Goal: Task Accomplishment & Management: Manage account settings

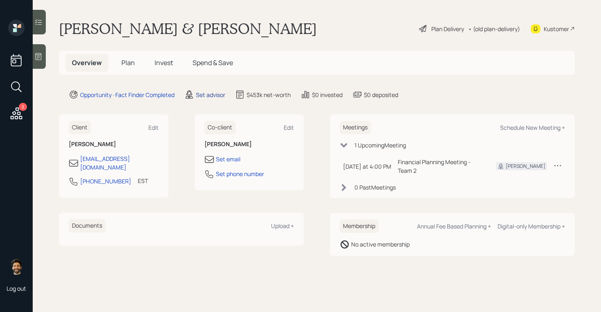
click at [203, 94] on div "Set advisor" at bounding box center [210, 94] width 29 height 9
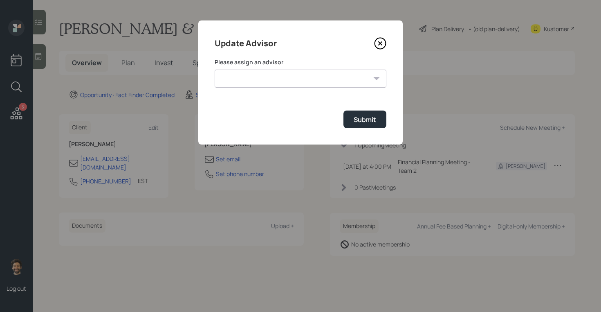
click at [245, 85] on select "James DiStasi Robby Grisanti Jonah Coleman Tyler End Treva Nostdahl Eric Schwar…" at bounding box center [301, 79] width 172 height 18
select select "f14b762f-c7c2-4b89-9227-8fa891345eea"
click at [215, 70] on select "James DiStasi Robby Grisanti Jonah Coleman Tyler End Treva Nostdahl Eric Schwar…" at bounding box center [301, 79] width 172 height 18
click at [363, 121] on div "Submit" at bounding box center [365, 119] width 22 height 9
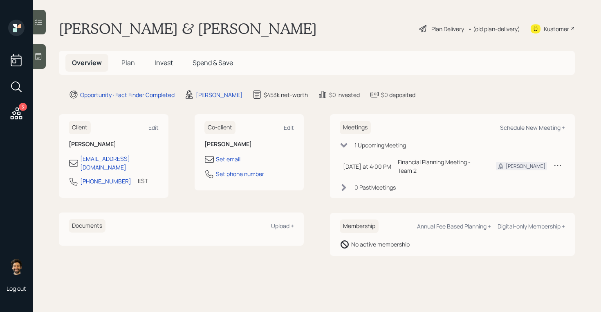
click at [119, 61] on h5 "Plan" at bounding box center [128, 63] width 27 height 18
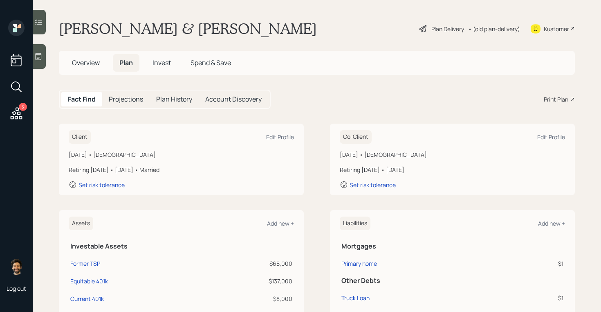
click at [87, 31] on h1 "[PERSON_NAME] & [PERSON_NAME]" at bounding box center [188, 29] width 258 height 18
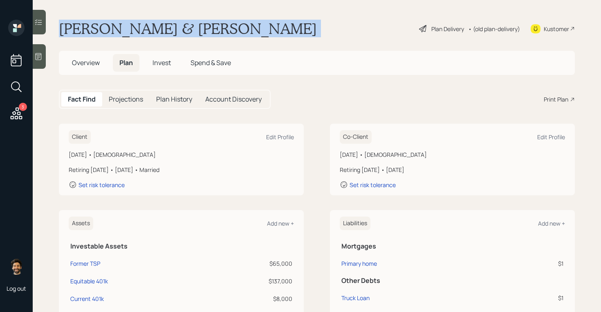
click at [87, 31] on h1 "[PERSON_NAME] & [PERSON_NAME]" at bounding box center [188, 29] width 258 height 18
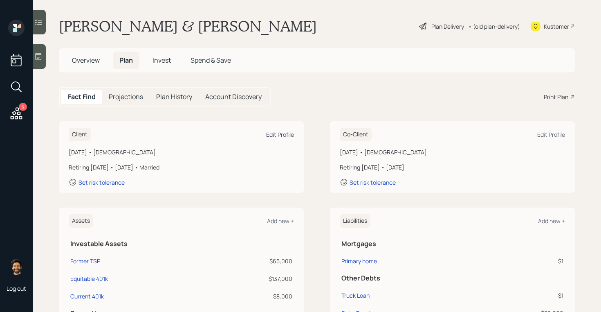
click at [281, 134] on div "Edit Profile" at bounding box center [280, 134] width 28 height 8
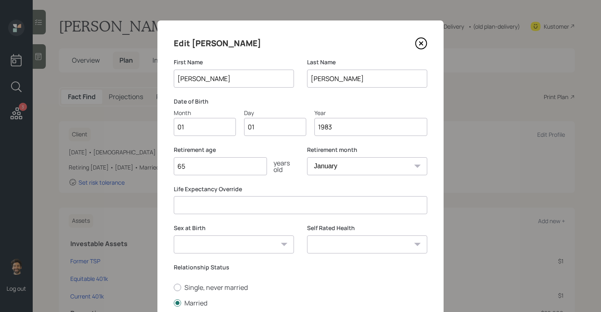
click at [211, 127] on input "01" at bounding box center [205, 127] width 62 height 18
type input "12"
type input "0"
type input "15"
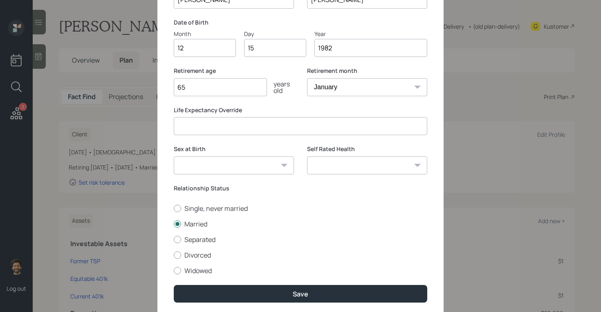
scroll to position [107, 0]
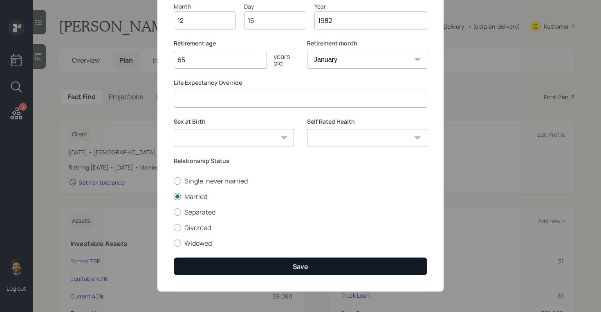
type input "1982"
click at [201, 269] on button "Save" at bounding box center [301, 266] width 254 height 18
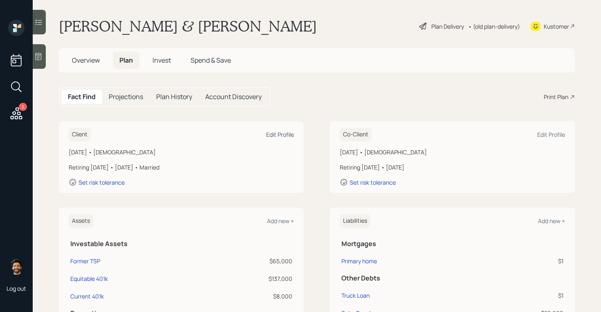
click at [281, 135] on div "Edit Profile" at bounding box center [280, 134] width 28 height 8
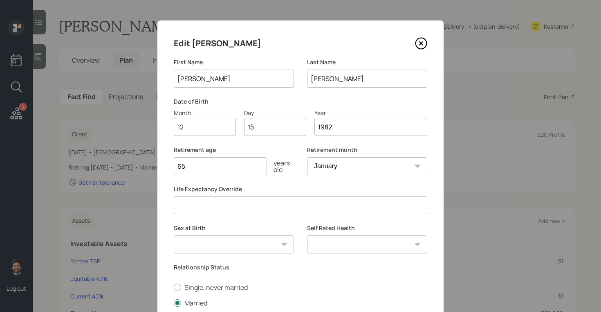
drag, startPoint x: 194, startPoint y: 162, endPoint x: 171, endPoint y: 162, distance: 23.3
click at [171, 162] on div "Edit Joe First Name Joe Last Name Stanco Date of Birth Month 12 Day 15 Year 198…" at bounding box center [300, 208] width 286 height 377
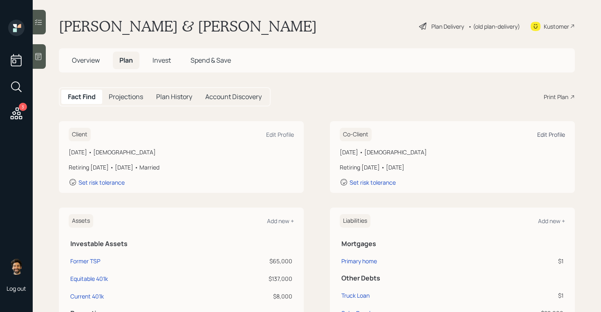
click at [549, 134] on div "Edit Profile" at bounding box center [552, 134] width 28 height 8
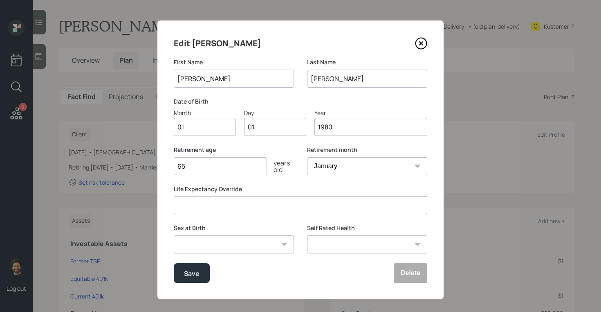
click at [197, 125] on input "01" at bounding box center [205, 127] width 62 height 18
type input "02"
type input "0"
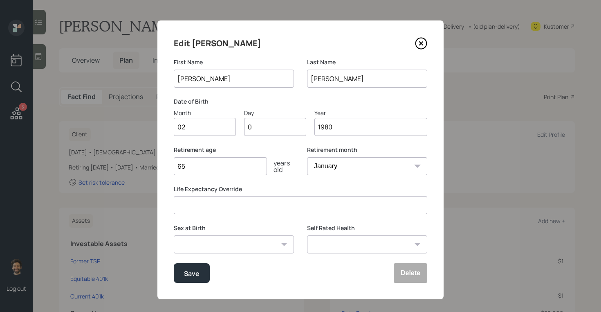
type input "03"
type input "1982"
drag, startPoint x: 198, startPoint y: 162, endPoint x: 142, endPoint y: 161, distance: 56.0
click at [142, 161] on div "Edit Christina First Name Christina Last Name Stanco Date of Birth Month 02 Day…" at bounding box center [300, 156] width 601 height 312
click at [186, 270] on div "Save" at bounding box center [192, 273] width 16 height 11
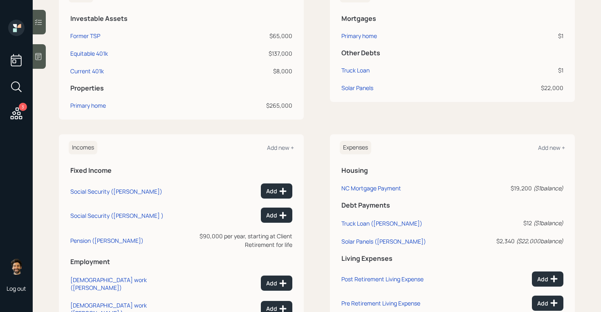
scroll to position [321, 0]
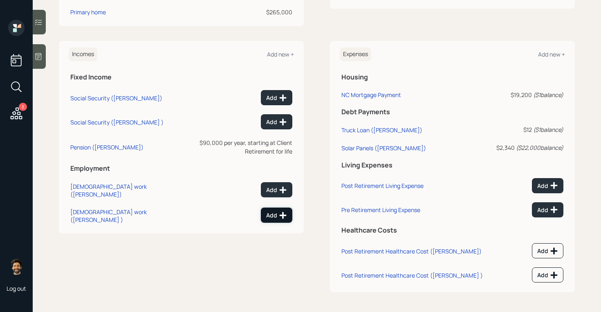
click at [267, 211] on button "Add" at bounding box center [276, 214] width 31 height 15
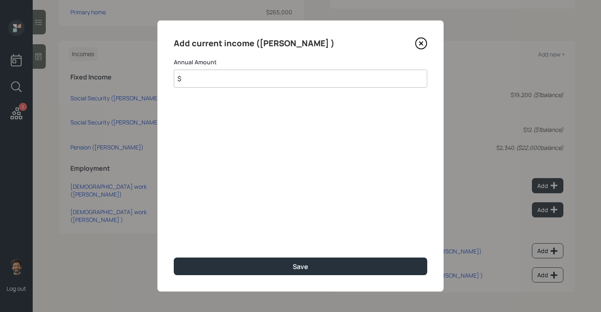
click at [200, 83] on input "$" at bounding box center [301, 79] width 254 height 18
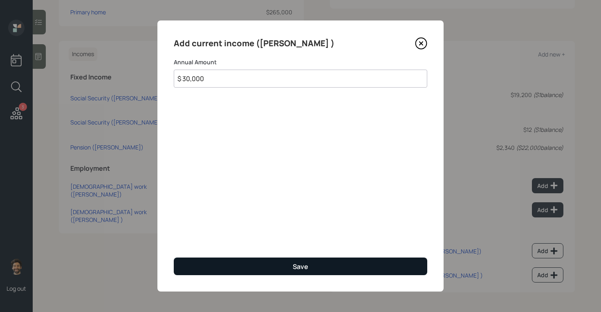
type input "$ 30,000"
click at [190, 270] on button "Save" at bounding box center [301, 266] width 254 height 18
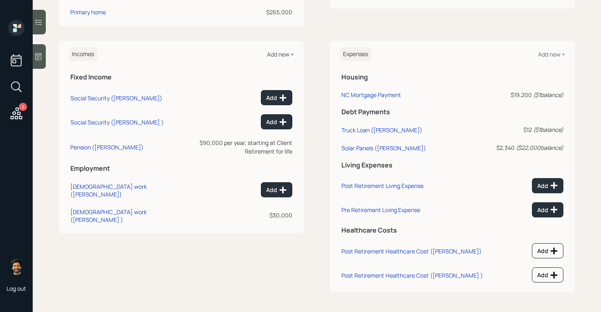
click at [276, 56] on div "Add new +" at bounding box center [280, 54] width 27 height 8
click at [277, 186] on div "Add" at bounding box center [276, 190] width 21 height 8
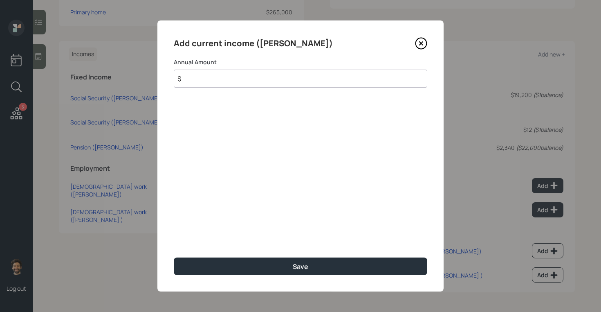
click at [225, 81] on input "$" at bounding box center [301, 79] width 254 height 18
click at [425, 40] on icon at bounding box center [421, 43] width 12 height 12
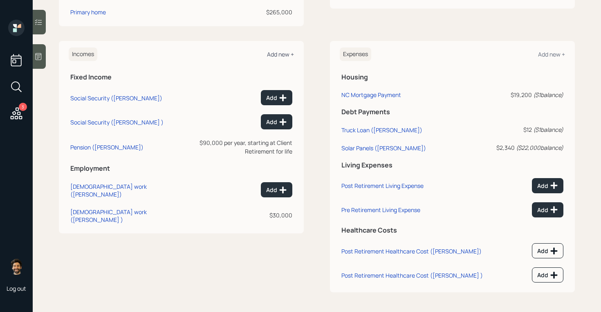
click at [277, 54] on div "Add new +" at bounding box center [280, 54] width 27 height 8
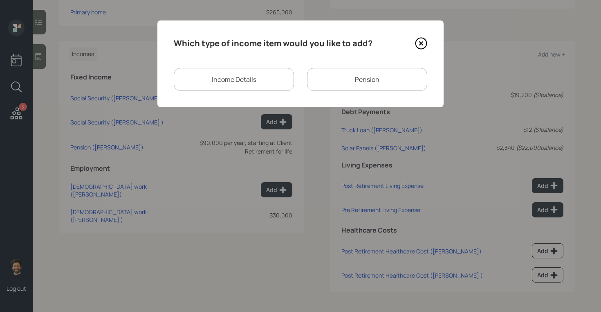
click at [268, 74] on div "Income Details" at bounding box center [234, 79] width 120 height 23
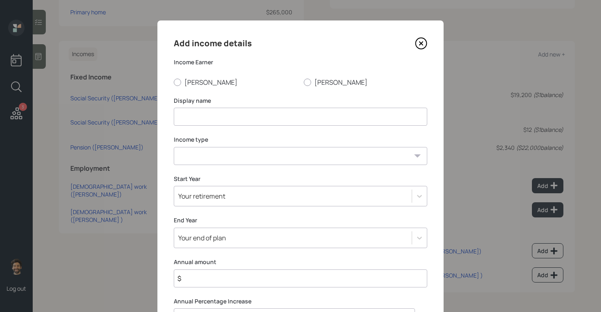
click at [233, 116] on input at bounding box center [301, 117] width 254 height 18
type input "Joe"
click at [175, 82] on div at bounding box center [177, 82] width 7 height 7
click at [174, 82] on input "Joe" at bounding box center [173, 82] width 0 height 0
radio input "true"
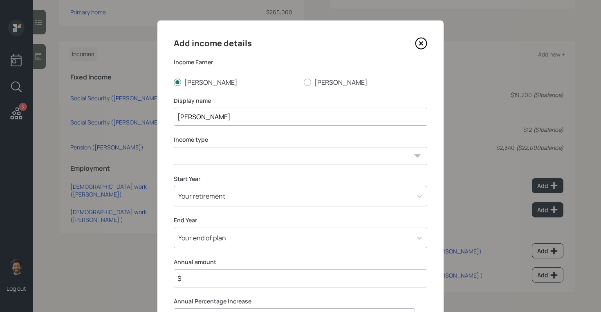
click at [213, 117] on input "Joe" at bounding box center [301, 117] width 254 height 18
click at [423, 42] on icon at bounding box center [421, 43] width 3 height 3
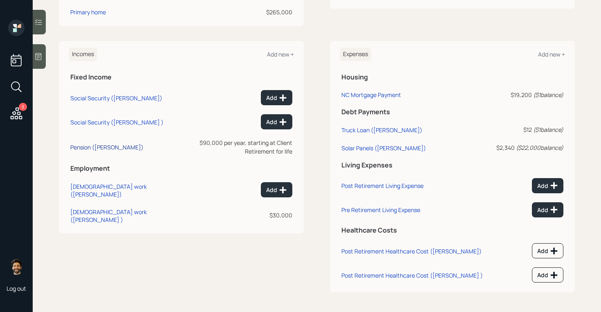
click at [89, 144] on div "Pension (Joe)" at bounding box center [106, 147] width 73 height 8
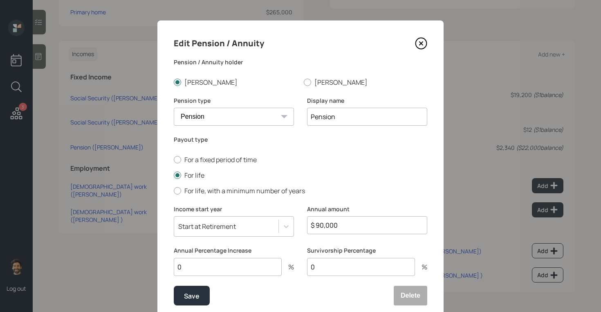
click at [340, 112] on input "Pension" at bounding box center [367, 117] width 120 height 18
type input "VA / Pension"
click at [187, 299] on div "Save" at bounding box center [192, 295] width 16 height 11
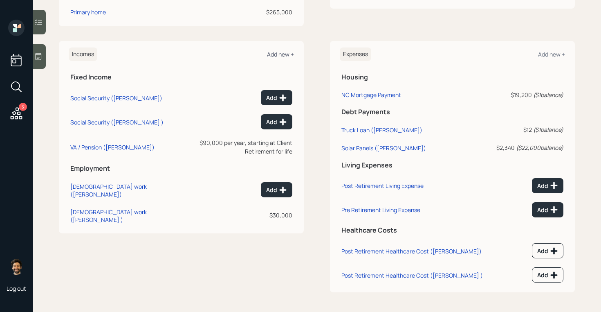
click at [276, 55] on div "Add new +" at bounding box center [280, 54] width 27 height 8
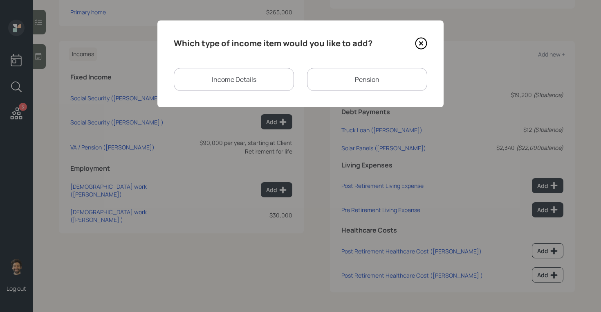
click at [266, 79] on div "Income Details" at bounding box center [234, 79] width 120 height 23
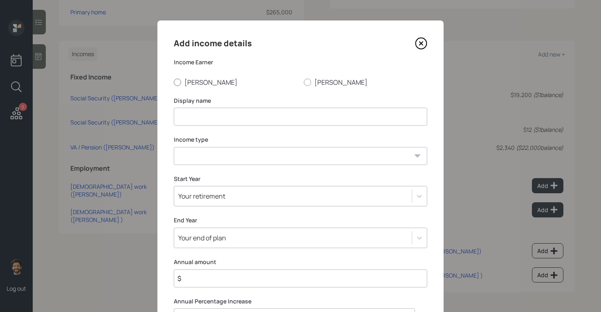
click at [189, 80] on label "Joe" at bounding box center [236, 82] width 124 height 9
click at [174, 82] on input "Joe" at bounding box center [173, 82] width 0 height 0
radio input "true"
click at [206, 113] on input at bounding box center [301, 117] width 254 height 18
type input "Joe Nursing Income"
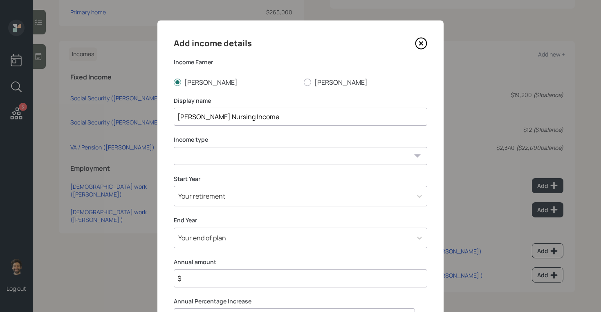
click at [184, 155] on select "Full-time work Part-time work Self employment Other" at bounding box center [301, 156] width 254 height 18
select select "other"
click at [174, 147] on select "Full-time work Part-time work Self employment Other" at bounding box center [301, 156] width 254 height 18
click at [187, 189] on select "Tax-free Earned Self Employment Alimony Royalties Pension / Annuity Interest Di…" at bounding box center [301, 195] width 254 height 18
select select "earned"
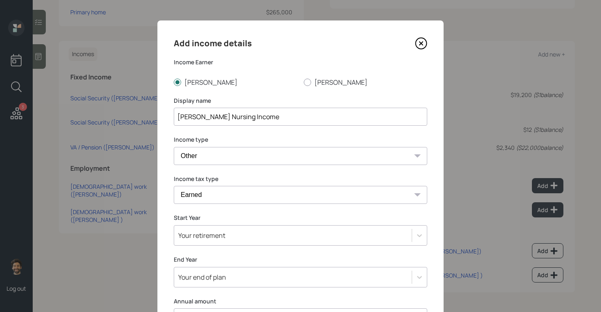
click at [174, 186] on select "Tax-free Earned Self Employment Alimony Royalties Pension / Annuity Interest Di…" at bounding box center [301, 195] width 254 height 18
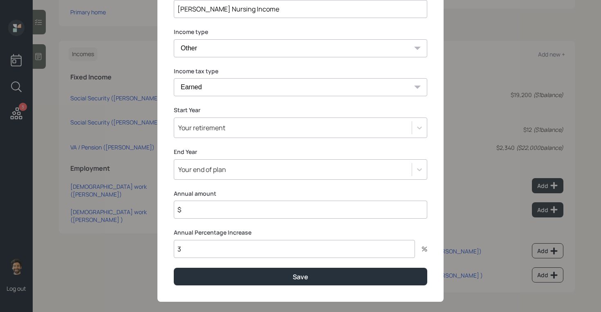
scroll to position [118, 0]
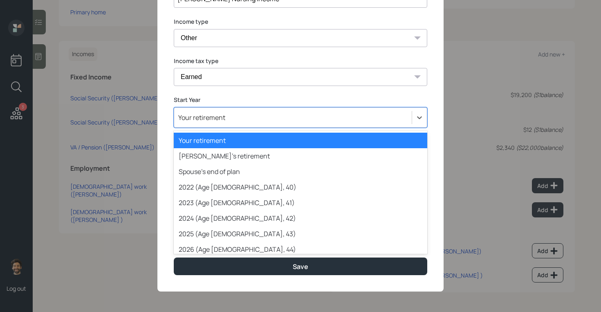
click at [182, 120] on div "Your retirement" at bounding box center [201, 117] width 47 height 9
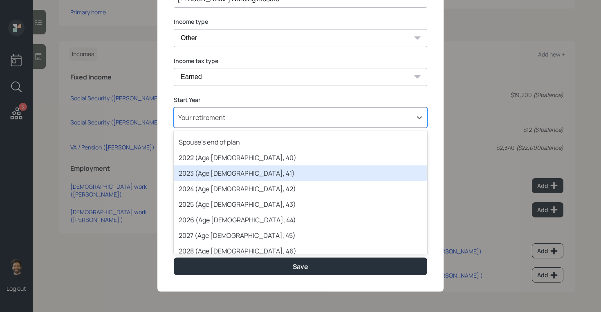
scroll to position [37, 0]
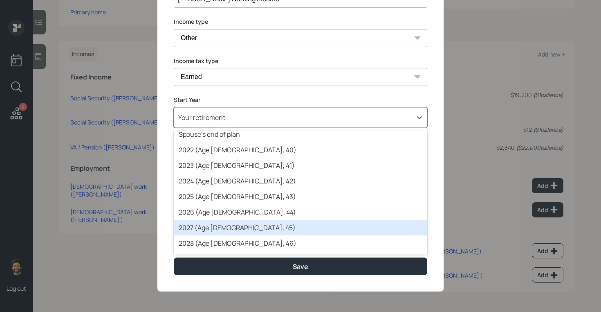
click at [201, 227] on div "2027 (Age 45, 45)" at bounding box center [301, 228] width 254 height 16
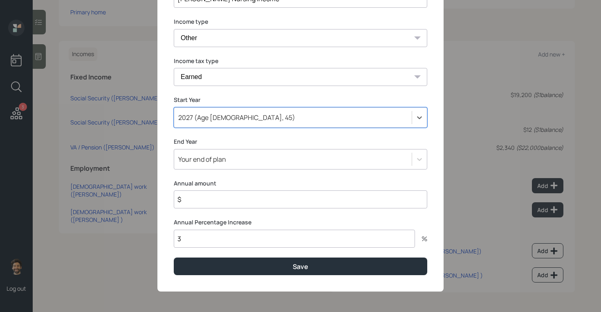
click at [206, 159] on div "Your end of plan" at bounding box center [202, 159] width 48 height 9
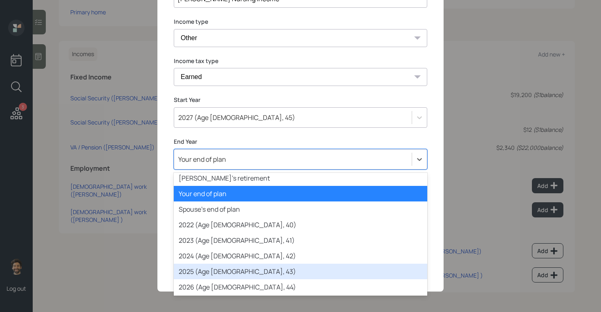
scroll to position [0, 0]
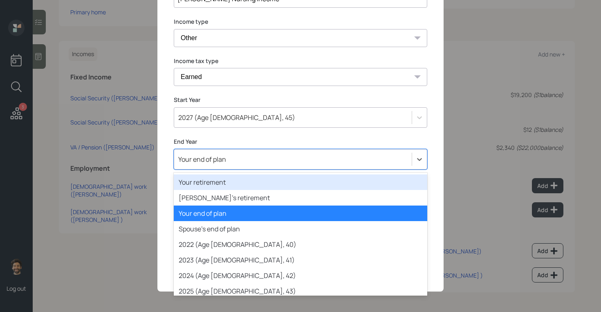
click at [200, 178] on div "Your retirement" at bounding box center [301, 182] width 254 height 16
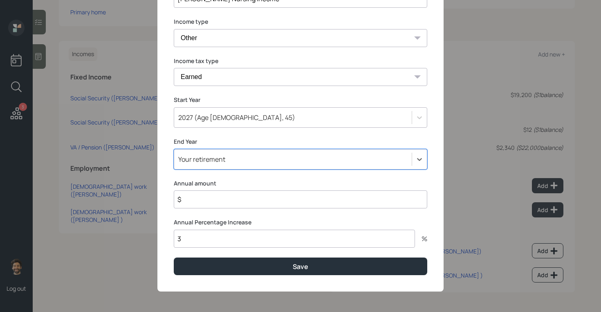
click at [206, 198] on input "$" at bounding box center [301, 199] width 254 height 18
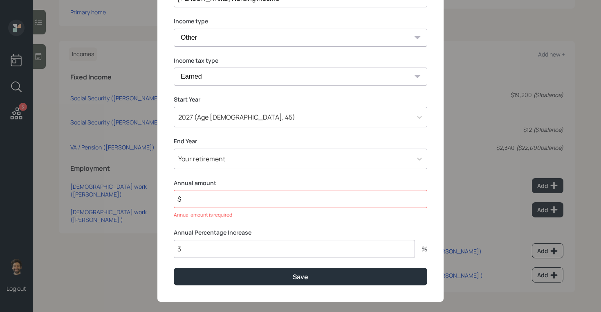
click at [197, 237] on div "Annual Percentage Increase 3 %" at bounding box center [301, 242] width 254 height 29
type input "2"
click at [214, 196] on input "$" at bounding box center [301, 199] width 254 height 18
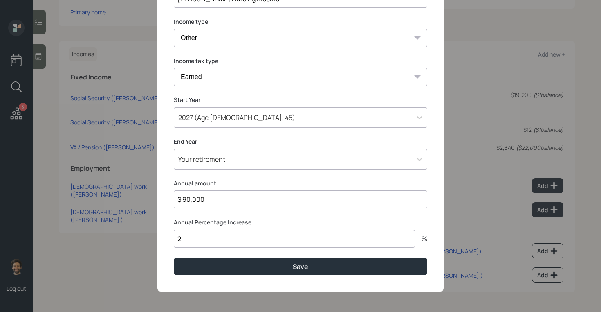
type input "$ 90,000"
click at [193, 245] on input "2" at bounding box center [294, 238] width 241 height 18
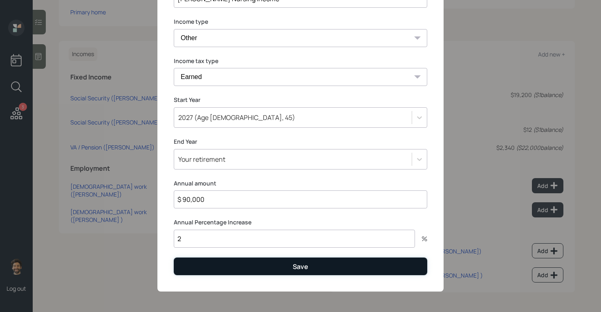
click at [194, 269] on button "Save" at bounding box center [301, 266] width 254 height 18
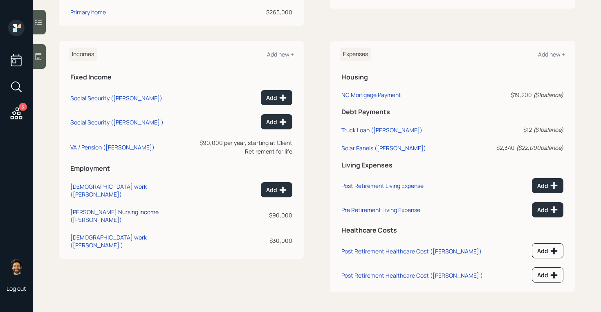
click at [113, 208] on div "Joe Nursing Income (Joe)" at bounding box center [127, 216] width 115 height 16
select select "other"
select select "earned"
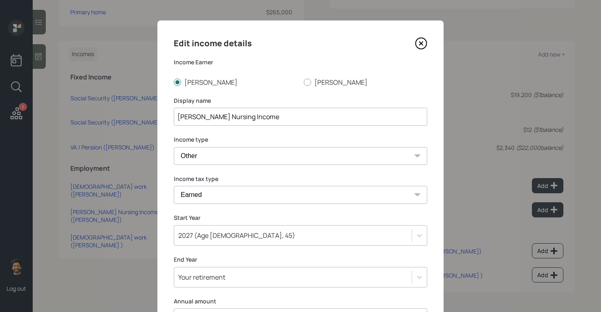
click at [250, 116] on input "Joe Nursing Income" at bounding box center [301, 117] width 254 height 18
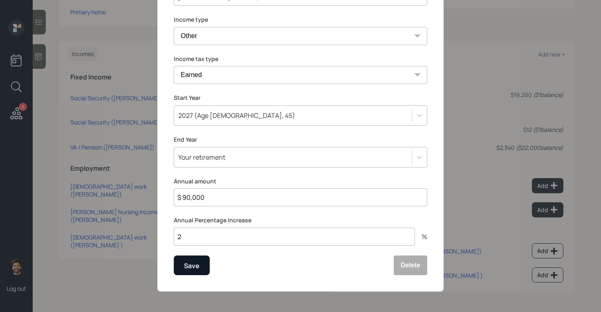
type input "Joe Nursing Income (Start 2027)"
click at [194, 268] on div "Save" at bounding box center [192, 265] width 16 height 11
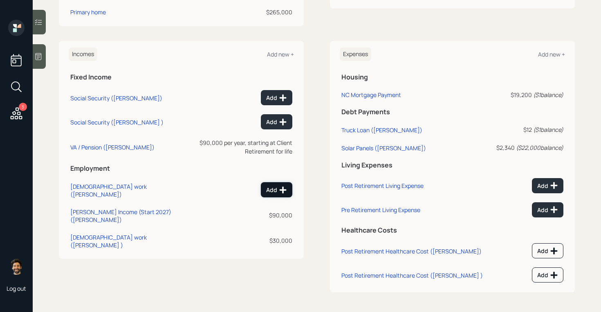
click at [274, 192] on div "Add" at bounding box center [276, 190] width 21 height 8
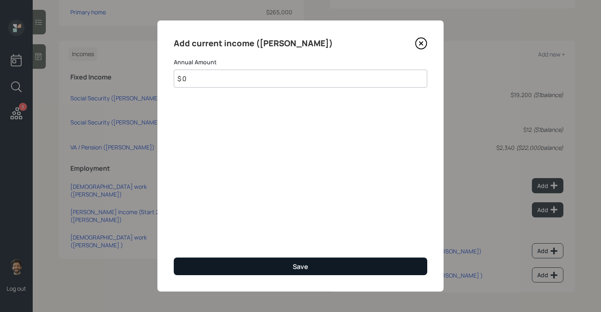
type input "$ 0"
click at [211, 263] on button "Save" at bounding box center [301, 266] width 254 height 18
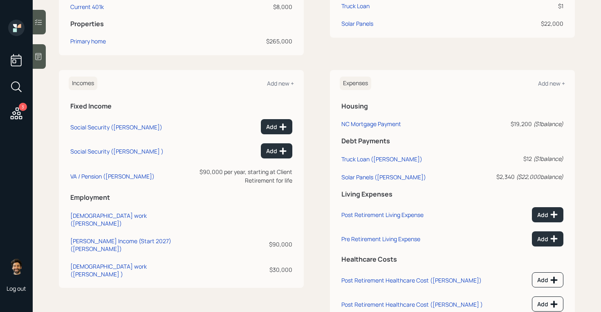
scroll to position [290, 0]
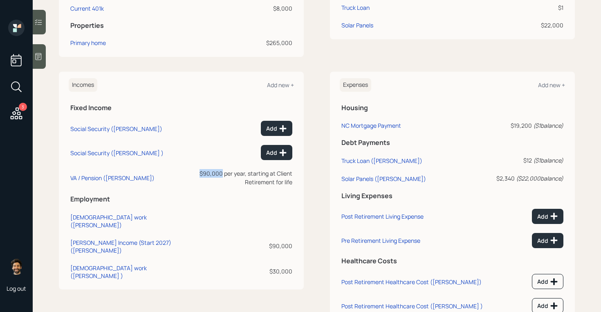
drag, startPoint x: 166, startPoint y: 171, endPoint x: 191, endPoint y: 173, distance: 25.4
click at [193, 173] on div "$90,000 per year, starting at Client Retirement for life" at bounding box center [243, 177] width 100 height 17
click at [105, 175] on div "VA / Pension (Joe)" at bounding box center [112, 178] width 84 height 8
click at [94, 181] on div "VA / Pension (Joe)" at bounding box center [112, 178] width 84 height 8
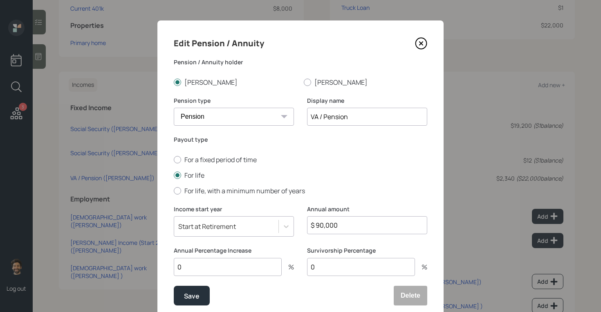
click at [205, 251] on label "Annual Percentage Increase" at bounding box center [234, 250] width 120 height 8
drag, startPoint x: 201, startPoint y: 268, endPoint x: 164, endPoint y: 266, distance: 36.5
click at [164, 266] on div "Edit Pension / Annuity Pension / Annuity holder Joe Christina Pension type Pens…" at bounding box center [300, 170] width 286 height 301
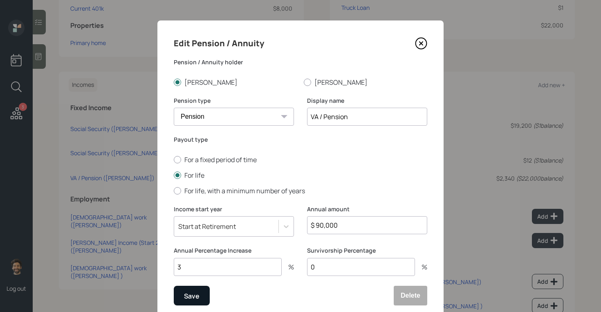
type input "3"
click at [194, 290] on div "Save" at bounding box center [192, 295] width 16 height 11
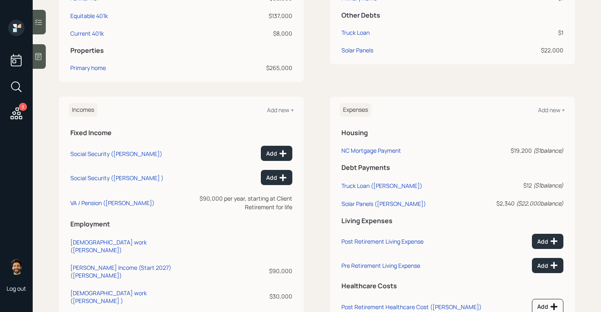
scroll to position [251, 0]
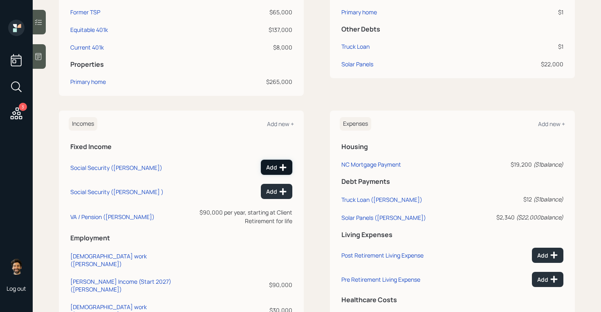
click at [281, 165] on icon at bounding box center [283, 167] width 8 height 8
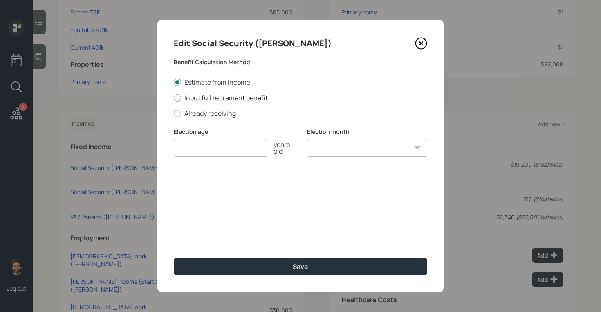
click at [192, 147] on input "number" at bounding box center [220, 148] width 93 height 18
type input "65"
click at [324, 150] on select "January February March April May June July August September October November De…" at bounding box center [367, 148] width 120 height 18
select select "12"
click at [307, 139] on select "January February March April May June July August September October November De…" at bounding box center [367, 148] width 120 height 18
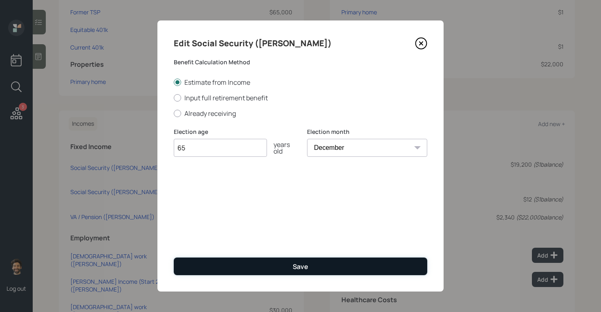
click at [269, 270] on button "Save" at bounding box center [301, 266] width 254 height 18
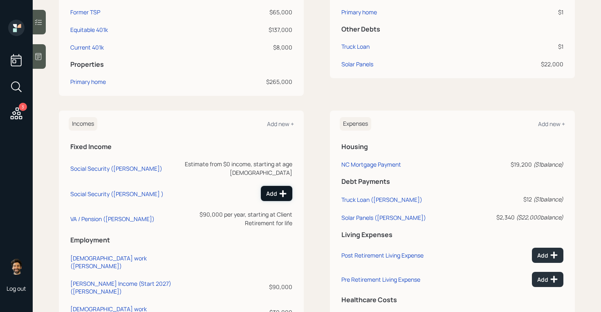
click at [279, 186] on button "Add" at bounding box center [276, 193] width 31 height 15
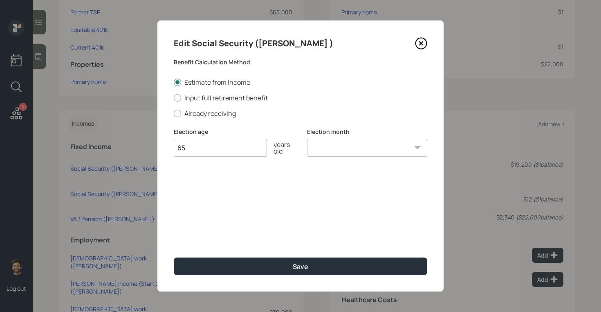
type input "65"
click at [333, 146] on select "January February March April May June July August September October November De…" at bounding box center [367, 148] width 120 height 18
select select "12"
click at [307, 139] on select "January February March April May June July August September October November De…" at bounding box center [367, 148] width 120 height 18
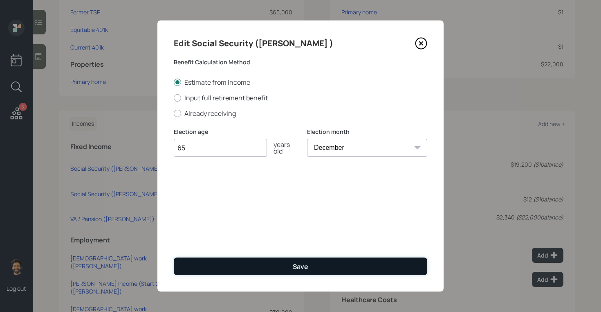
click at [279, 267] on button "Save" at bounding box center [301, 266] width 254 height 18
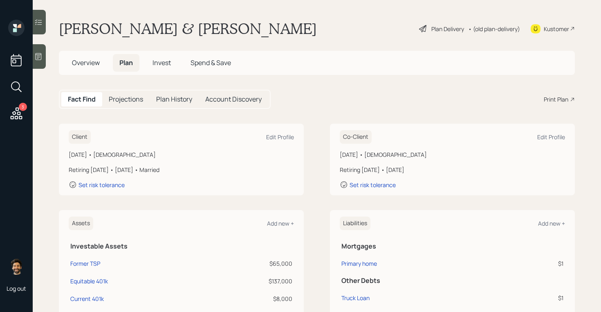
click at [115, 95] on h5 "Projections" at bounding box center [126, 99] width 34 height 8
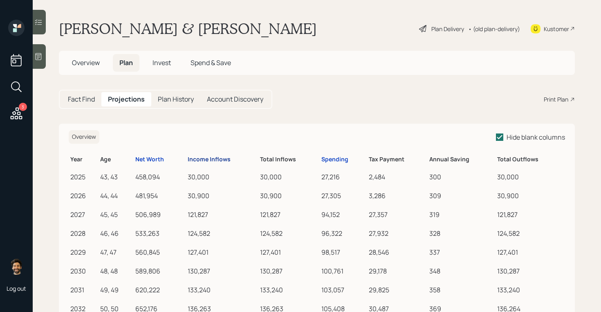
click at [199, 162] on div "Income Inflows" at bounding box center [209, 159] width 43 height 7
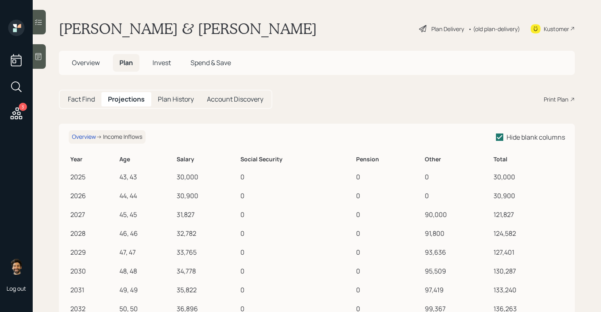
scroll to position [13, 0]
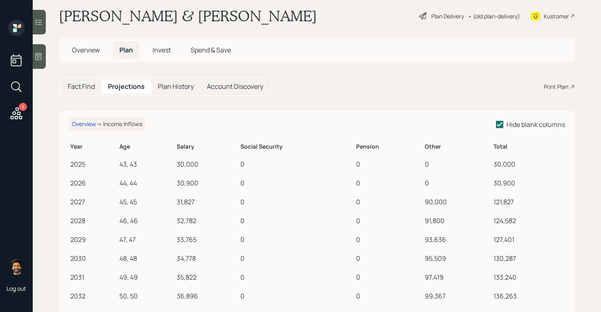
click at [184, 163] on div "30,000" at bounding box center [207, 164] width 61 height 10
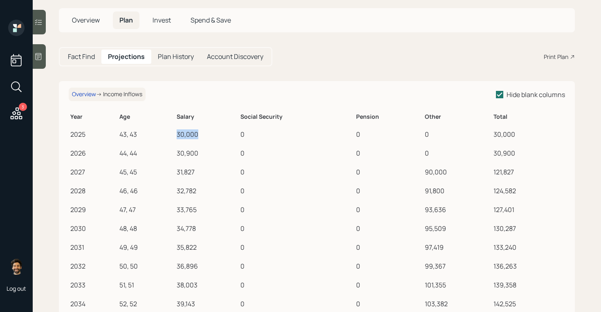
scroll to position [50, 0]
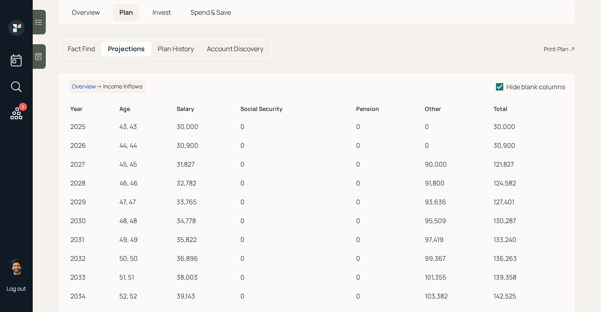
click at [182, 145] on div "30,900" at bounding box center [207, 145] width 61 height 10
click at [180, 163] on div "31,827" at bounding box center [207, 164] width 61 height 10
click at [435, 164] on div "90,000" at bounding box center [457, 164] width 65 height 10
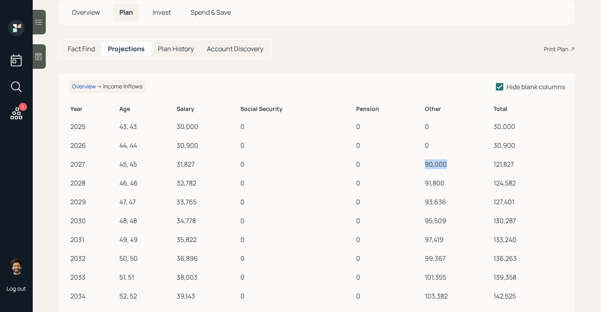
click at [435, 164] on div "90,000" at bounding box center [457, 164] width 65 height 10
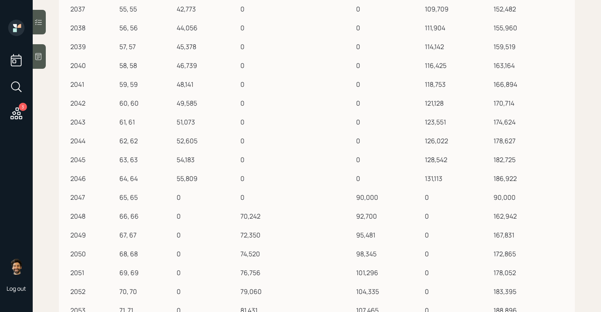
scroll to position [394, 0]
drag, startPoint x: 178, startPoint y: 179, endPoint x: 197, endPoint y: 178, distance: 19.2
click at [197, 178] on div "55,809" at bounding box center [207, 178] width 61 height 10
drag, startPoint x: 431, startPoint y: 182, endPoint x: 462, endPoint y: 182, distance: 31.5
click at [462, 182] on div "131,113" at bounding box center [457, 178] width 65 height 10
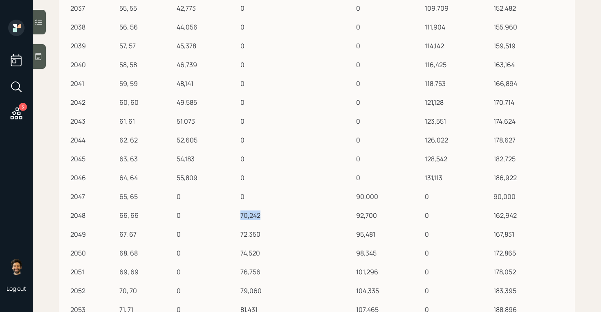
drag, startPoint x: 241, startPoint y: 215, endPoint x: 262, endPoint y: 217, distance: 20.5
click at [262, 217] on div "70,242" at bounding box center [297, 215] width 112 height 10
drag, startPoint x: 355, startPoint y: 195, endPoint x: 382, endPoint y: 195, distance: 27.4
click at [382, 195] on td "90,000" at bounding box center [389, 195] width 69 height 19
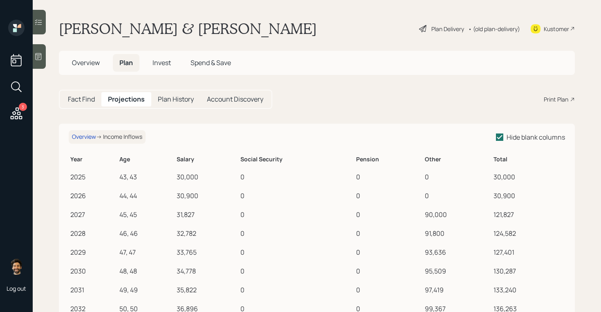
click at [81, 100] on h5 "Fact Find" at bounding box center [81, 99] width 27 height 8
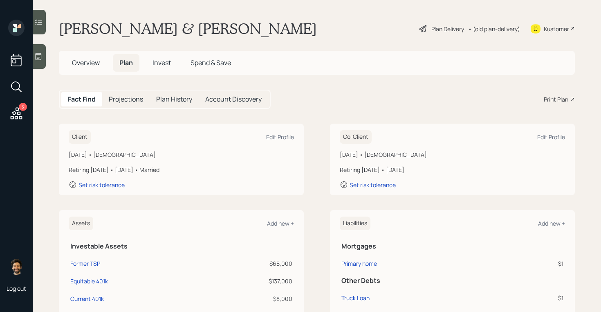
scroll to position [321, 0]
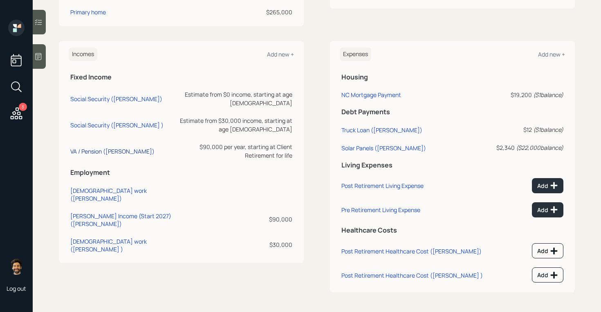
click at [88, 147] on div "VA / Pension (Joe)" at bounding box center [112, 151] width 84 height 8
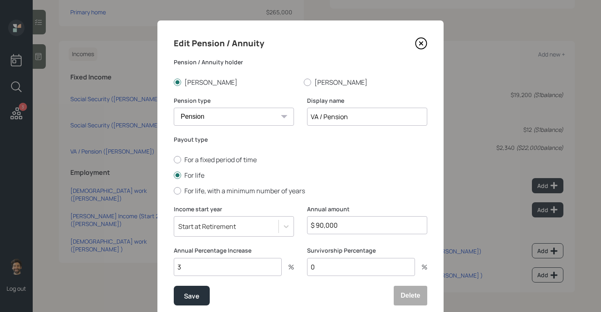
click at [190, 229] on div "Start at Retirement" at bounding box center [234, 226] width 120 height 20
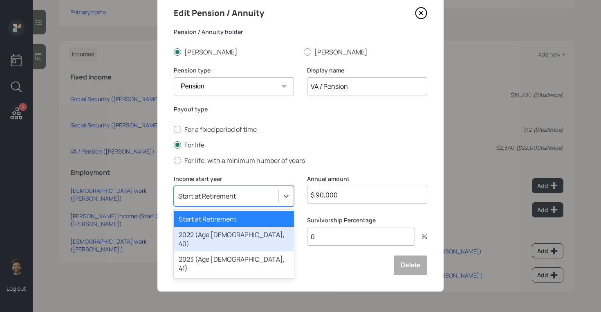
click at [196, 234] on div "2022 (Age 40, 40)" at bounding box center [234, 239] width 120 height 25
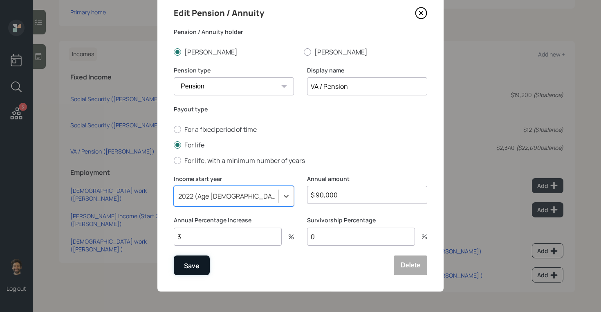
click at [185, 264] on div "Save" at bounding box center [192, 265] width 16 height 11
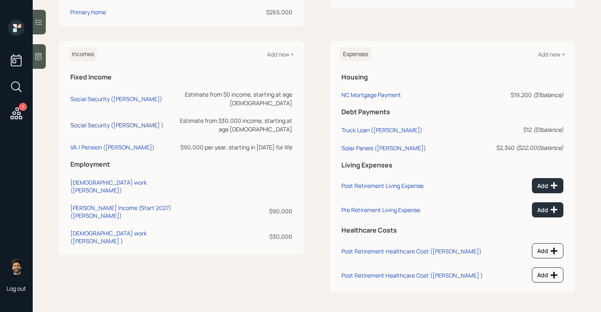
click at [94, 121] on div "Social Security (Christina )" at bounding box center [116, 125] width 93 height 8
select select "12"
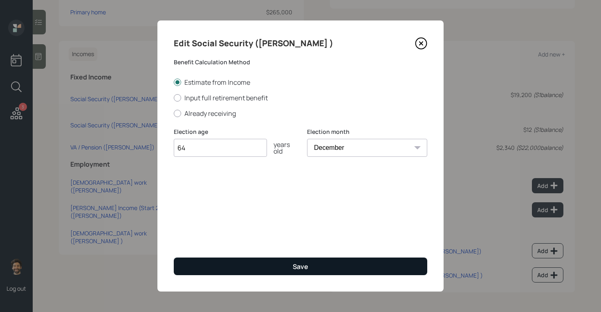
type input "64"
click at [204, 272] on button "Save" at bounding box center [301, 266] width 254 height 18
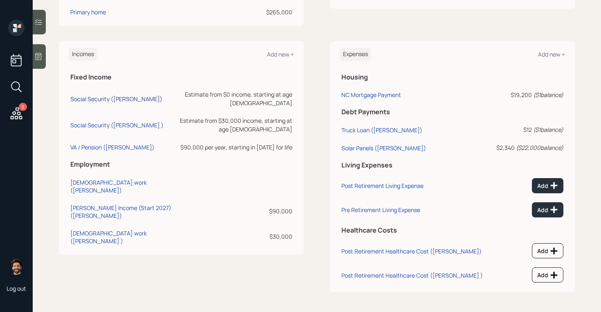
click at [94, 95] on div "Social Security (Joe)" at bounding box center [116, 99] width 92 height 8
select select "12"
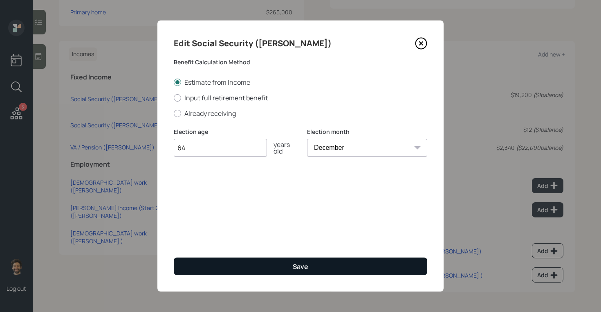
type input "64"
click at [212, 263] on button "Save" at bounding box center [301, 266] width 254 height 18
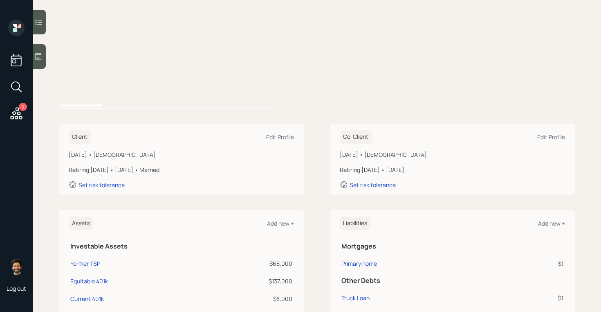
click at [120, 96] on h5 "Projections" at bounding box center [126, 99] width 34 height 8
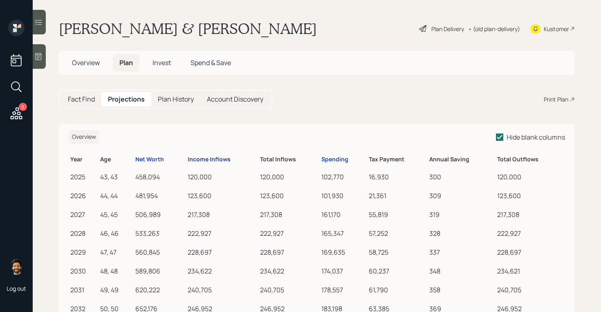
click at [204, 157] on div "Income Inflows" at bounding box center [209, 159] width 43 height 7
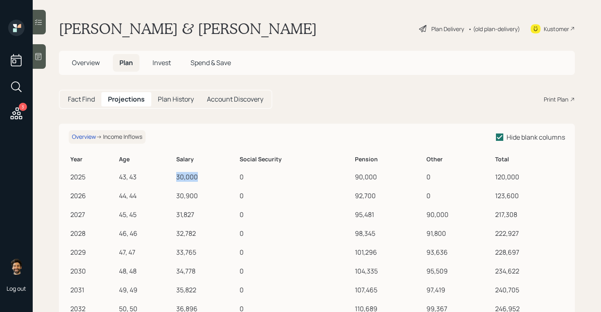
drag, startPoint x: 177, startPoint y: 180, endPoint x: 223, endPoint y: 179, distance: 45.8
click at [223, 179] on div "30,000" at bounding box center [206, 177] width 60 height 10
drag, startPoint x: 356, startPoint y: 179, endPoint x: 387, endPoint y: 179, distance: 30.7
click at [387, 179] on div "90,000" at bounding box center [389, 177] width 68 height 10
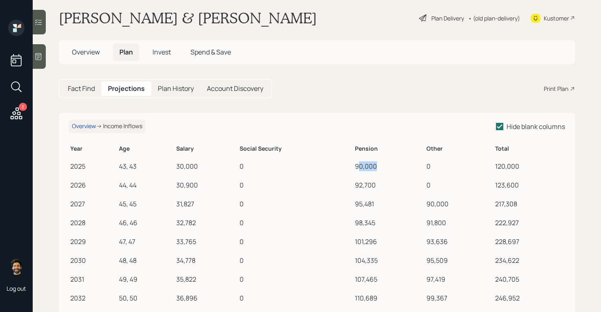
scroll to position [15, 0]
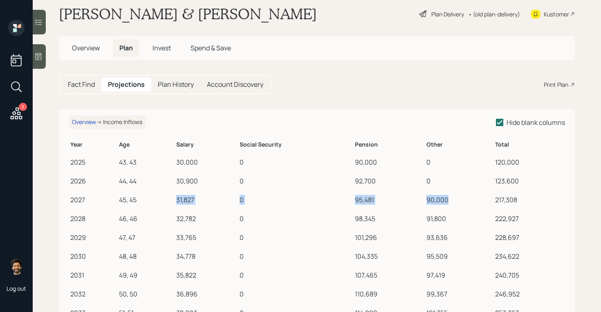
drag, startPoint x: 177, startPoint y: 198, endPoint x: 452, endPoint y: 200, distance: 275.7
click at [452, 200] on tr "2027 45, 45 31,827 0 95,481 90,000 217,308" at bounding box center [317, 198] width 497 height 19
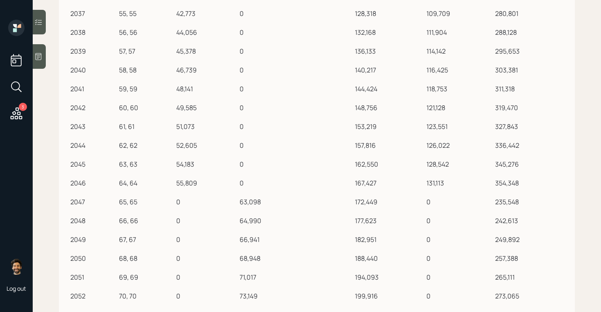
scroll to position [390, 0]
drag, startPoint x: 175, startPoint y: 183, endPoint x: 452, endPoint y: 185, distance: 277.8
click at [452, 185] on tr "2046 64, 64 55,809 0 167,427 131,113 354,348" at bounding box center [317, 180] width 497 height 19
click at [237, 200] on td "0" at bounding box center [206, 199] width 63 height 19
drag, startPoint x: 237, startPoint y: 200, endPoint x: 348, endPoint y: 201, distance: 111.3
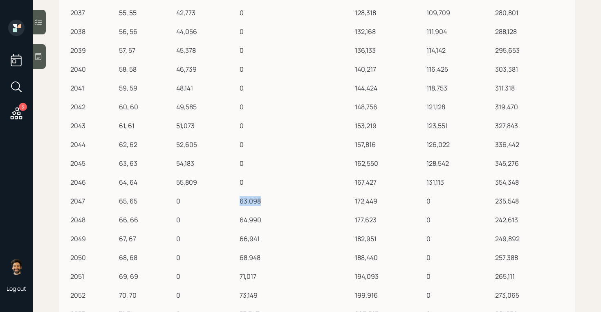
click at [348, 201] on tr "2047 65, 65 0 63,098 172,449 0 235,548" at bounding box center [317, 199] width 497 height 19
drag, startPoint x: 427, startPoint y: 182, endPoint x: 446, endPoint y: 184, distance: 19.3
click at [446, 184] on div "131,113" at bounding box center [459, 182] width 65 height 10
drag, startPoint x: 174, startPoint y: 181, endPoint x: 195, endPoint y: 184, distance: 21.1
click at [194, 184] on tr "2046 64, 64 55,809 0 167,427 131,113 354,348" at bounding box center [317, 180] width 497 height 19
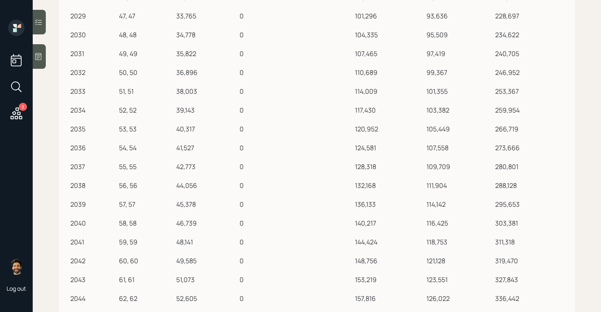
scroll to position [0, 0]
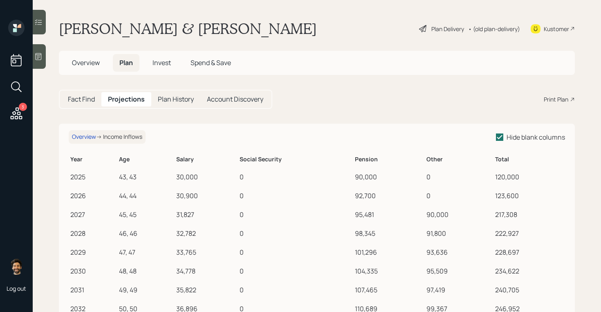
click at [83, 101] on h5 "Fact Find" at bounding box center [81, 99] width 27 height 8
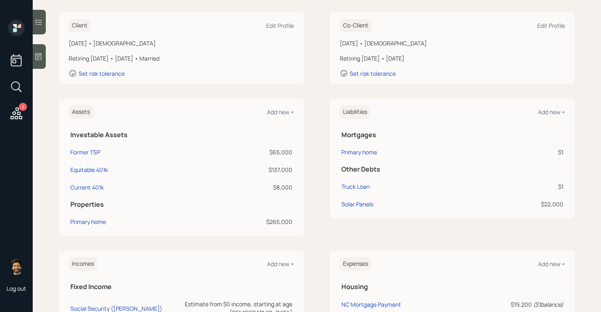
scroll to position [94, 0]
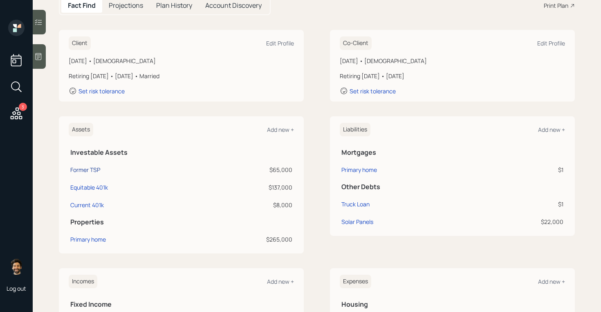
click at [91, 172] on div "Former TSP" at bounding box center [85, 169] width 30 height 9
select select "company_sponsored"
select select "balanced"
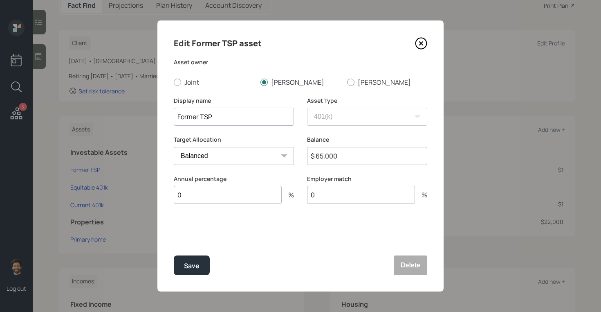
click at [176, 112] on input "Former TSP" at bounding box center [234, 117] width 120 height 18
type input "Joe Former TSP"
click at [328, 154] on input "$ 65,000" at bounding box center [367, 156] width 120 height 18
drag, startPoint x: 346, startPoint y: 155, endPoint x: 296, endPoint y: 150, distance: 49.7
click at [296, 150] on div "Target Allocation Cash Conservative Balanced Aggressive Balance $ 65,000" at bounding box center [301, 154] width 254 height 39
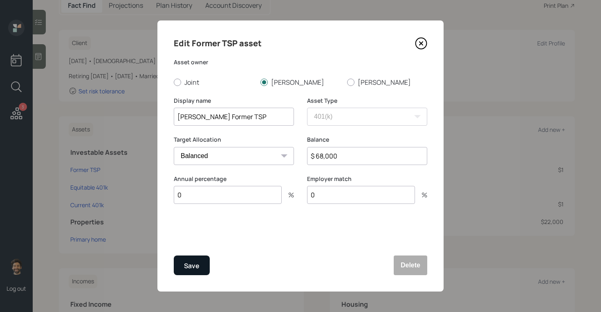
type input "$ 68,000"
click at [187, 268] on div "Save" at bounding box center [192, 265] width 16 height 11
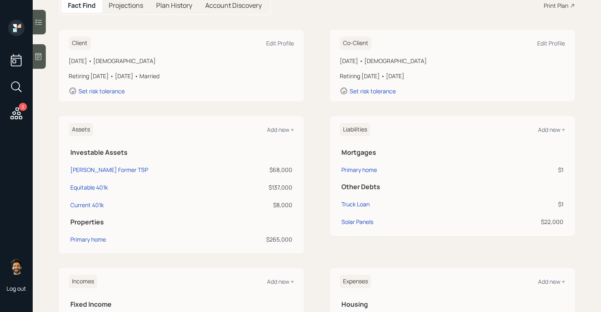
click at [278, 169] on div "$68,000" at bounding box center [264, 169] width 57 height 9
click at [88, 188] on div "Equitable 401k" at bounding box center [89, 187] width 38 height 9
select select "company_sponsored"
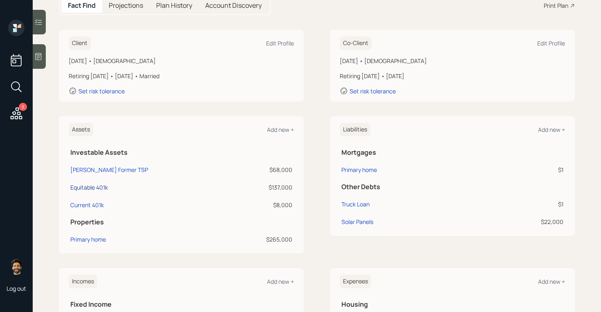
select select "balanced"
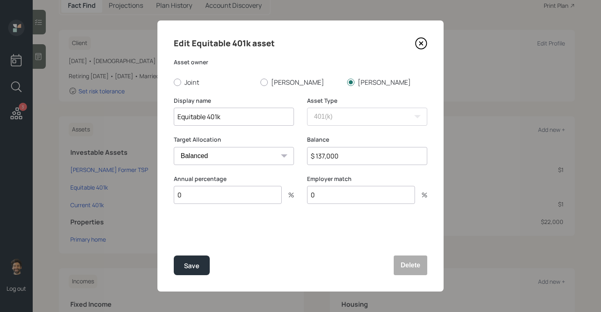
click at [178, 120] on input "Equitable 401k" at bounding box center [234, 117] width 120 height 18
type input "Christina Equitable 401k"
drag, startPoint x: 351, startPoint y: 156, endPoint x: 302, endPoint y: 155, distance: 48.3
click at [302, 155] on div "Target Allocation Cash Conservative Balanced Aggressive Balance $ 137,000" at bounding box center [301, 154] width 254 height 39
click at [218, 115] on input "Christina Equitable 401k" at bounding box center [234, 117] width 120 height 18
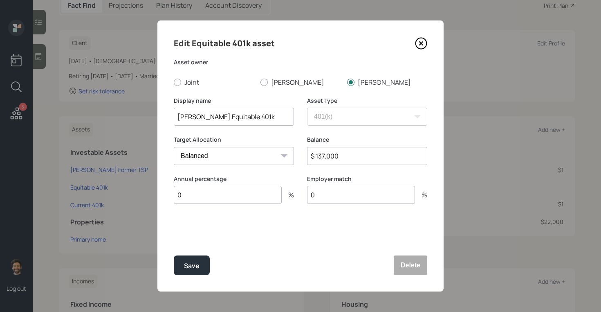
click at [218, 115] on input "Christina Equitable 401k" at bounding box center [234, 117] width 120 height 18
click at [184, 260] on button "Save" at bounding box center [192, 265] width 36 height 20
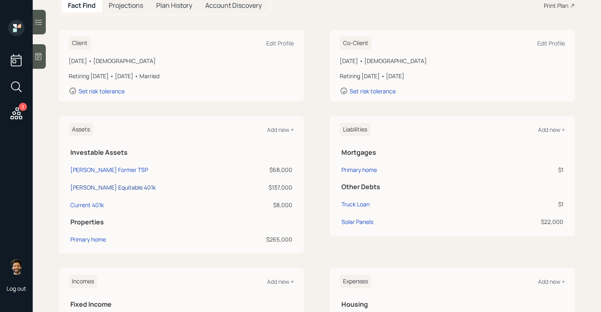
click at [96, 189] on div "Christina Equitable 401k" at bounding box center [112, 187] width 85 height 9
select select "company_sponsored"
select select "balanced"
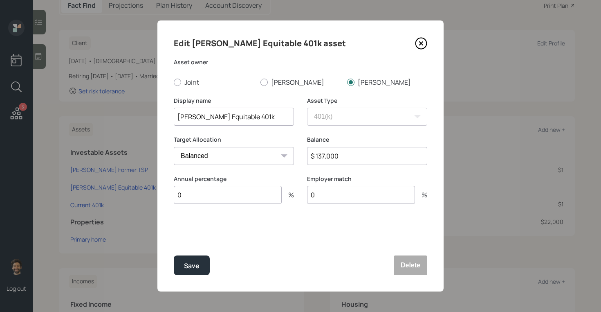
drag, startPoint x: 268, startPoint y: 116, endPoint x: 206, endPoint y: 114, distance: 61.4
click at [206, 114] on input "Christina Equitable 401k" at bounding box center [234, 117] width 120 height 18
type input "Christina Trad IRA"
click at [194, 261] on div "Save" at bounding box center [192, 265] width 16 height 11
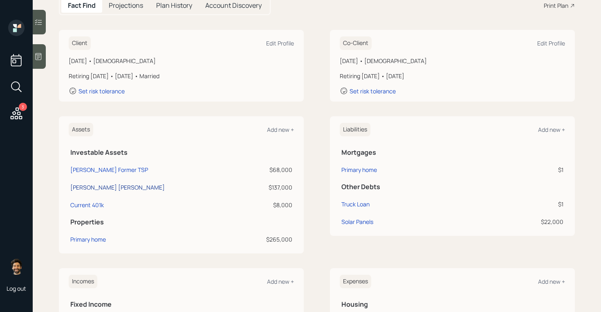
click at [110, 189] on div "Christina Trad IRA" at bounding box center [117, 187] width 94 height 9
select select "company_sponsored"
select select "balanced"
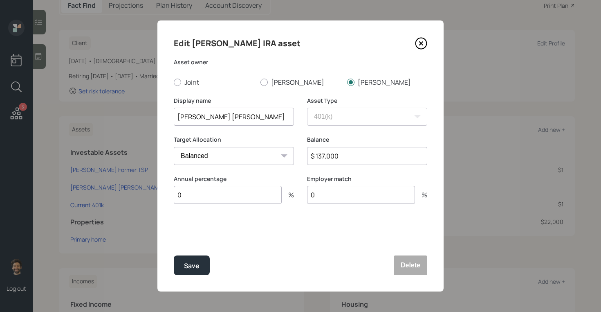
click at [326, 157] on input "$ 137,000" at bounding box center [367, 156] width 120 height 18
type input "$ 138,000"
click at [191, 265] on div "Save" at bounding box center [192, 265] width 16 height 11
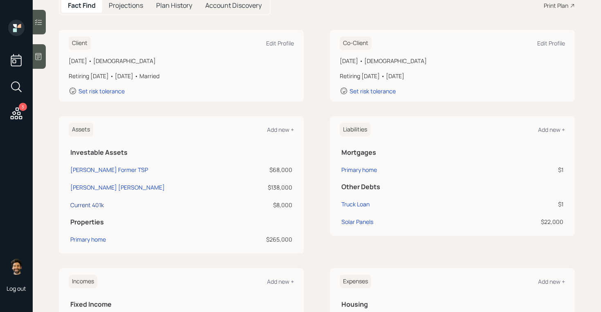
click at [88, 207] on div "Current 401k" at bounding box center [87, 204] width 34 height 9
select select "company_sponsored"
select select "balanced"
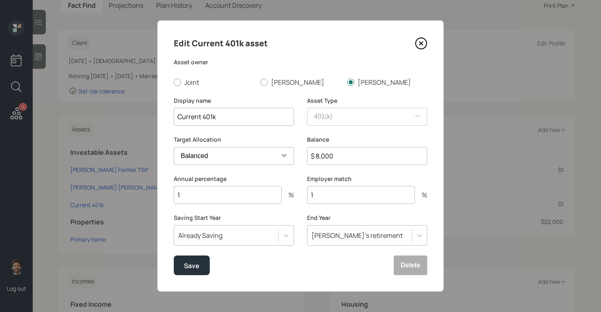
click at [178, 117] on input "Current 401k" at bounding box center [234, 117] width 120 height 18
type input "Christina Current 401k"
drag, startPoint x: 333, startPoint y: 157, endPoint x: 296, endPoint y: 159, distance: 37.3
click at [296, 159] on div "Target Allocation Cash Conservative Balanced Aggressive Balance $ 8,000" at bounding box center [301, 154] width 254 height 39
drag, startPoint x: 188, startPoint y: 196, endPoint x: 166, endPoint y: 193, distance: 21.9
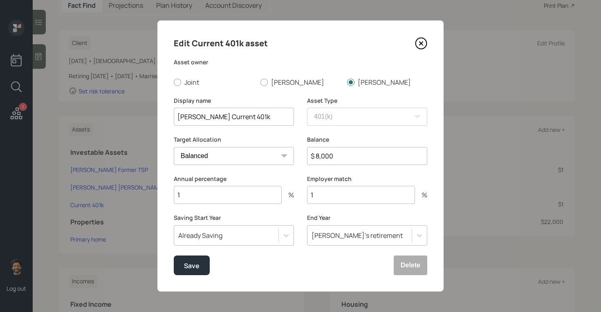
click at [166, 193] on div "Edit Current 401k asset Asset owner Joint Joe Christina Display name Christina …" at bounding box center [300, 155] width 286 height 271
click at [325, 191] on input "1" at bounding box center [361, 195] width 108 height 18
click at [225, 193] on input "1" at bounding box center [228, 195] width 108 height 18
click at [193, 268] on div "Save" at bounding box center [192, 265] width 16 height 11
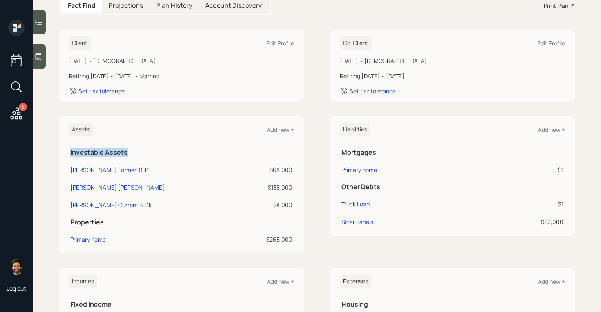
drag, startPoint x: 70, startPoint y: 153, endPoint x: 139, endPoint y: 153, distance: 69.5
click at [139, 153] on th "Investable Assets" at bounding box center [181, 151] width 225 height 17
click at [277, 131] on div "Add new +" at bounding box center [280, 130] width 27 height 8
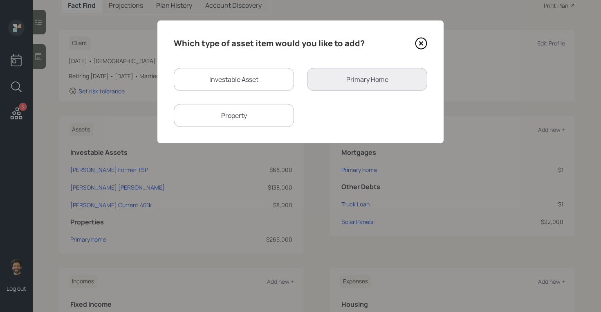
click at [258, 79] on div "Investable Asset" at bounding box center [234, 79] width 120 height 23
select select "taxable"
select select "balanced"
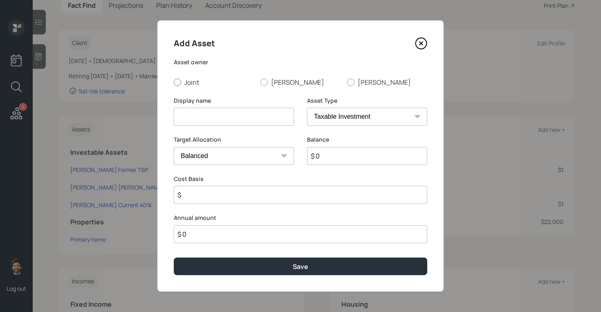
click at [192, 81] on label "Joint" at bounding box center [214, 82] width 80 height 9
click at [174, 82] on input "Joint" at bounding box center [173, 82] width 0 height 0
radio input "true"
click at [184, 122] on input at bounding box center [234, 117] width 120 height 18
type input "Cash on Hand"
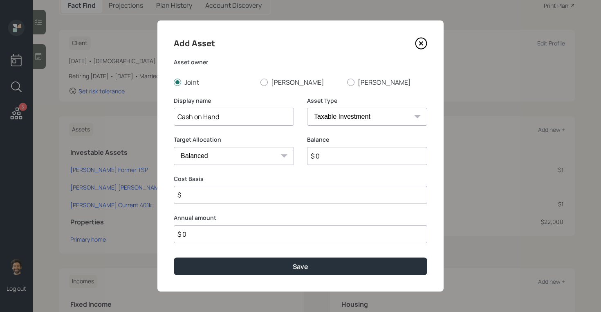
click at [342, 116] on select "SEP IRA IRA Roth IRA 401(k) Roth 401(k) 403(b) Roth 403(b) 457(b) Roth 457(b) H…" at bounding box center [367, 117] width 120 height 18
select select "emergency_fund"
click at [307, 108] on select "SEP IRA IRA Roth IRA 401(k) Roth 401(k) 403(b) Roth 403(b) 457(b) Roth 457(b) H…" at bounding box center [367, 117] width 120 height 18
click at [253, 160] on input "$ 0" at bounding box center [301, 156] width 254 height 18
click at [199, 158] on input "$ 26,000" at bounding box center [301, 156] width 254 height 18
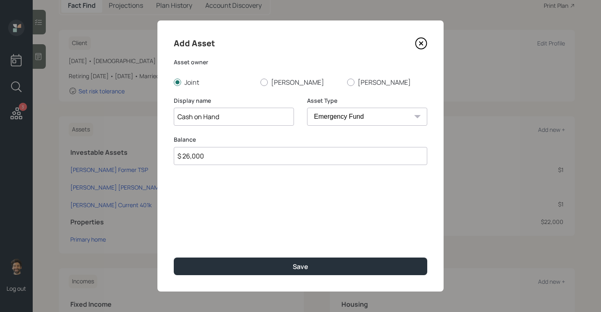
click at [199, 158] on input "$ 26,000" at bounding box center [301, 156] width 254 height 18
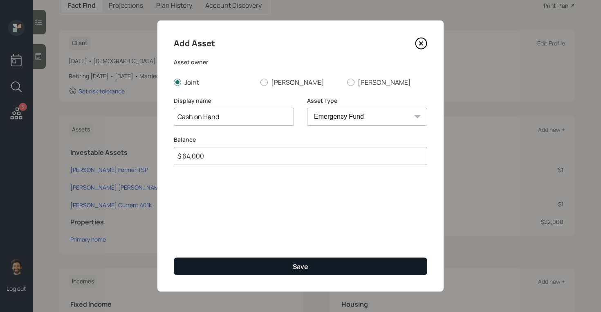
type input "$ 64,000"
click at [198, 262] on button "Save" at bounding box center [301, 266] width 254 height 18
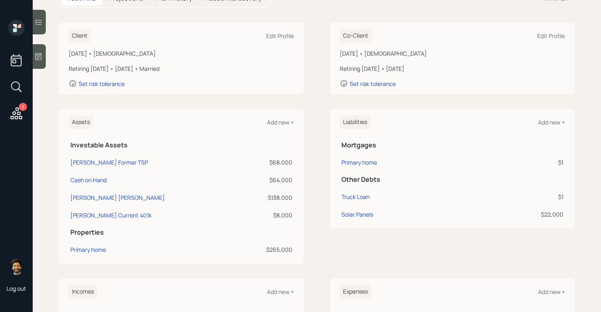
scroll to position [104, 0]
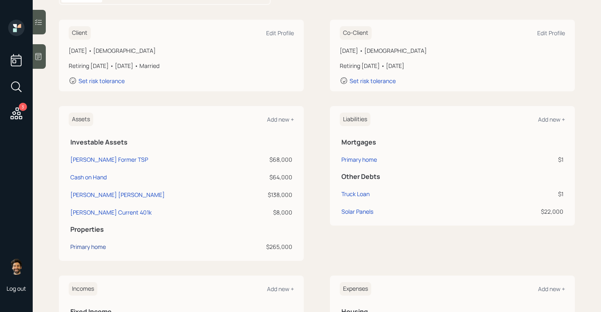
click at [91, 244] on div "Primary home" at bounding box center [88, 246] width 36 height 9
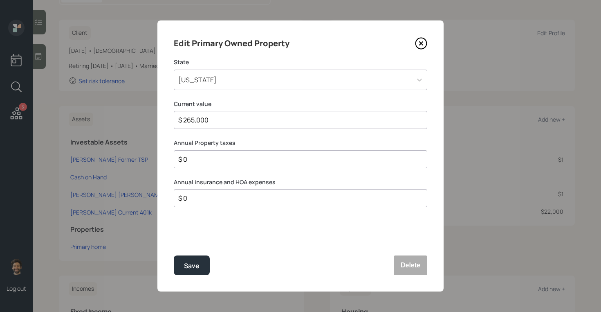
click at [205, 79] on div "North Carolina" at bounding box center [197, 79] width 38 height 9
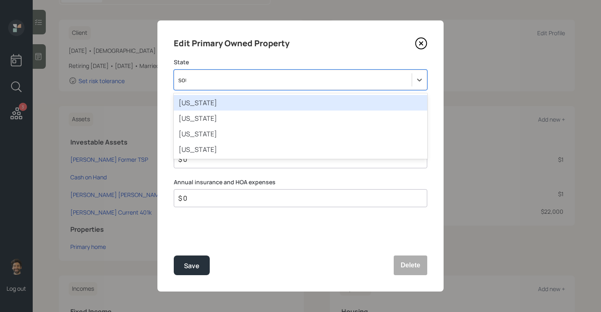
type input "sout"
click at [197, 99] on div "South Carolina" at bounding box center [301, 103] width 254 height 16
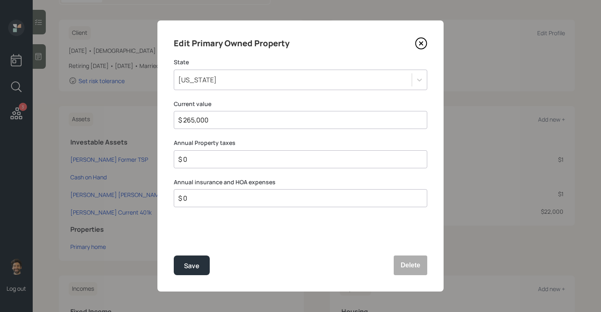
drag, startPoint x: 220, startPoint y: 121, endPoint x: 173, endPoint y: 120, distance: 47.9
click at [173, 120] on div "Edit Primary Owned Property State South Carolina Current value $ 265,000 Annual…" at bounding box center [300, 155] width 286 height 271
type input "$ 400,000"
click at [187, 263] on div "Save" at bounding box center [192, 265] width 16 height 11
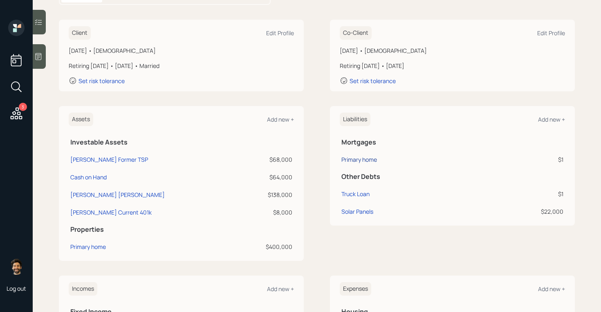
click at [365, 158] on div "Primary home" at bounding box center [360, 159] width 36 height 9
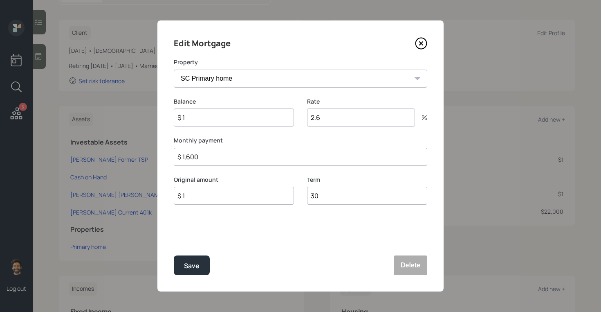
click at [210, 115] on input "$ 1" at bounding box center [234, 117] width 120 height 18
type input "$ 265,000"
click at [185, 262] on div "Save" at bounding box center [192, 265] width 16 height 11
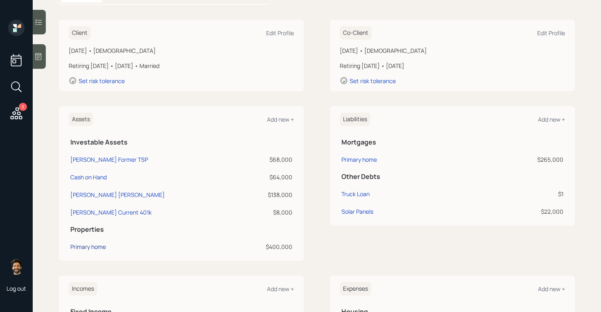
click at [92, 249] on div "Primary home" at bounding box center [88, 246] width 36 height 9
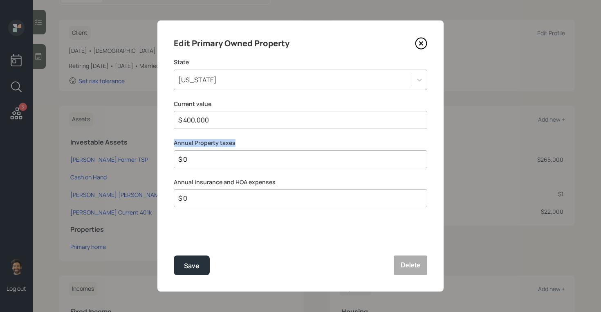
drag, startPoint x: 238, startPoint y: 144, endPoint x: 151, endPoint y: 144, distance: 86.7
click at [151, 144] on div "Edit Primary Owned Property State South Carolina Current value $ 400,000 Annual…" at bounding box center [300, 156] width 601 height 312
click at [200, 183] on label "Annual insurance and HOA expenses" at bounding box center [301, 182] width 254 height 8
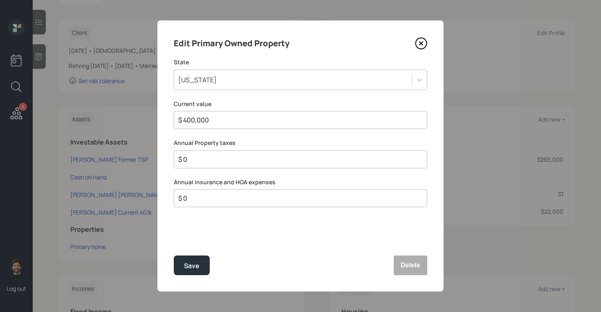
click at [200, 198] on input "$ 0" at bounding box center [298, 198] width 240 height 10
click at [216, 195] on input "$" at bounding box center [298, 198] width 240 height 10
type input "$ 0"
click at [193, 265] on div "Save" at bounding box center [192, 265] width 16 height 11
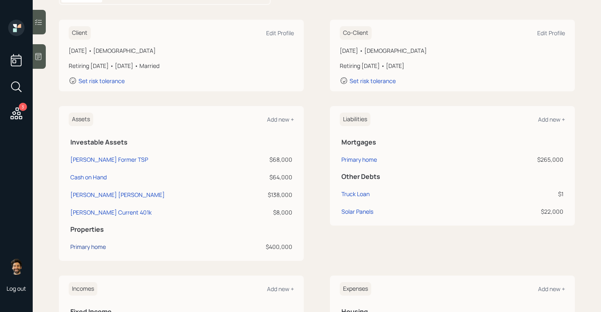
click at [98, 245] on div "Primary home" at bounding box center [88, 246] width 36 height 9
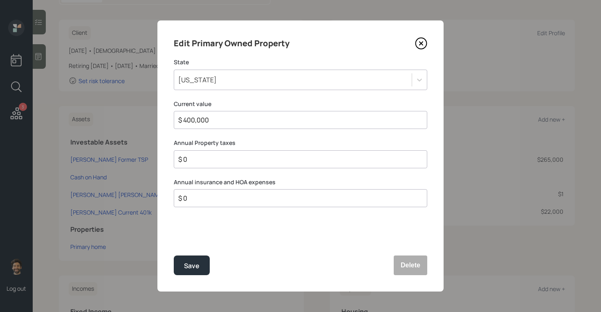
click at [197, 200] on input "$ 0" at bounding box center [298, 198] width 240 height 10
type input "$ 2,223"
click at [191, 259] on button "Save" at bounding box center [192, 265] width 36 height 20
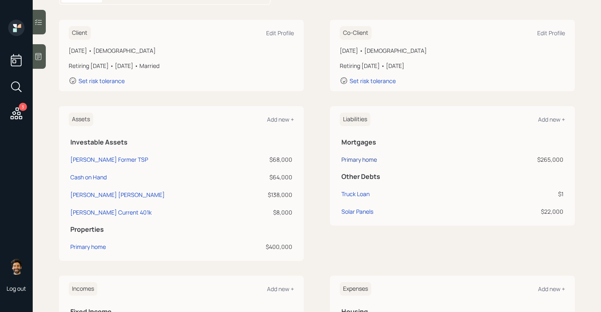
click at [364, 157] on div "Primary home" at bounding box center [360, 159] width 36 height 9
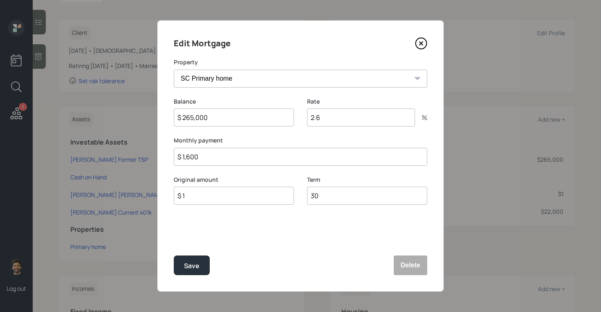
drag, startPoint x: 210, startPoint y: 119, endPoint x: 171, endPoint y: 119, distance: 39.3
click at [171, 119] on div "Edit Mortgage Property SC Primary home Balance $ 265,000 Rate 2.6 % Monthly pay…" at bounding box center [300, 155] width 286 height 271
drag, startPoint x: 329, startPoint y: 117, endPoint x: 292, endPoint y: 117, distance: 36.8
click at [292, 117] on div "Balance $ 265,000 Rate 2.6 %" at bounding box center [301, 116] width 254 height 39
click at [196, 158] on input "$ 1,600" at bounding box center [301, 157] width 254 height 18
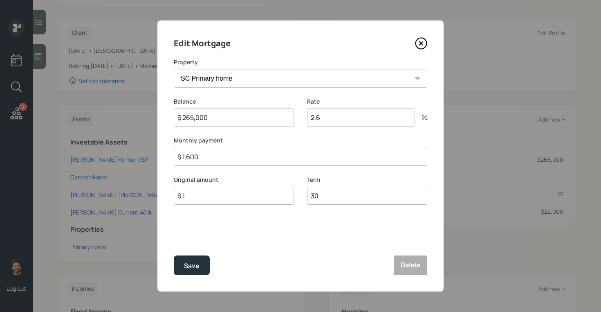
drag, startPoint x: 209, startPoint y: 158, endPoint x: 171, endPoint y: 157, distance: 38.5
click at [171, 157] on div "Edit Mortgage Property SC Primary home Balance $ 265,000 Rate 2.6 % Monthly pay…" at bounding box center [300, 155] width 286 height 271
click at [194, 199] on input "$ 1" at bounding box center [234, 196] width 120 height 18
type input "$ 265,000"
drag, startPoint x: 202, startPoint y: 160, endPoint x: 173, endPoint y: 160, distance: 28.2
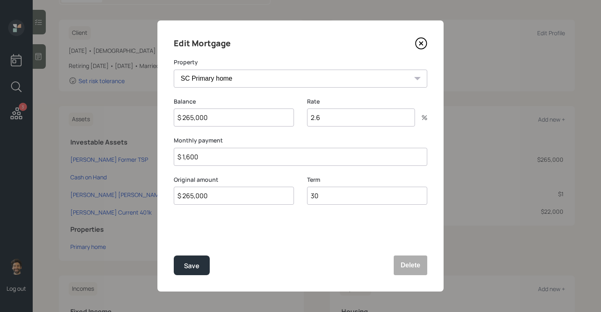
click at [173, 160] on div "Edit Mortgage Property SC Primary home Balance $ 265,000 Rate 2.6 % Monthly pay…" at bounding box center [300, 155] width 286 height 271
click at [184, 267] on button "Save" at bounding box center [192, 265] width 36 height 20
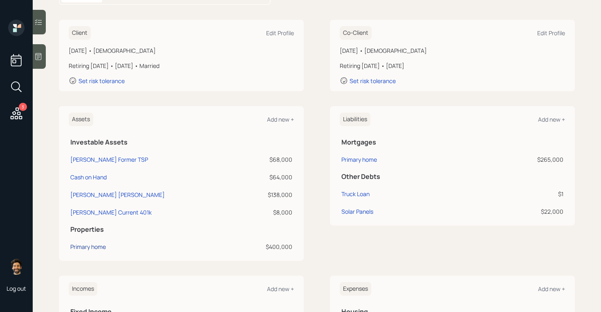
click at [98, 245] on div "Primary home" at bounding box center [88, 246] width 36 height 9
click at [370, 158] on div "Primary home" at bounding box center [360, 159] width 36 height 9
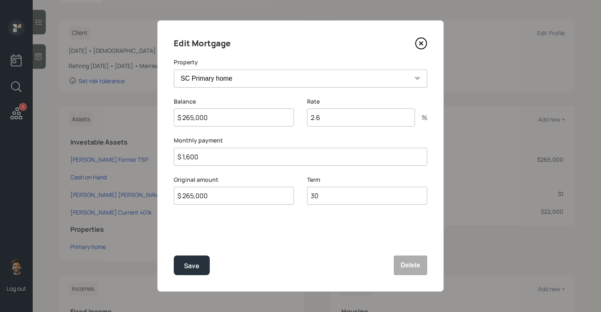
click at [224, 149] on input "$ 1,600" at bounding box center [301, 157] width 254 height 18
type input "$ 1,415"
click at [183, 269] on button "Save" at bounding box center [192, 265] width 36 height 20
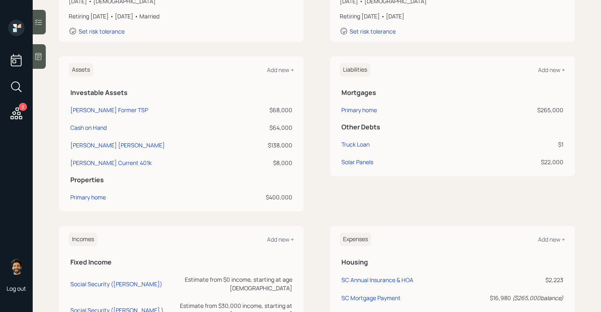
scroll to position [143, 0]
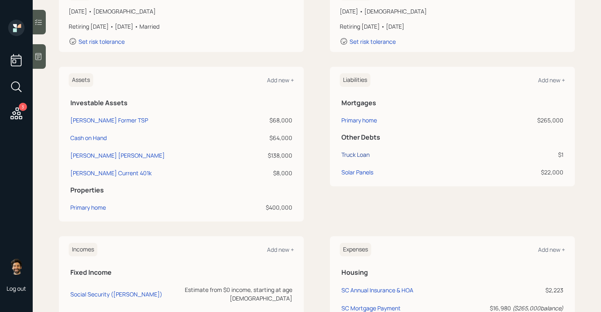
click at [355, 155] on div "Truck Loan" at bounding box center [356, 154] width 28 height 9
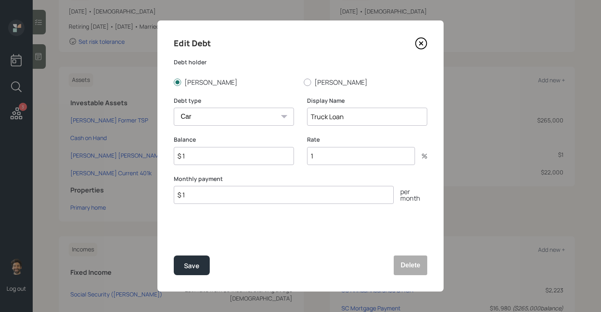
click at [202, 157] on input "$ 1" at bounding box center [234, 156] width 120 height 18
type input "$ 15,000"
type input "$"
click at [194, 155] on input "$ 15,000" at bounding box center [234, 156] width 120 height 18
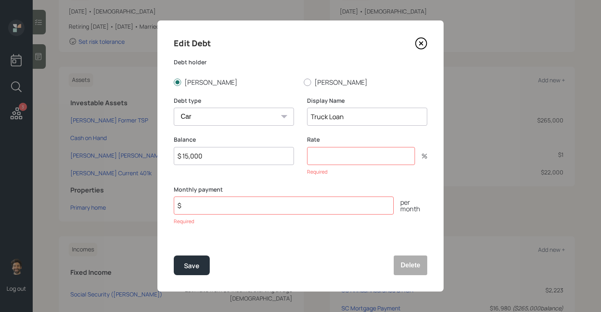
click at [194, 155] on input "$ 15,000" at bounding box center [234, 156] width 120 height 18
type input "$ 15,400"
click at [322, 161] on input "number" at bounding box center [361, 156] width 108 height 18
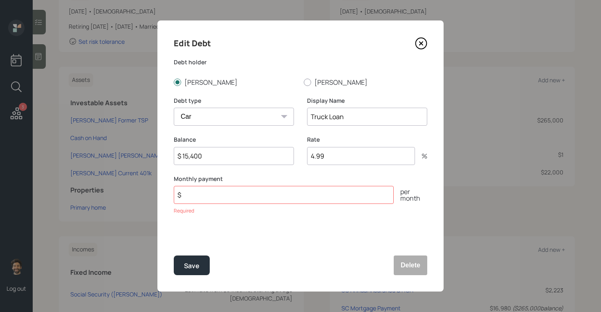
type input "4.99"
click at [284, 198] on input "$" at bounding box center [284, 195] width 220 height 18
type input "$ 374"
click at [190, 274] on button "Save" at bounding box center [192, 265] width 36 height 20
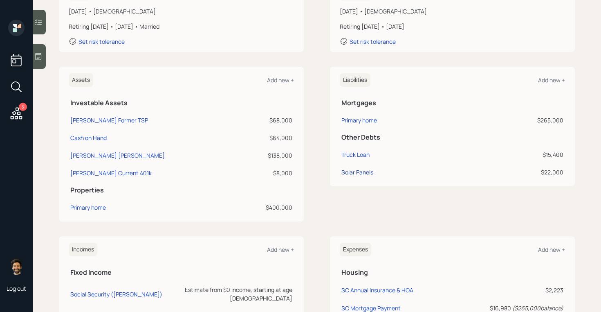
click at [362, 168] on div "Solar Panels" at bounding box center [358, 172] width 32 height 9
select select "other"
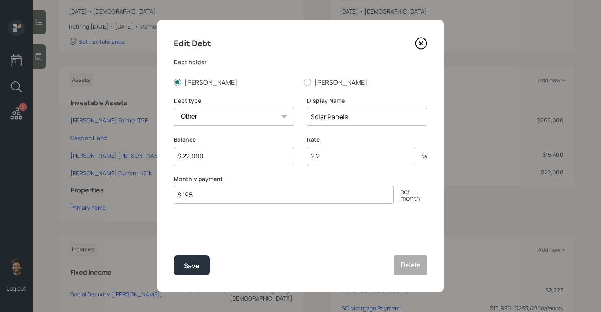
drag, startPoint x: 214, startPoint y: 155, endPoint x: 176, endPoint y: 155, distance: 37.6
click at [176, 155] on input "$ 22,000" at bounding box center [234, 156] width 120 height 18
drag, startPoint x: 346, startPoint y: 148, endPoint x: 298, endPoint y: 149, distance: 48.7
click at [298, 149] on div "Balance $ 22,000 Rate 2.2 %" at bounding box center [301, 154] width 254 height 39
drag, startPoint x: 201, startPoint y: 195, endPoint x: 171, endPoint y: 195, distance: 30.7
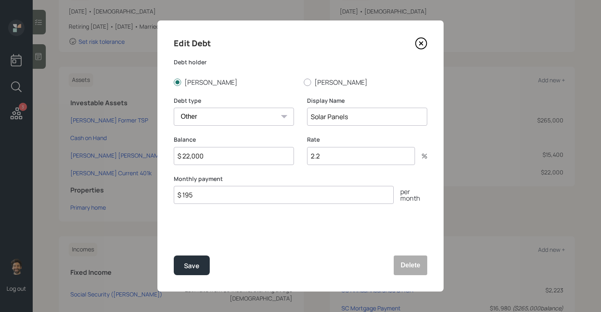
click at [171, 195] on div "Edit Debt Debt holder Joe Christina Debt type Car Credit Card Medical Student O…" at bounding box center [300, 155] width 286 height 271
click at [218, 156] on input "$ 22,000" at bounding box center [234, 156] width 120 height 18
click at [194, 270] on div "Save" at bounding box center [192, 265] width 16 height 11
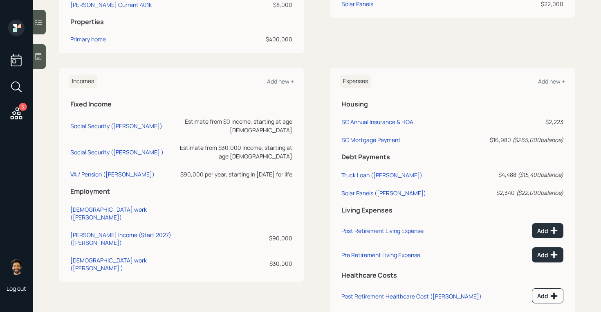
scroll to position [356, 0]
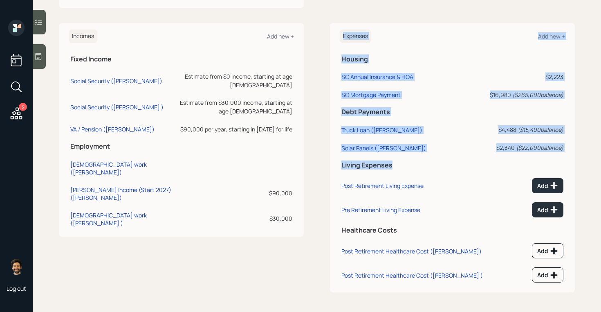
click at [339, 166] on div "Expenses Add new + Housing SC Annual Insurance & HOA $2,223 SC Mortgage Payment…" at bounding box center [452, 157] width 245 height 269
click at [342, 169] on h5 "Living Expenses" at bounding box center [453, 165] width 222 height 8
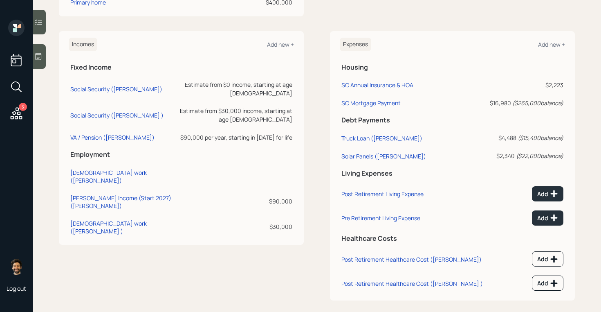
scroll to position [0, 0]
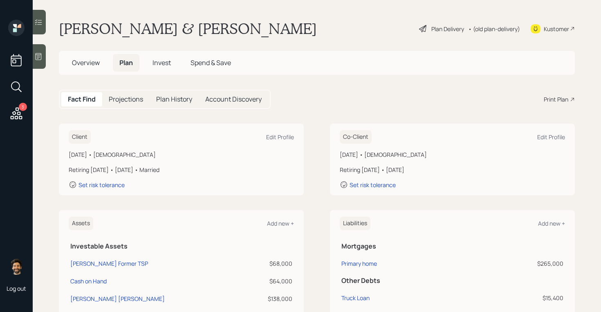
click at [126, 102] on h5 "Projections" at bounding box center [126, 99] width 34 height 8
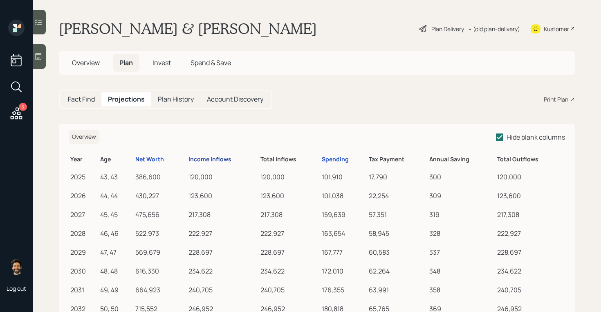
click at [197, 157] on div "Income Inflows" at bounding box center [210, 159] width 43 height 7
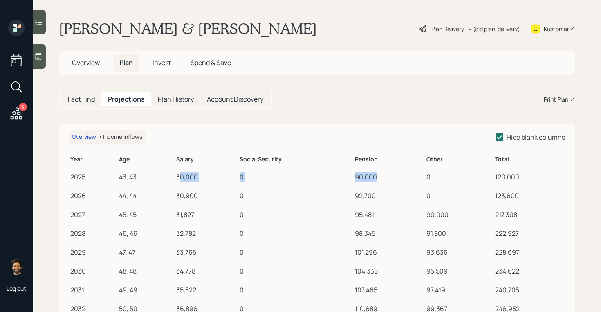
drag, startPoint x: 179, startPoint y: 174, endPoint x: 384, endPoint y: 177, distance: 204.6
click at [384, 177] on tr "2025 43, 43 30,000 0 90,000 0 120,000" at bounding box center [317, 175] width 497 height 19
click at [79, 101] on h5 "Fact Find" at bounding box center [81, 99] width 27 height 8
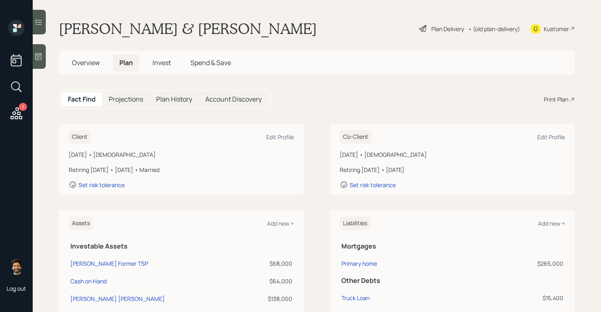
click at [126, 99] on h5 "Projections" at bounding box center [126, 99] width 34 height 8
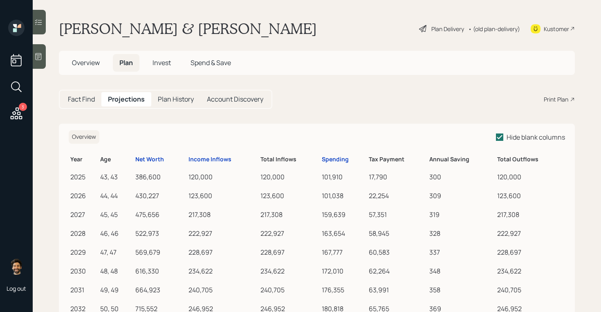
click at [491, 29] on div "• (old plan-delivery)" at bounding box center [494, 29] width 52 height 9
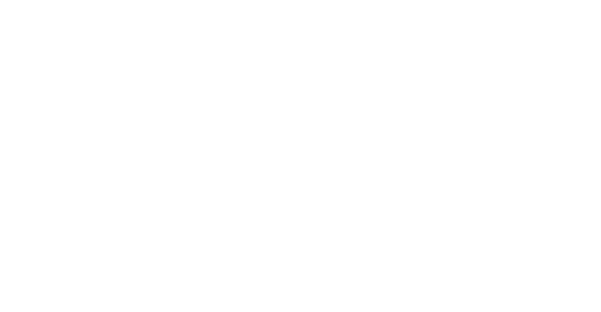
click at [506, 0] on html at bounding box center [300, 0] width 601 height 0
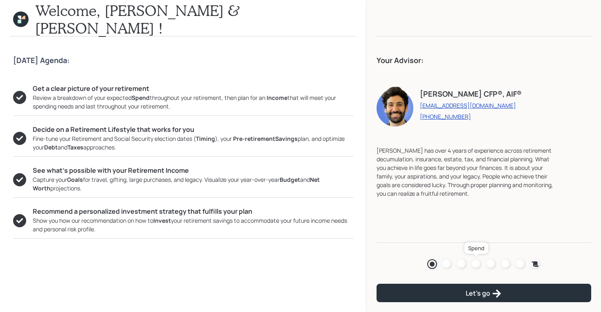
click at [476, 262] on div at bounding box center [477, 264] width 10 height 10
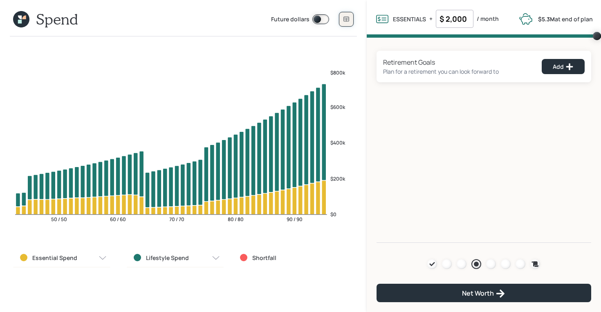
click at [348, 20] on icon at bounding box center [346, 19] width 7 height 7
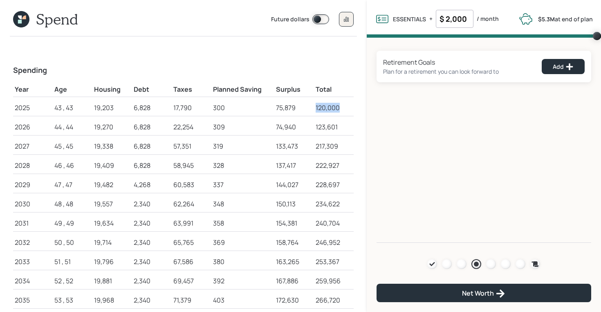
drag, startPoint x: 339, startPoint y: 109, endPoint x: 316, endPoint y: 109, distance: 22.5
click at [316, 109] on div "120,000" at bounding box center [334, 108] width 36 height 10
drag, startPoint x: 115, startPoint y: 107, endPoint x: 89, endPoint y: 106, distance: 26.2
click at [89, 106] on tr "2025 43 , 43 19,203 6,828 17,790 300 75,879 120,000" at bounding box center [183, 106] width 341 height 19
drag, startPoint x: 151, startPoint y: 106, endPoint x: 126, endPoint y: 106, distance: 24.5
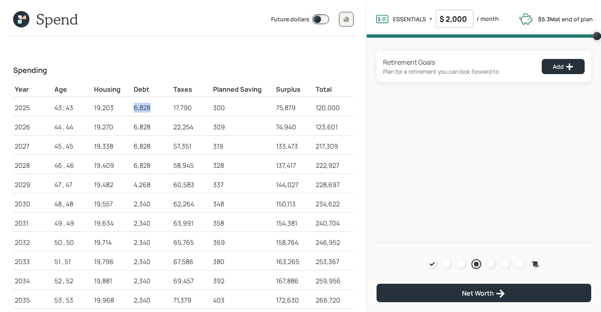
click at [126, 106] on tr "2025 43 , 43 19,203 6,828 17,790 300 75,879 120,000" at bounding box center [183, 106] width 341 height 19
drag, startPoint x: 193, startPoint y: 107, endPoint x: 172, endPoint y: 108, distance: 20.9
click at [172, 108] on td "17,790" at bounding box center [192, 106] width 40 height 19
click at [23, 19] on icon at bounding box center [24, 18] width 4 height 4
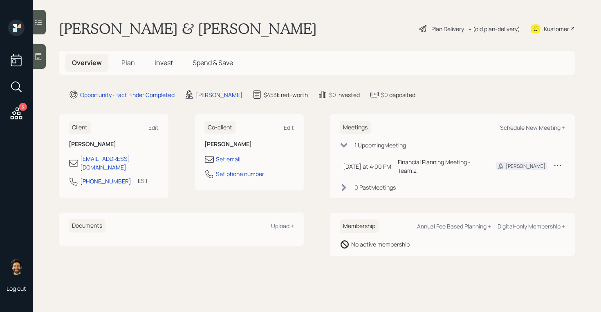
click at [125, 62] on span "Plan" at bounding box center [127, 62] width 13 height 9
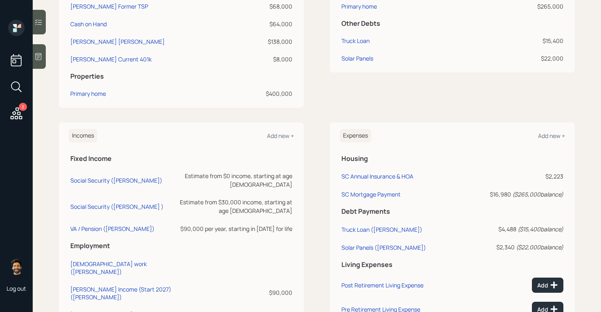
scroll to position [272, 0]
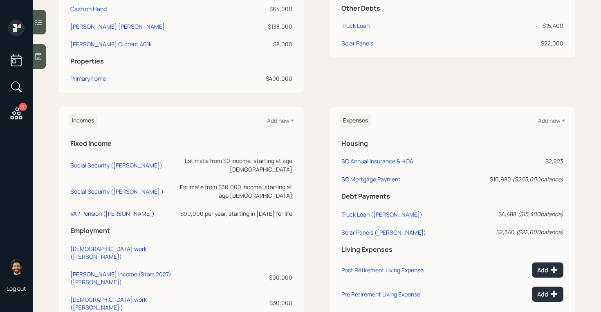
click at [94, 209] on div "VA / Pension (Joe)" at bounding box center [112, 213] width 84 height 8
click at [283, 122] on div "Add new +" at bounding box center [280, 121] width 27 height 8
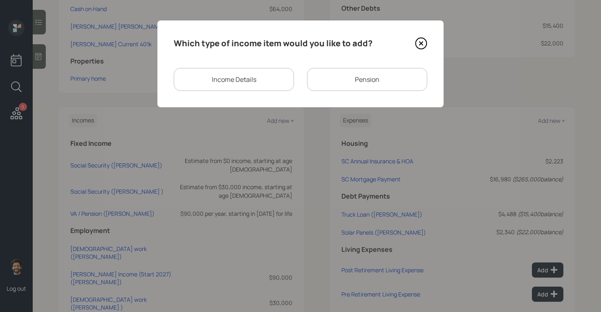
click at [229, 81] on div "Income Details" at bounding box center [234, 79] width 120 height 23
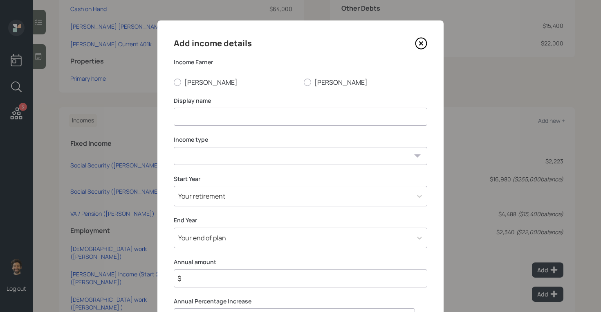
click at [205, 115] on input at bounding box center [301, 117] width 254 height 18
type input "VA (Tax Free)"
click at [182, 81] on label "Joe" at bounding box center [236, 82] width 124 height 9
click at [174, 82] on input "Joe" at bounding box center [173, 82] width 0 height 0
radio input "true"
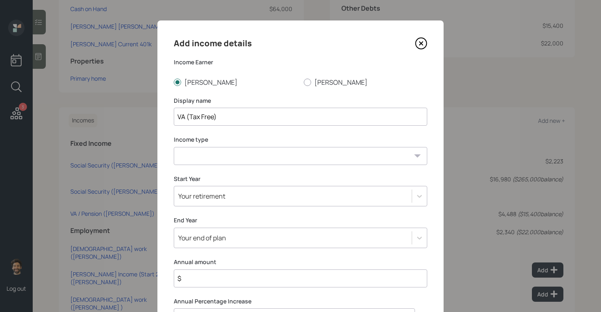
click at [212, 157] on select "Full-time work Part-time work Self employment Other" at bounding box center [301, 156] width 254 height 18
select select "other"
click at [174, 147] on select "Full-time work Part-time work Self employment Other" at bounding box center [301, 156] width 254 height 18
click at [202, 200] on select "Tax-free Earned Self Employment Alimony Royalties Pension / Annuity Interest Di…" at bounding box center [301, 195] width 254 height 18
select select "tax_free"
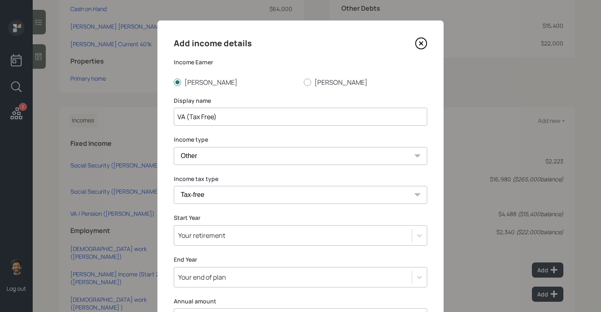
click at [174, 186] on select "Tax-free Earned Self Employment Alimony Royalties Pension / Annuity Interest Di…" at bounding box center [301, 195] width 254 height 18
click at [206, 232] on div "Your retirement" at bounding box center [301, 235] width 254 height 20
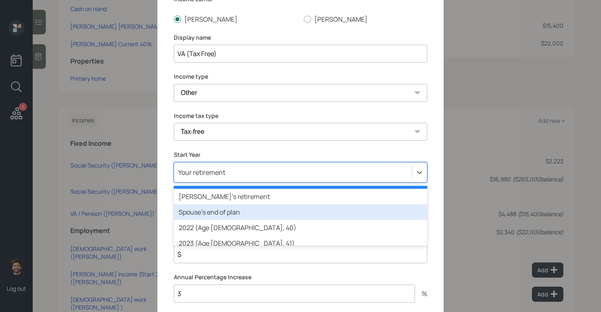
scroll to position [27, 0]
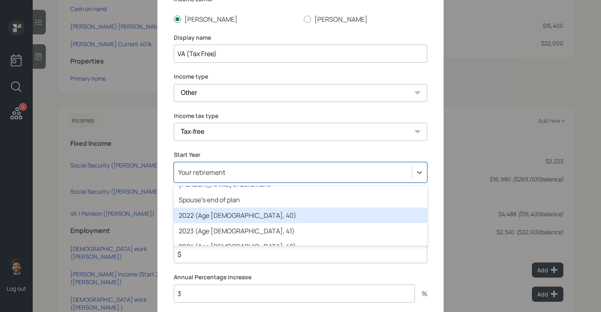
click at [200, 217] on div "2022 (Age 40, 40)" at bounding box center [301, 215] width 254 height 16
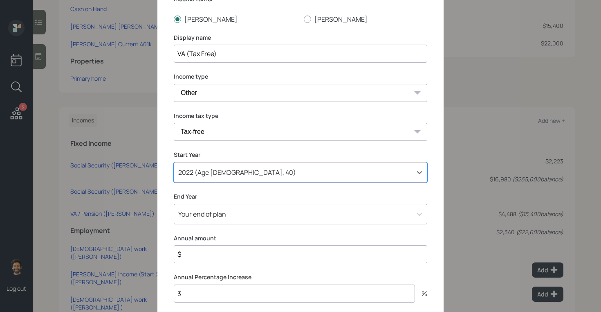
click at [201, 252] on input "$" at bounding box center [301, 254] width 254 height 18
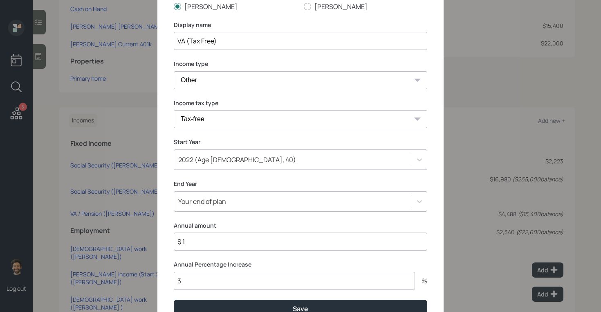
scroll to position [93, 0]
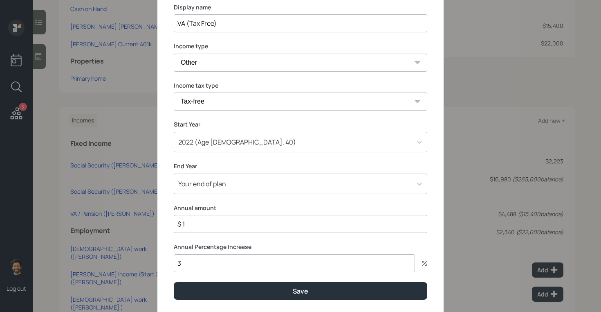
type input "$ 1"
click at [187, 268] on input "3" at bounding box center [294, 263] width 241 height 18
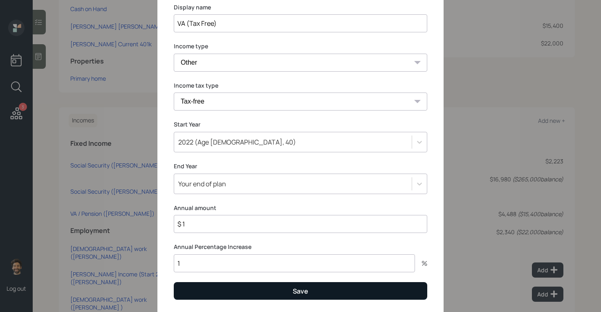
type input "1"
click at [196, 288] on button "Save" at bounding box center [301, 291] width 254 height 18
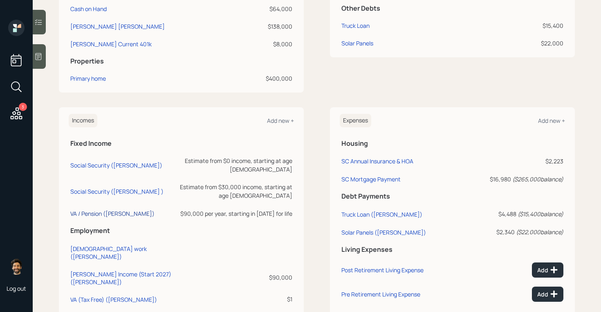
click at [93, 209] on div "VA / Pension (Joe)" at bounding box center [112, 213] width 84 height 8
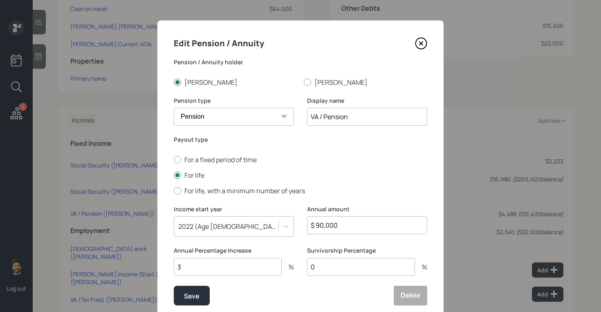
click at [324, 227] on input "$ 90,000" at bounding box center [367, 225] width 120 height 18
type input "$"
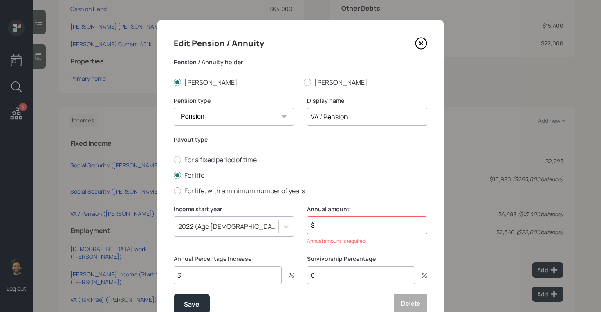
click at [212, 265] on div "Annual Percentage Increase 3 %" at bounding box center [234, 268] width 120 height 29
type input "3"
click at [353, 229] on input "$" at bounding box center [367, 225] width 120 height 18
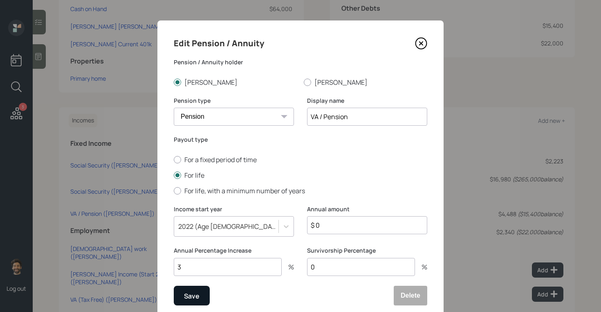
type input "$ 0"
click at [199, 295] on div "Save" at bounding box center [192, 295] width 16 height 11
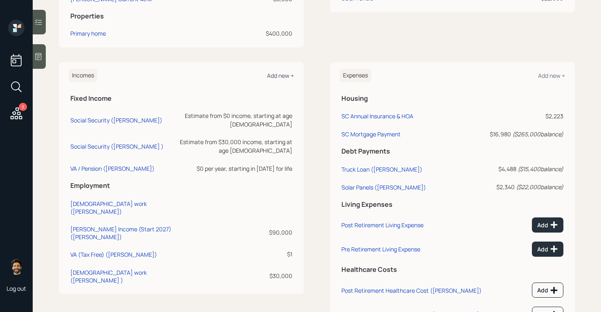
scroll to position [308, 0]
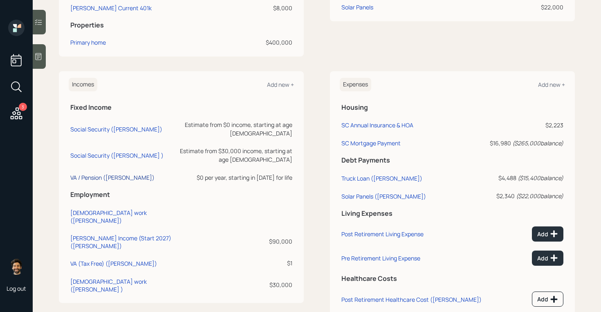
click at [99, 173] on div "VA / Pension (Joe)" at bounding box center [112, 177] width 84 height 8
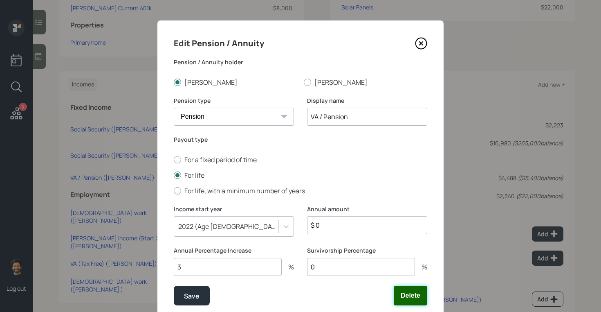
click at [415, 292] on button "Delete" at bounding box center [411, 296] width 34 height 20
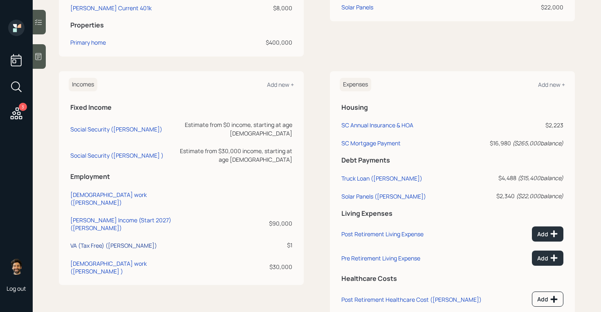
click at [96, 241] on div "VA (Tax Free) (Joe)" at bounding box center [113, 245] width 87 height 8
select select "other"
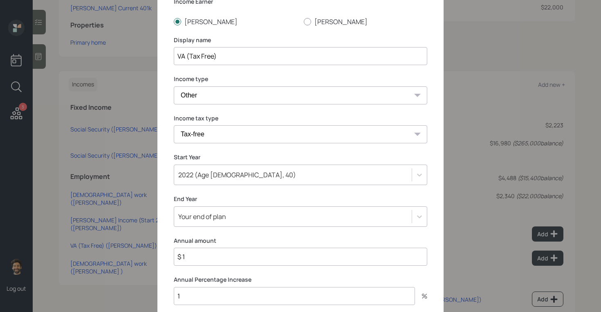
scroll to position [84, 0]
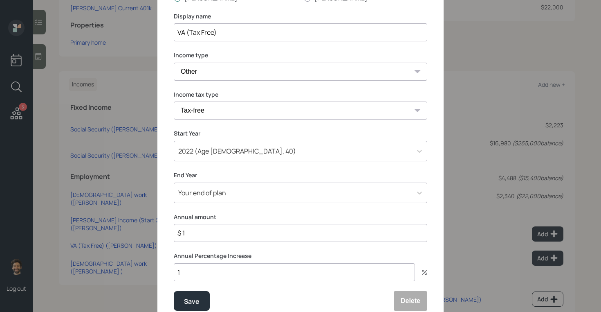
click at [190, 229] on input "$ 1" at bounding box center [301, 233] width 254 height 18
type input "$ 89,424"
click at [189, 273] on input "1" at bounding box center [294, 272] width 241 height 18
type input "3"
click at [189, 291] on button "Save" at bounding box center [192, 301] width 36 height 20
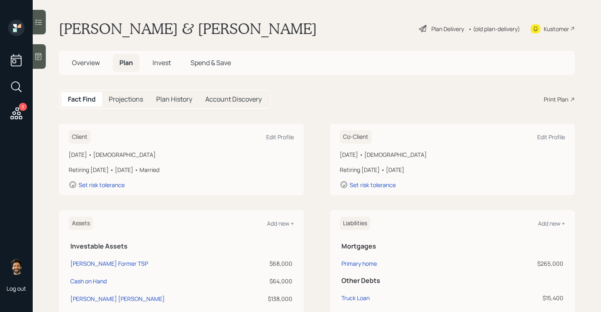
click at [501, 27] on div "• (old plan-delivery)" at bounding box center [494, 29] width 52 height 9
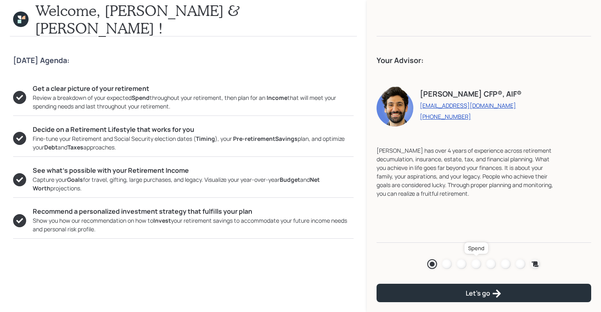
click at [479, 263] on div at bounding box center [477, 264] width 10 height 10
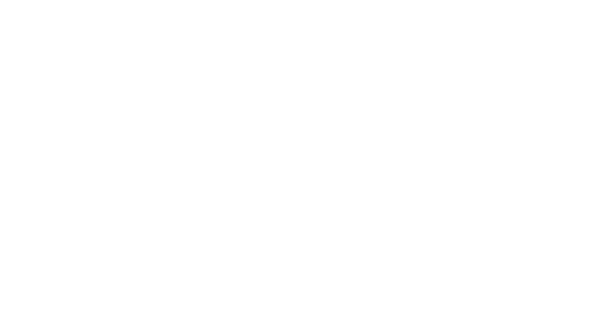
click at [344, 0] on html at bounding box center [300, 0] width 601 height 0
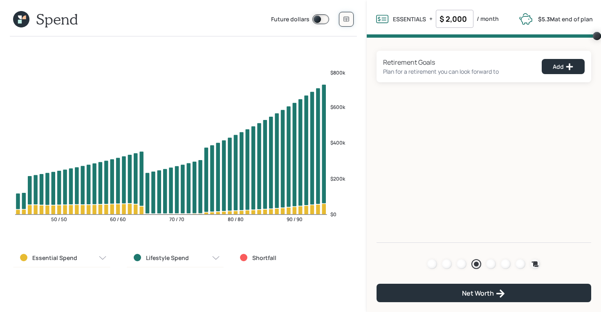
click at [346, 19] on icon at bounding box center [346, 19] width 7 height 7
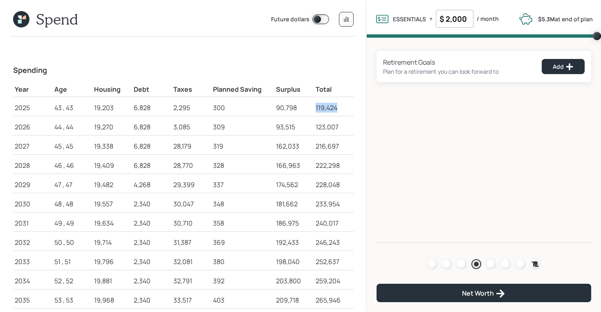
drag, startPoint x: 311, startPoint y: 111, endPoint x: 342, endPoint y: 112, distance: 30.7
click at [342, 112] on tr "2025 43 , 43 19,203 6,828 2,295 300 90,798 119,424" at bounding box center [183, 106] width 341 height 19
drag, startPoint x: 92, startPoint y: 106, endPoint x: 116, endPoint y: 106, distance: 23.3
click at [116, 106] on td "19,203" at bounding box center [112, 106] width 40 height 19
drag, startPoint x: 133, startPoint y: 107, endPoint x: 155, endPoint y: 110, distance: 22.2
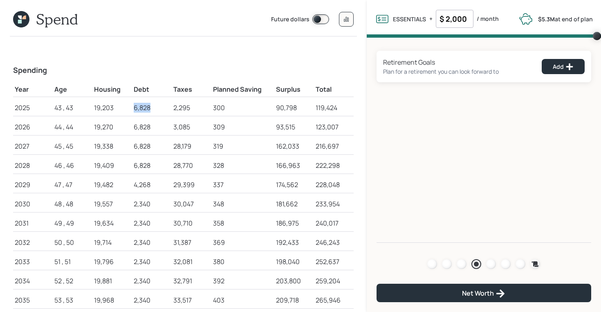
click at [155, 110] on div "6,828" at bounding box center [152, 108] width 36 height 10
drag, startPoint x: 173, startPoint y: 106, endPoint x: 193, endPoint y: 108, distance: 20.1
click at [193, 108] on td "2,295" at bounding box center [192, 106] width 40 height 19
drag, startPoint x: 215, startPoint y: 108, endPoint x: 226, endPoint y: 108, distance: 11.0
click at [226, 108] on div "300" at bounding box center [243, 108] width 60 height 10
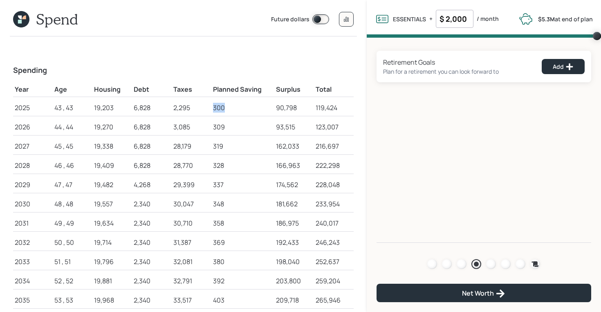
drag, startPoint x: 214, startPoint y: 106, endPoint x: 225, endPoint y: 106, distance: 11.5
click at [225, 106] on div "300" at bounding box center [243, 108] width 60 height 10
drag, startPoint x: 274, startPoint y: 106, endPoint x: 298, endPoint y: 106, distance: 23.3
click at [298, 106] on td "90,798" at bounding box center [294, 106] width 40 height 19
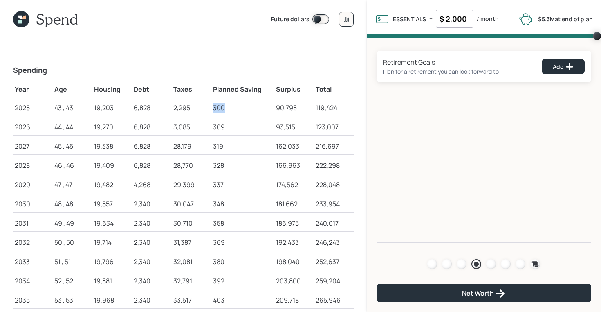
drag, startPoint x: 225, startPoint y: 107, endPoint x: 209, endPoint y: 107, distance: 16.0
click at [209, 107] on tr "2025 43 , 43 19,203 6,828 2,295 300 90,798 119,424" at bounding box center [183, 106] width 341 height 19
drag, startPoint x: 275, startPoint y: 107, endPoint x: 299, endPoint y: 107, distance: 23.3
click at [299, 107] on td "90,798" at bounding box center [294, 106] width 40 height 19
click at [12, 25] on header "Spend Future dollars" at bounding box center [183, 21] width 347 height 29
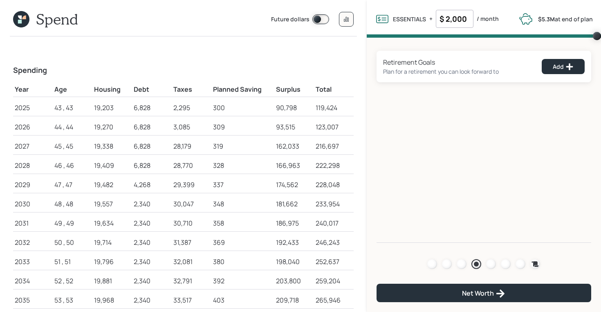
click at [19, 24] on icon at bounding box center [21, 19] width 16 height 16
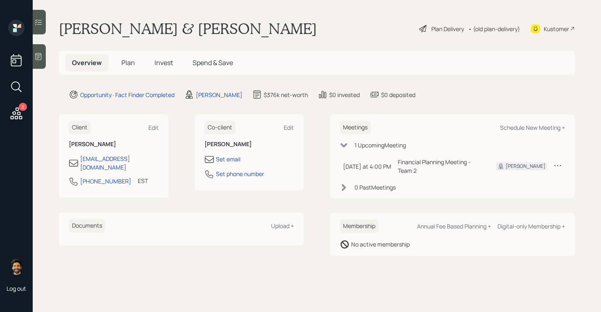
click at [124, 63] on span "Plan" at bounding box center [127, 62] width 13 height 9
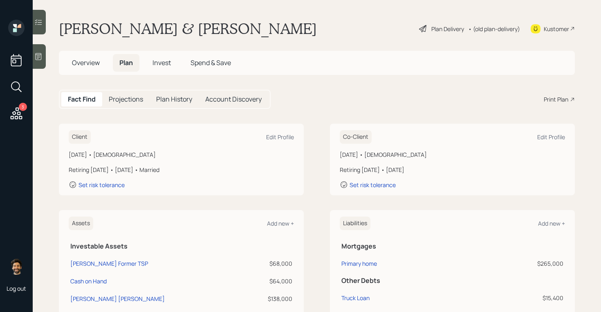
scroll to position [356, 0]
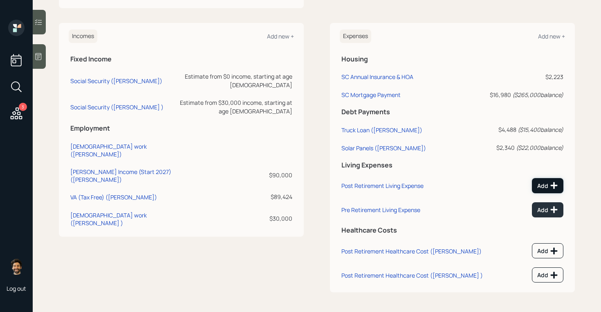
click at [546, 185] on div "Add" at bounding box center [548, 185] width 21 height 8
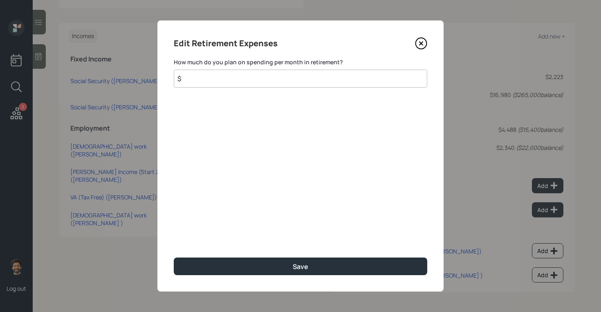
click at [248, 81] on input "$" at bounding box center [301, 79] width 254 height 18
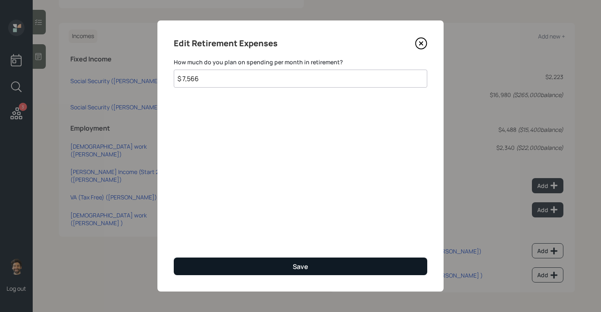
type input "$ 7,566"
click at [256, 271] on button "Save" at bounding box center [301, 266] width 254 height 18
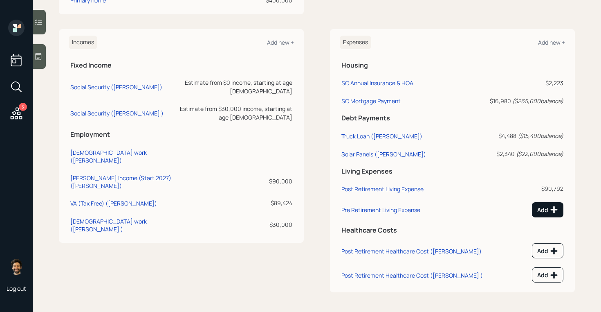
scroll to position [350, 0]
click at [553, 210] on icon at bounding box center [554, 209] width 7 height 7
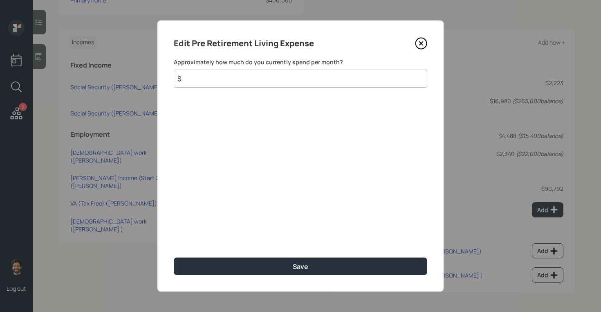
click at [280, 76] on input "$" at bounding box center [301, 79] width 254 height 18
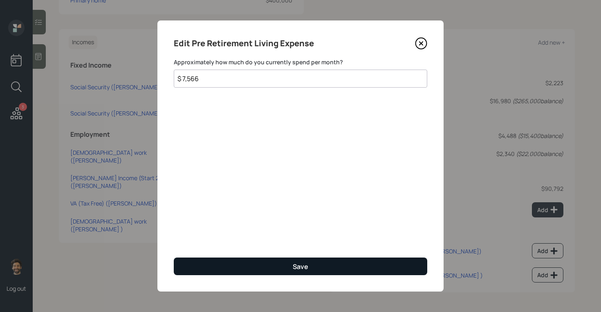
type input "$ 7,566"
click at [235, 263] on button "Save" at bounding box center [301, 266] width 254 height 18
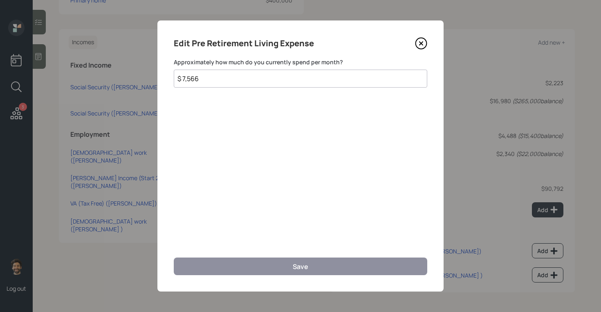
scroll to position [344, 0]
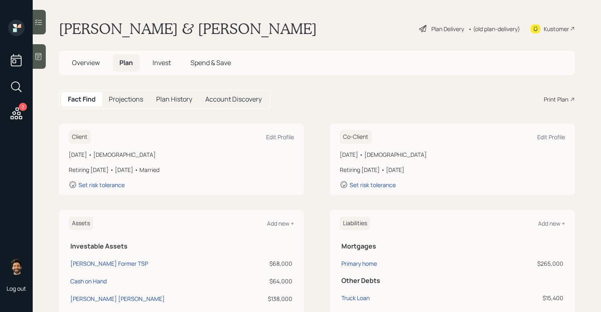
click at [489, 30] on div "• (old plan-delivery)" at bounding box center [494, 29] width 52 height 9
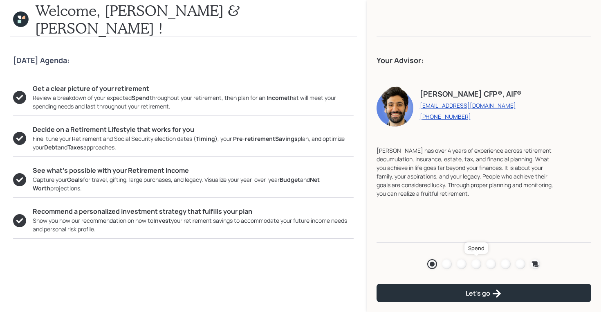
click at [477, 260] on div at bounding box center [477, 264] width 10 height 10
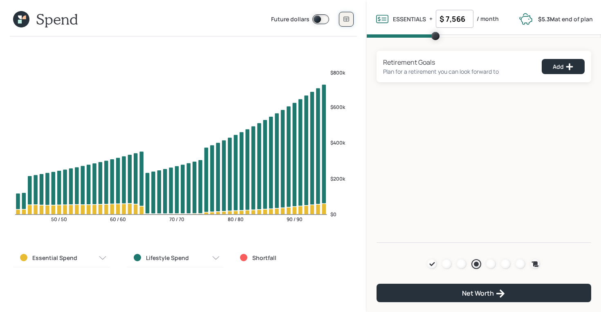
click at [343, 15] on button at bounding box center [346, 19] width 15 height 15
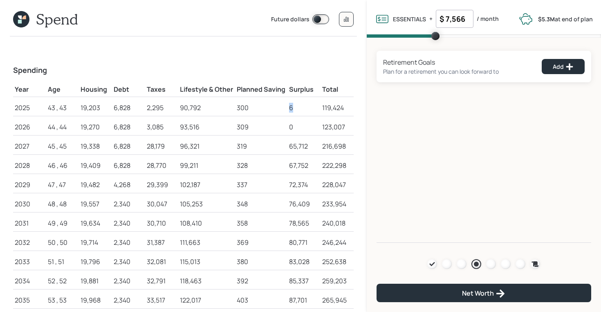
drag, startPoint x: 298, startPoint y: 105, endPoint x: 281, endPoint y: 105, distance: 17.6
click at [281, 105] on tr "2025 43 , 43 19,203 6,828 2,295 90,792 300 6 119,424" at bounding box center [183, 106] width 341 height 19
drag, startPoint x: 202, startPoint y: 108, endPoint x: 177, endPoint y: 108, distance: 25.4
click at [177, 108] on tr "2025 43 , 43 19,203 6,828 2,295 90,792 300 6 119,424" at bounding box center [183, 106] width 341 height 19
click at [182, 108] on div "90,792" at bounding box center [207, 108] width 54 height 10
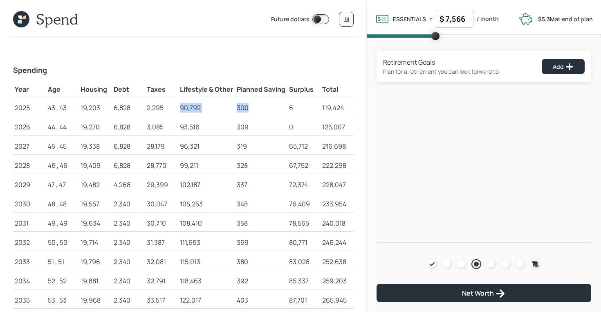
drag, startPoint x: 181, startPoint y: 109, endPoint x: 250, endPoint y: 107, distance: 68.4
click at [250, 107] on tr "2025 43 , 43 19,203 6,828 2,295 90,792 300 6 119,424" at bounding box center [183, 106] width 341 height 19
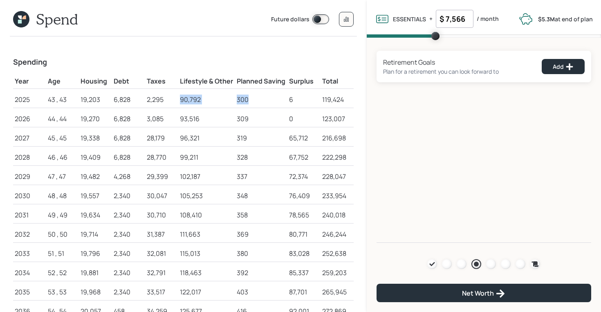
scroll to position [9, 0]
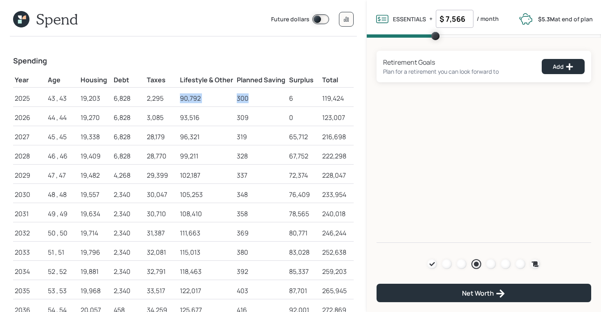
click at [185, 99] on div "90,792" at bounding box center [207, 98] width 54 height 10
click at [185, 117] on div "93,516" at bounding box center [207, 117] width 54 height 10
drag, startPoint x: 288, startPoint y: 136, endPoint x: 315, endPoint y: 139, distance: 27.2
click at [315, 139] on td "65,712" at bounding box center [304, 135] width 33 height 19
click at [383, 119] on div "Retirement Goals Plan for a retirement you can look forward to Add Agenda Revie…" at bounding box center [484, 140] width 234 height 205
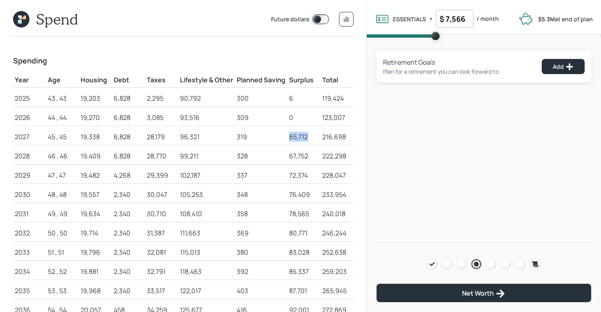
drag, startPoint x: 290, startPoint y: 138, endPoint x: 309, endPoint y: 138, distance: 19.6
click at [309, 138] on div "65,712" at bounding box center [304, 137] width 30 height 10
click at [289, 139] on td "65,712" at bounding box center [304, 135] width 33 height 19
drag, startPoint x: 290, startPoint y: 137, endPoint x: 310, endPoint y: 137, distance: 20.5
click at [310, 137] on div "65,712" at bounding box center [304, 137] width 30 height 10
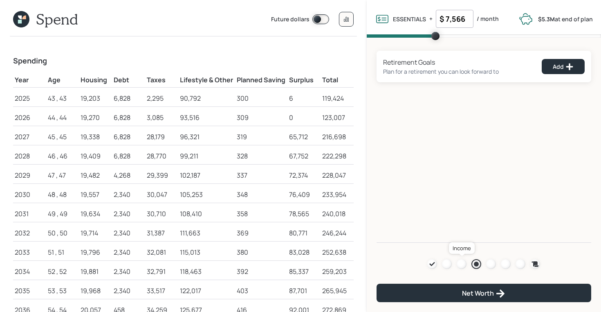
click at [463, 266] on div at bounding box center [462, 264] width 10 height 10
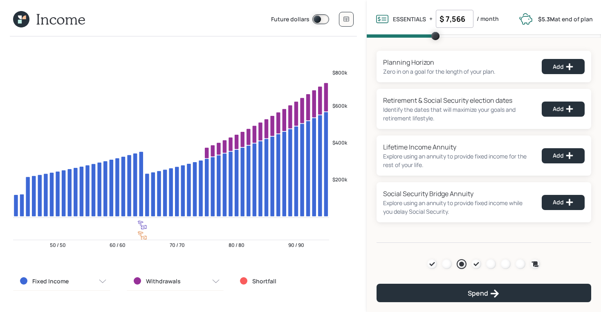
click at [475, 265] on icon at bounding box center [476, 264] width 7 height 7
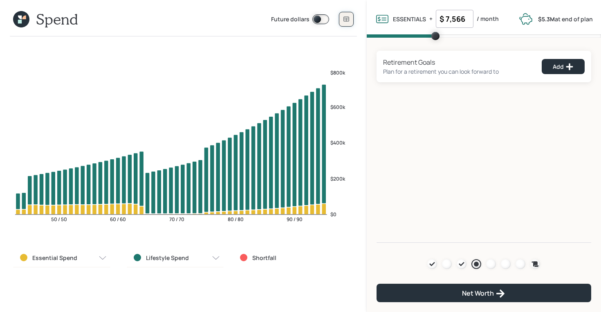
click at [349, 25] on button at bounding box center [346, 19] width 15 height 15
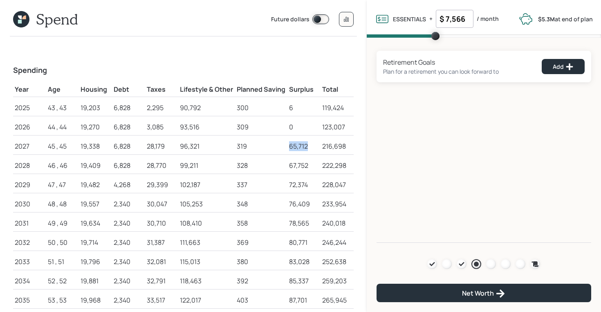
drag, startPoint x: 286, startPoint y: 145, endPoint x: 310, endPoint y: 148, distance: 23.5
click at [310, 148] on tr "2027 45 , 45 19,338 6,828 28,179 96,321 319 65,712 216,698" at bounding box center [183, 144] width 341 height 19
click at [310, 148] on div "65,712" at bounding box center [304, 146] width 30 height 10
drag, startPoint x: 310, startPoint y: 146, endPoint x: 291, endPoint y: 146, distance: 18.8
click at [291, 146] on div "65,712" at bounding box center [304, 146] width 30 height 10
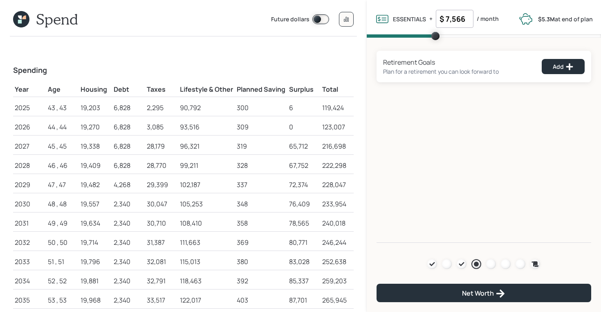
click at [285, 147] on div "319" at bounding box center [261, 146] width 49 height 10
drag, startPoint x: 308, startPoint y: 146, endPoint x: 289, endPoint y: 146, distance: 19.2
click at [289, 146] on td "65,712" at bounding box center [304, 144] width 33 height 19
click at [282, 146] on div "319" at bounding box center [261, 146] width 49 height 10
drag, startPoint x: 249, startPoint y: 106, endPoint x: 232, endPoint y: 106, distance: 17.2
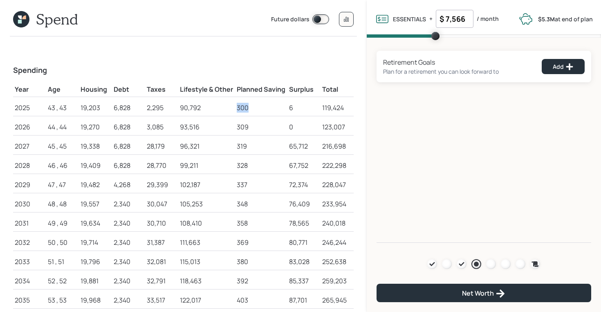
click at [232, 106] on tr "2025 43 , 43 19,203 6,828 2,295 90,792 300 6 119,424" at bounding box center [183, 106] width 341 height 19
drag, startPoint x: 288, startPoint y: 145, endPoint x: 311, endPoint y: 146, distance: 22.9
click at [311, 146] on td "65,712" at bounding box center [304, 144] width 33 height 19
click at [290, 144] on div "65,712" at bounding box center [304, 146] width 30 height 10
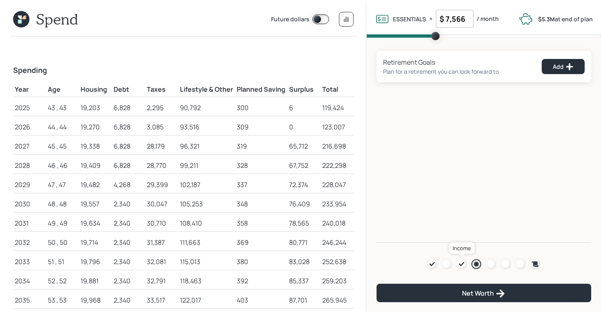
click at [463, 262] on icon at bounding box center [462, 264] width 7 height 7
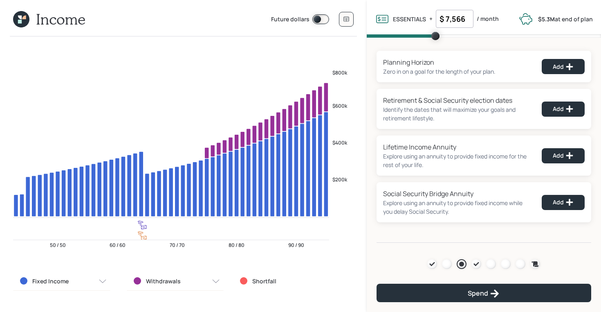
click at [23, 25] on icon at bounding box center [21, 19] width 16 height 16
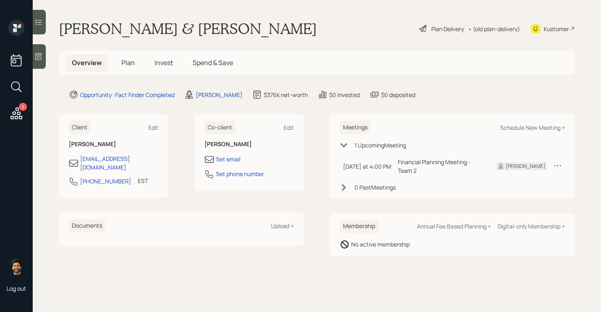
click at [125, 62] on span "Plan" at bounding box center [127, 62] width 13 height 9
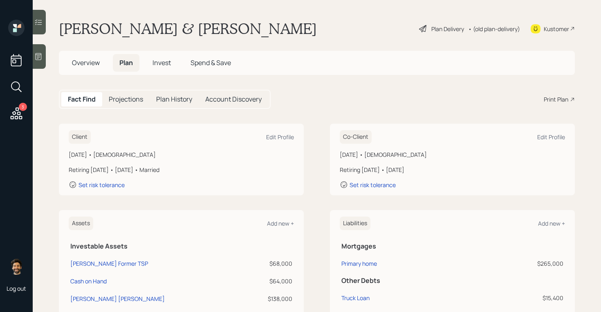
scroll to position [16, 0]
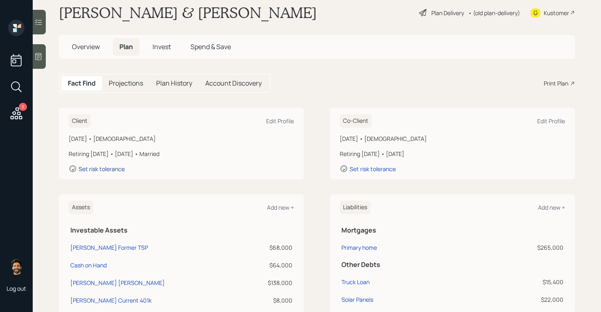
click at [115, 166] on div "Set risk tolerance" at bounding box center [102, 169] width 46 height 8
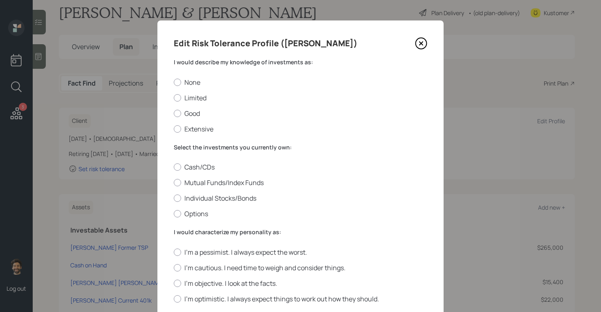
click at [204, 63] on label "I would describe my knowledge of investments as:" at bounding box center [301, 62] width 254 height 8
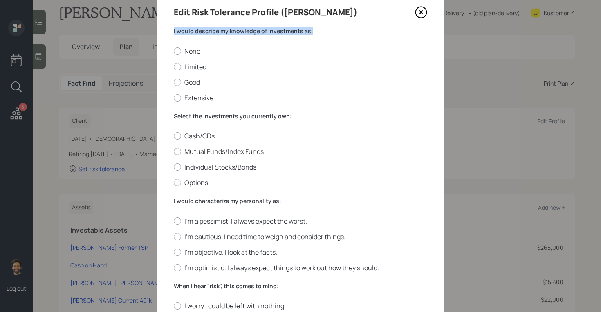
scroll to position [31, 0]
click at [193, 67] on label "Limited" at bounding box center [301, 67] width 254 height 9
click at [174, 67] on input "Limited" at bounding box center [173, 67] width 0 height 0
radio input "true"
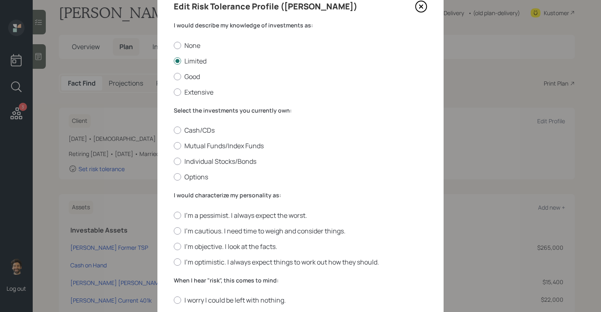
scroll to position [39, 0]
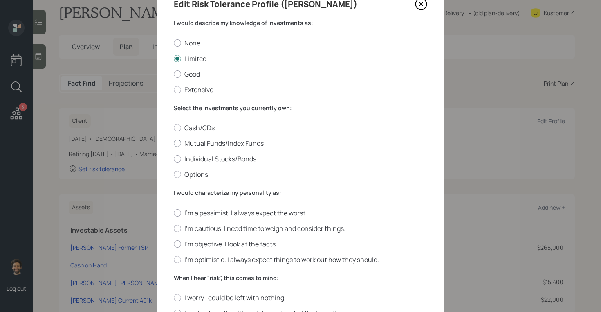
click at [192, 145] on label "Mutual Funds/Index Funds" at bounding box center [301, 143] width 254 height 9
click at [174, 144] on input "Mutual Funds/Index Funds" at bounding box center [173, 143] width 0 height 0
radio input "true"
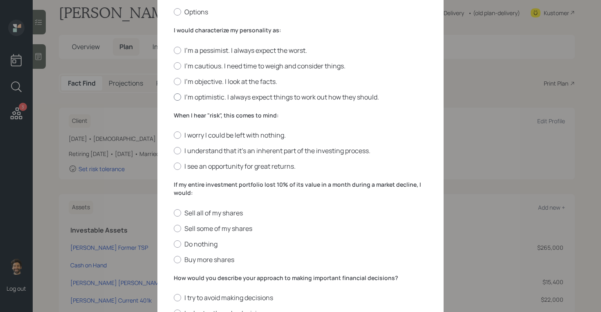
scroll to position [203, 0]
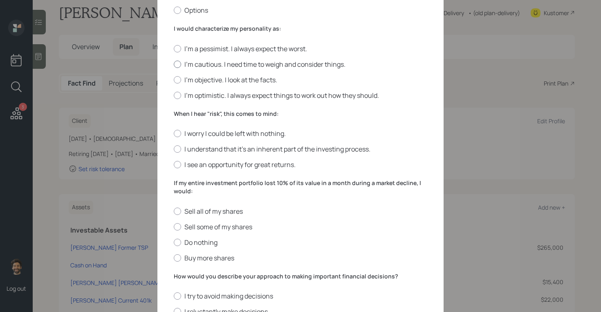
click at [195, 65] on label "I'm cautious. I need time to weigh and consider things." at bounding box center [301, 64] width 254 height 9
click at [174, 64] on input "I'm cautious. I need time to weigh and consider things." at bounding box center [173, 64] width 0 height 0
radio input "true"
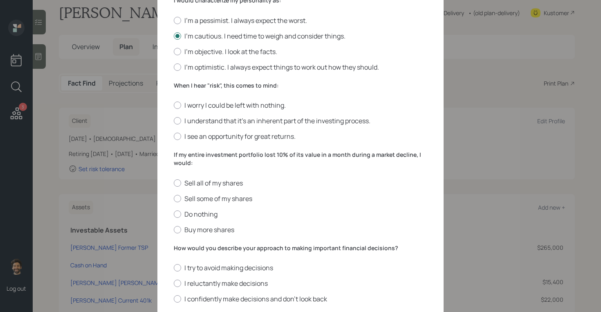
scroll to position [236, 0]
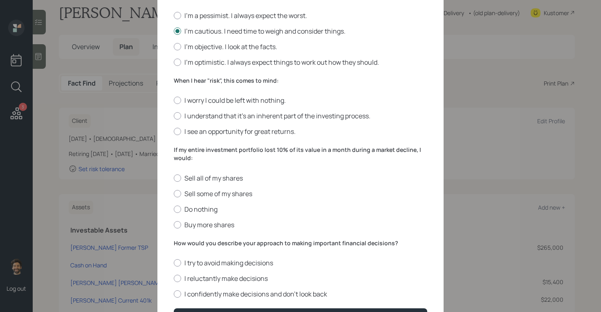
click at [196, 82] on label "When I hear "risk", this comes to mind:" at bounding box center [301, 80] width 254 height 8
click at [180, 102] on div at bounding box center [177, 100] width 7 height 7
click at [174, 101] on input "I worry I could be left with nothing." at bounding box center [173, 100] width 0 height 0
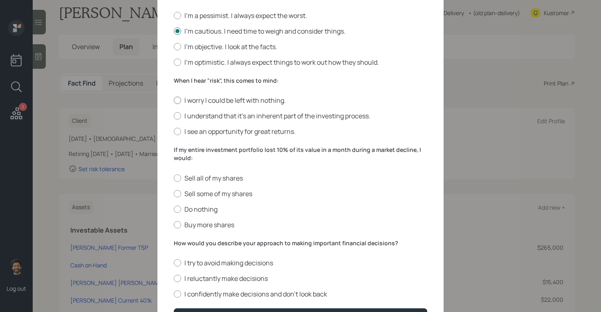
radio input "true"
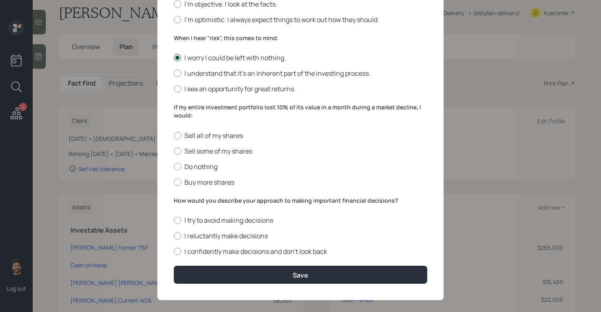
scroll to position [281, 0]
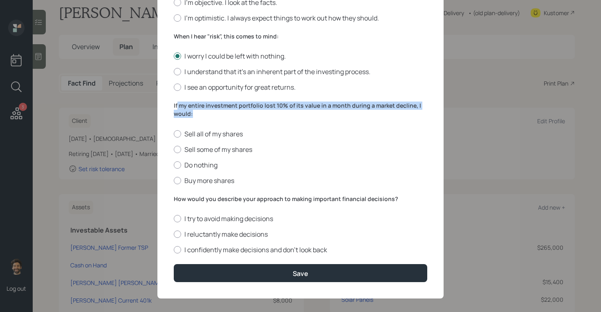
drag, startPoint x: 194, startPoint y: 112, endPoint x: 178, endPoint y: 104, distance: 17.6
click at [178, 104] on label "If my entire investment portfolio lost 10% of its value in a month during a mar…" at bounding box center [301, 109] width 254 height 16
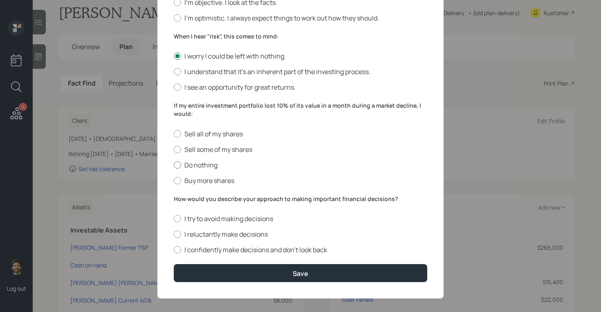
click at [184, 161] on label "Do nothing" at bounding box center [301, 164] width 254 height 9
click at [174, 164] on input "Do nothing" at bounding box center [173, 164] width 0 height 0
radio input "true"
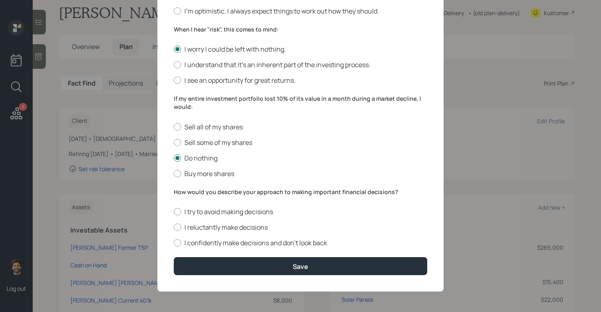
click at [201, 189] on label "How would you describe your approach to making important financial decisions?" at bounding box center [301, 192] width 254 height 8
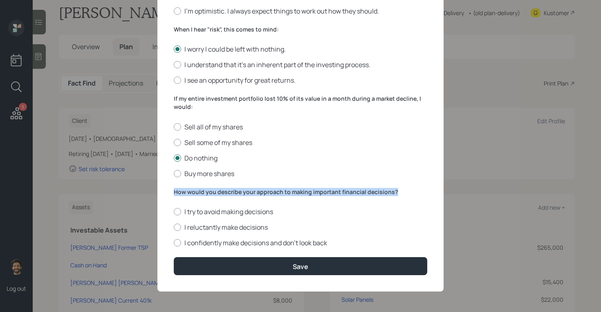
click at [201, 189] on label "How would you describe your approach to making important financial decisions?" at bounding box center [301, 192] width 254 height 8
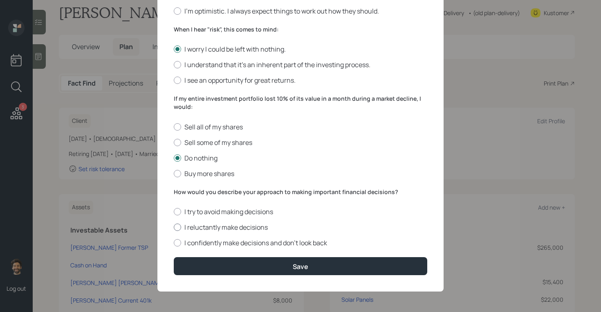
click at [230, 223] on label "I reluctantly make decisions" at bounding box center [301, 227] width 254 height 9
click at [174, 227] on input "I reluctantly make decisions" at bounding box center [173, 227] width 0 height 0
radio input "true"
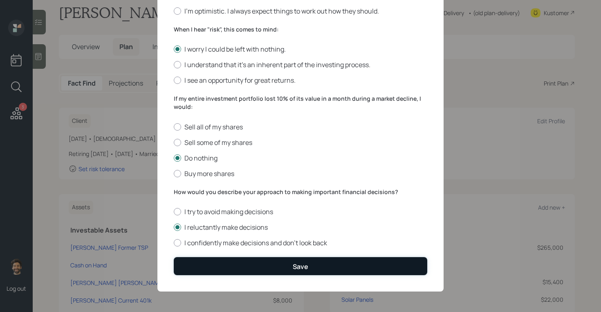
click at [228, 261] on button "Save" at bounding box center [301, 266] width 254 height 18
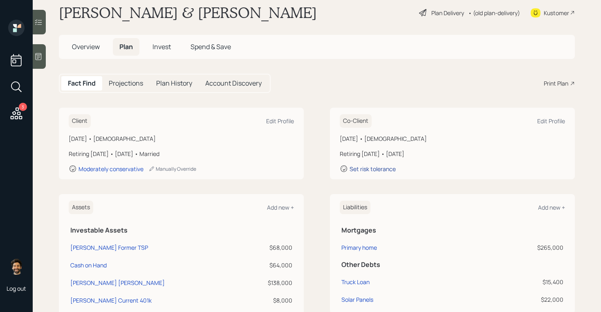
click at [366, 166] on div "Set risk tolerance" at bounding box center [373, 169] width 46 height 8
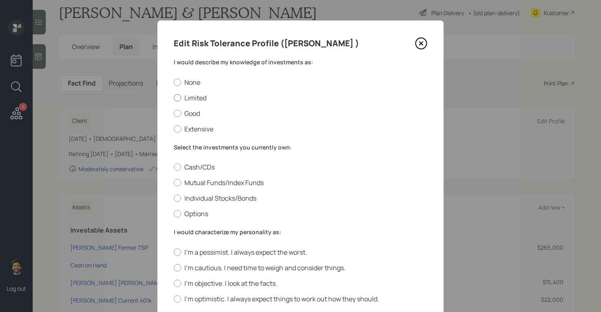
click at [182, 98] on label "Limited" at bounding box center [301, 97] width 254 height 9
click at [174, 98] on input "Limited" at bounding box center [173, 97] width 0 height 0
radio input "true"
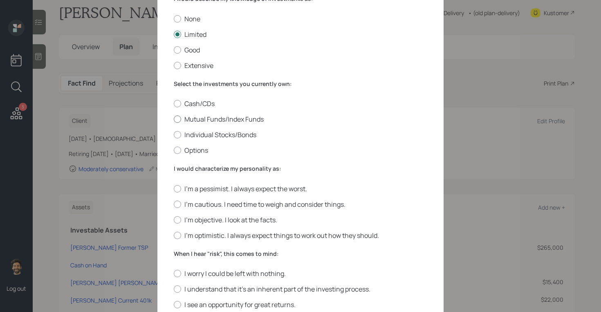
click at [190, 119] on label "Mutual Funds/Index Funds" at bounding box center [301, 119] width 254 height 9
click at [174, 119] on input "Mutual Funds/Index Funds" at bounding box center [173, 119] width 0 height 0
radio input "true"
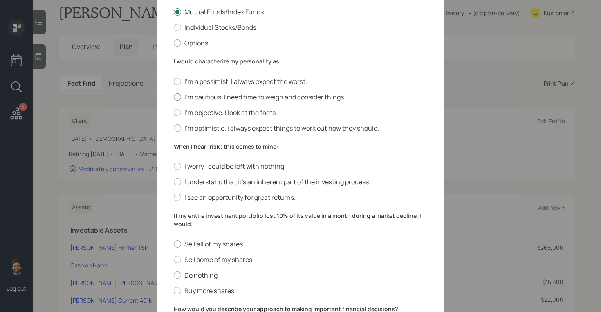
click at [185, 97] on label "I'm cautious. I need time to weigh and consider things." at bounding box center [301, 96] width 254 height 9
click at [174, 97] on input "I'm cautious. I need time to weigh and consider things." at bounding box center [173, 97] width 0 height 0
radio input "true"
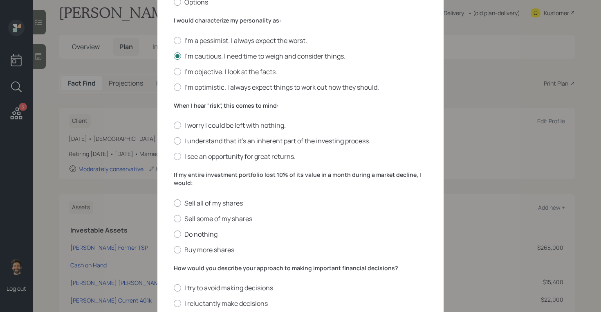
scroll to position [264, 0]
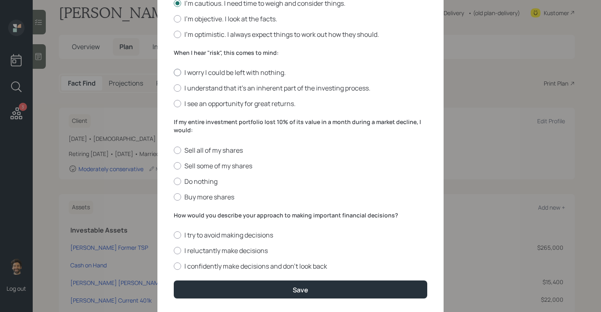
click at [184, 73] on label "I worry I could be left with nothing." at bounding box center [301, 72] width 254 height 9
click at [174, 73] on input "I worry I could be left with nothing." at bounding box center [173, 72] width 0 height 0
radio input "true"
click at [179, 185] on div "Sell all of my shares Sell some of my shares Do nothing Buy more shares" at bounding box center [301, 174] width 254 height 56
click at [178, 180] on div at bounding box center [177, 181] width 7 height 7
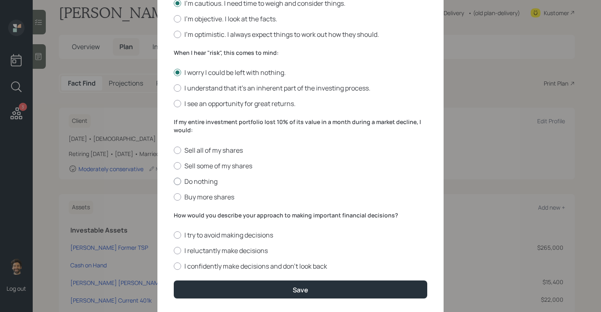
click at [174, 181] on input "Do nothing" at bounding box center [173, 181] width 0 height 0
radio input "true"
click at [186, 249] on label "I reluctantly make decisions" at bounding box center [301, 250] width 254 height 9
click at [174, 250] on input "I reluctantly make decisions" at bounding box center [173, 250] width 0 height 0
radio input "true"
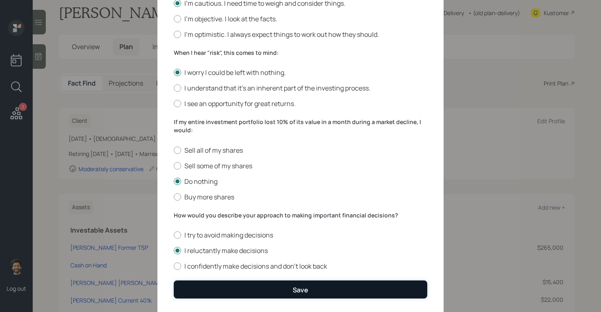
click at [197, 297] on button "Save" at bounding box center [301, 289] width 254 height 18
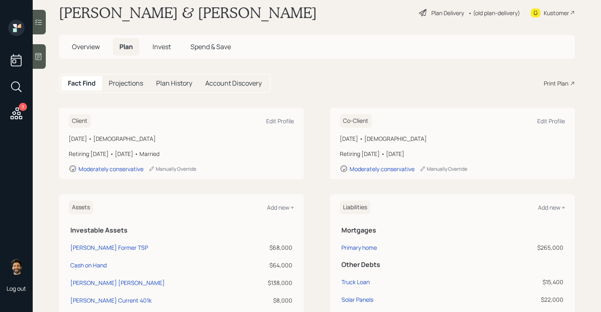
click at [164, 45] on span "Invest" at bounding box center [162, 46] width 18 height 9
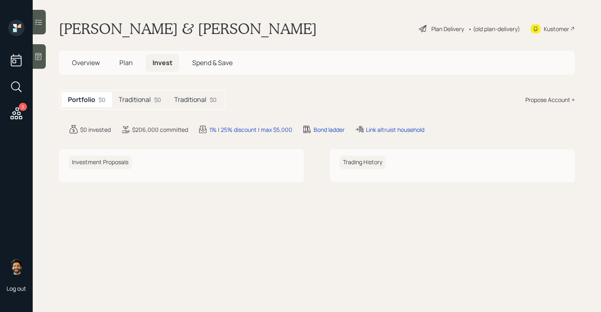
click at [194, 101] on h5 "Traditional" at bounding box center [190, 100] width 32 height 8
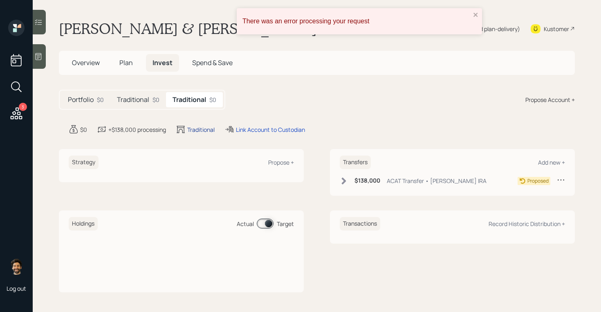
click at [195, 127] on div "Traditional" at bounding box center [200, 129] width 27 height 9
select select "traditional"
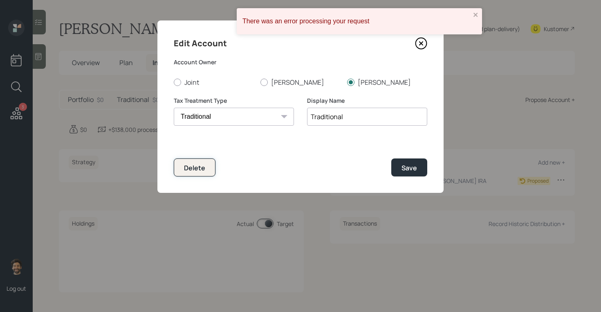
click at [195, 170] on div "Delete" at bounding box center [194, 167] width 21 height 9
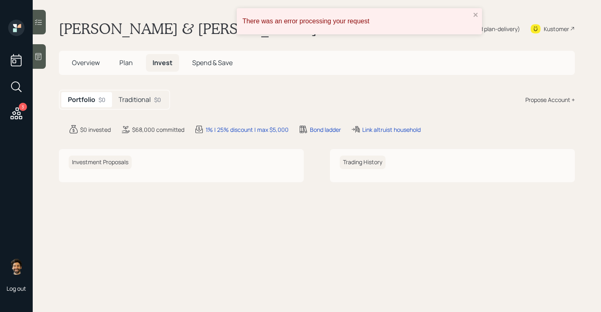
click at [137, 98] on h5 "Traditional" at bounding box center [135, 100] width 32 height 8
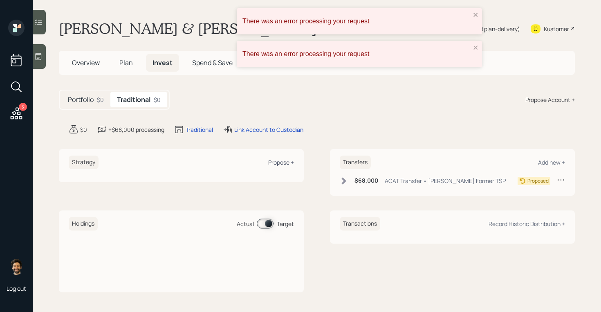
click at [282, 162] on div "Propose +" at bounding box center [281, 162] width 26 height 8
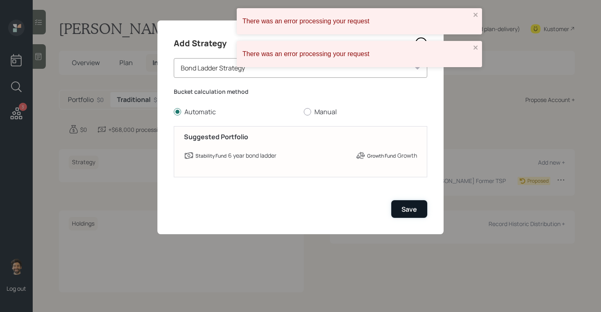
click at [406, 207] on div "Save" at bounding box center [410, 209] width 16 height 9
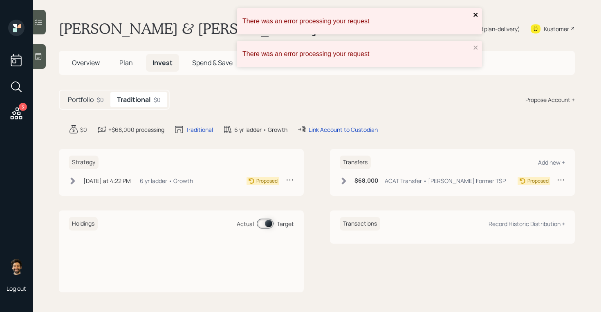
click at [473, 14] on icon "close" at bounding box center [476, 14] width 6 height 7
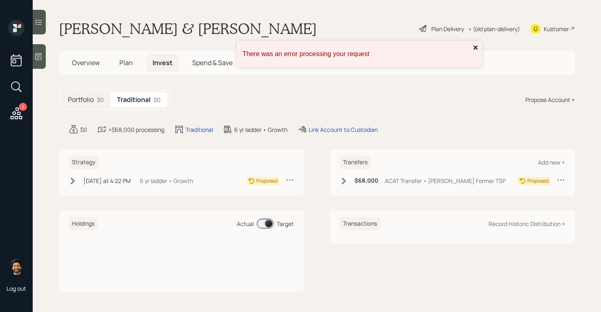
click at [476, 45] on div "There was an error processing your request" at bounding box center [359, 54] width 245 height 26
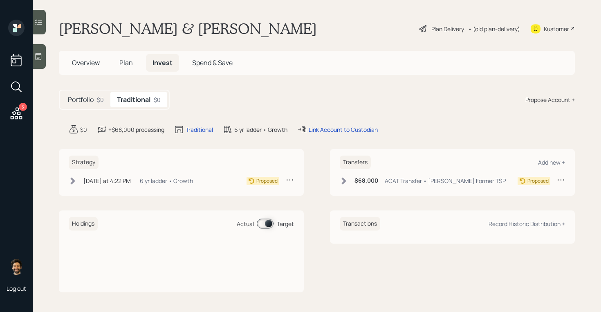
click at [495, 28] on div "• (old plan-delivery)" at bounding box center [494, 29] width 52 height 9
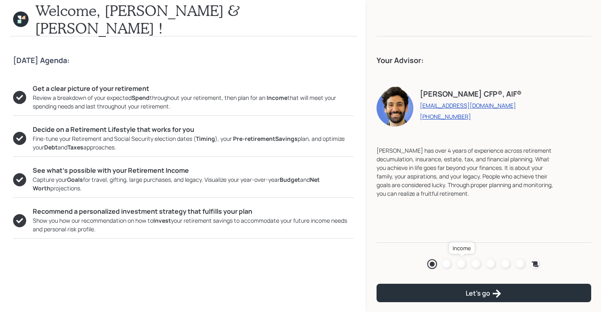
click at [462, 264] on div at bounding box center [462, 264] width 10 height 10
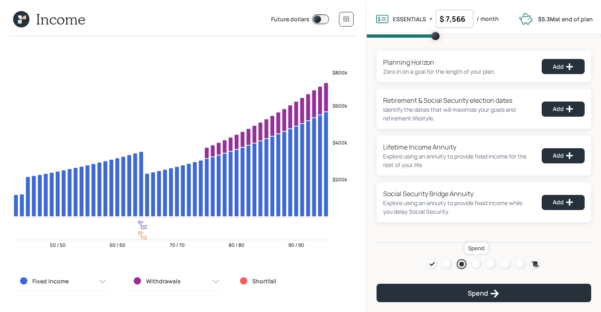
click at [477, 262] on div at bounding box center [477, 264] width 10 height 10
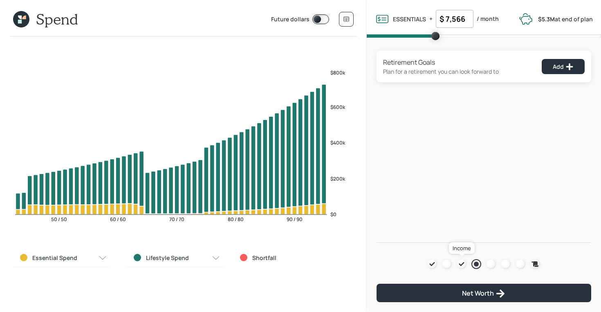
click at [463, 264] on icon at bounding box center [462, 264] width 7 height 7
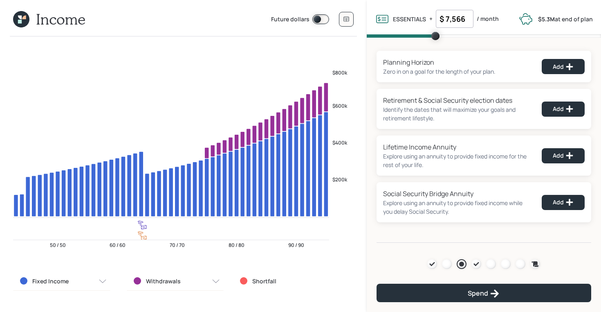
click at [23, 20] on icon at bounding box center [21, 19] width 16 height 16
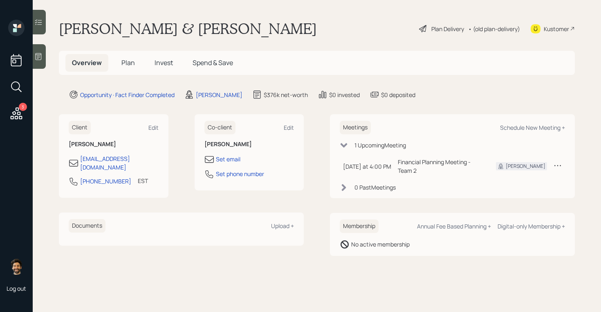
click at [120, 61] on h5 "Plan" at bounding box center [128, 63] width 27 height 18
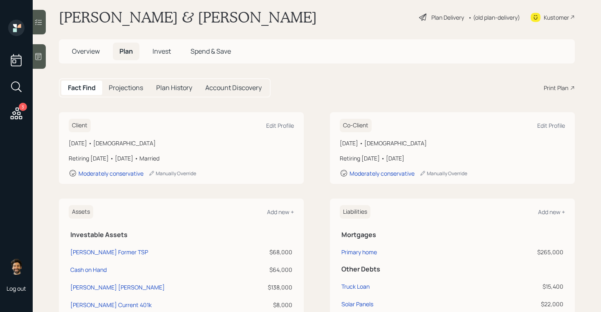
scroll to position [6, 0]
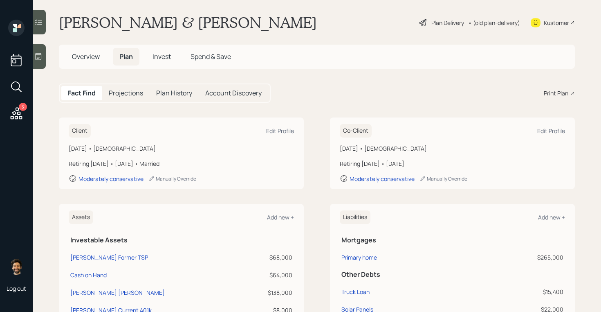
click at [495, 20] on div "• (old plan-delivery)" at bounding box center [494, 22] width 52 height 9
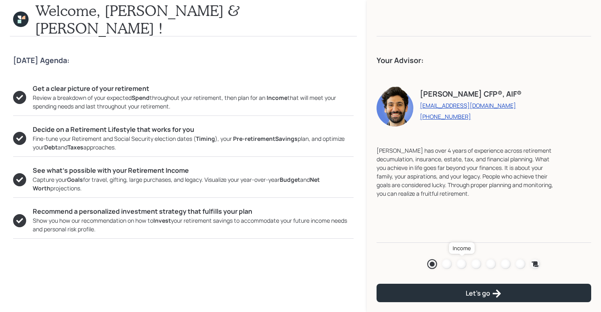
click at [464, 263] on div at bounding box center [462, 264] width 10 height 10
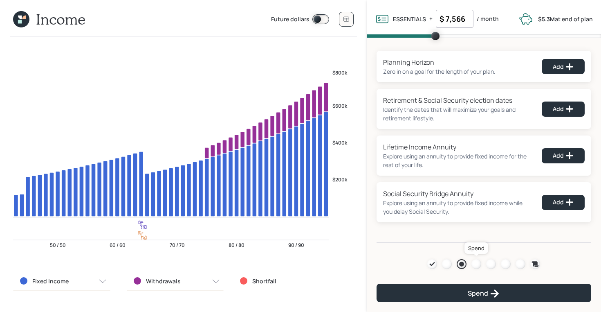
click at [475, 263] on div at bounding box center [477, 264] width 10 height 10
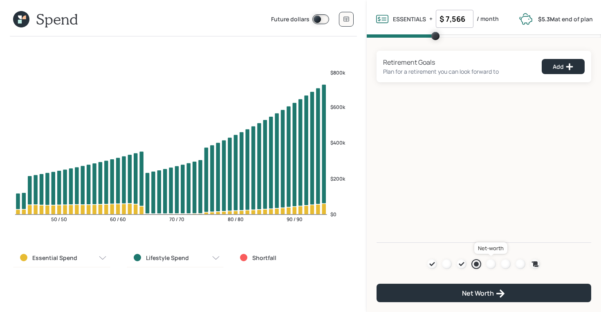
click at [492, 263] on div at bounding box center [491, 264] width 10 height 10
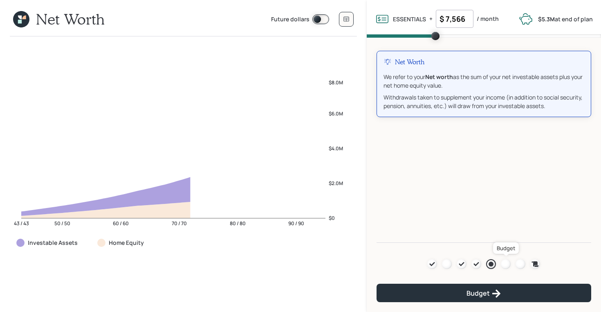
click at [505, 264] on div at bounding box center [506, 264] width 10 height 10
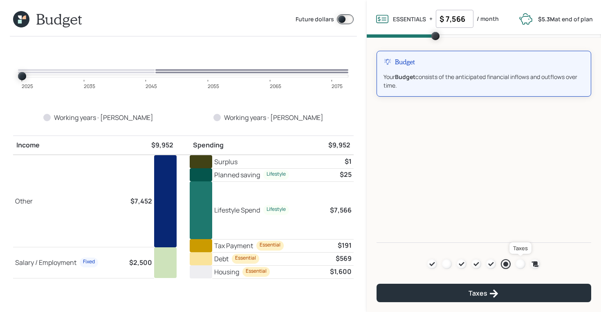
click at [524, 262] on div at bounding box center [521, 264] width 10 height 10
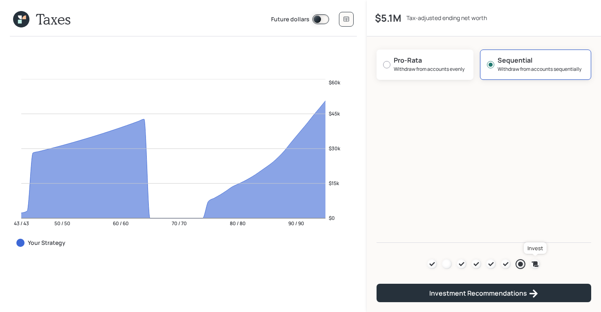
click at [538, 261] on icon at bounding box center [535, 263] width 7 height 5
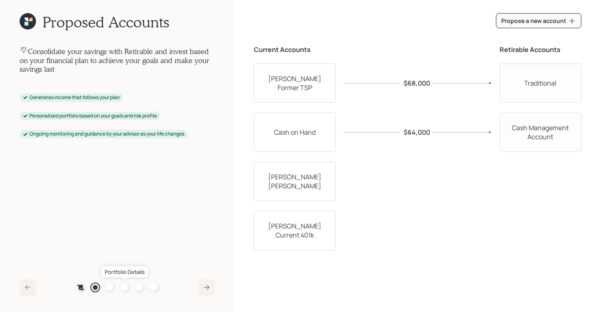
click at [122, 286] on div at bounding box center [125, 287] width 10 height 10
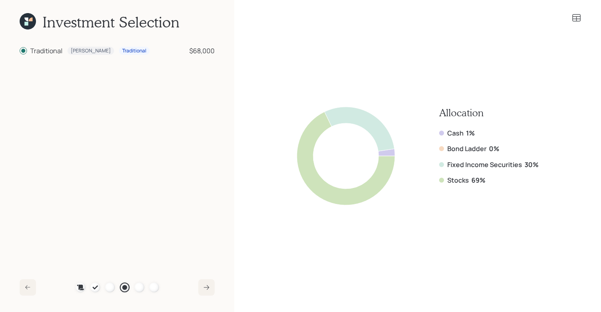
click at [27, 20] on icon at bounding box center [27, 20] width 4 height 4
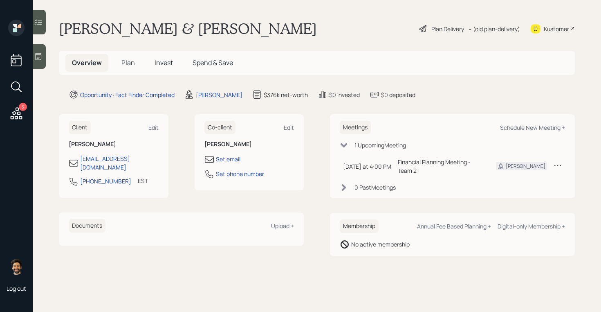
click at [128, 62] on span "Plan" at bounding box center [127, 62] width 13 height 9
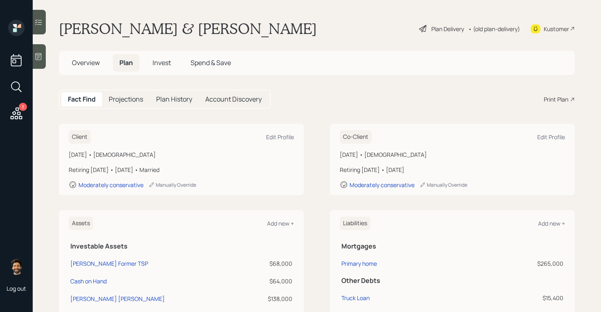
click at [488, 27] on div "• (old plan-delivery)" at bounding box center [494, 29] width 52 height 9
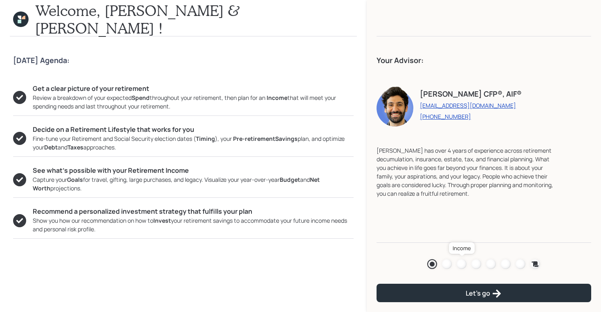
click at [460, 262] on div at bounding box center [462, 264] width 10 height 10
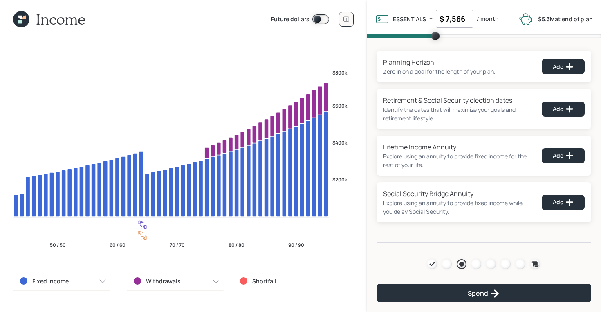
click at [22, 17] on icon at bounding box center [21, 19] width 16 height 16
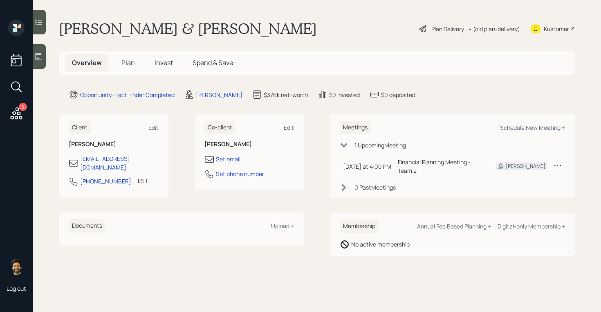
click at [127, 57] on h5 "Plan" at bounding box center [128, 63] width 27 height 18
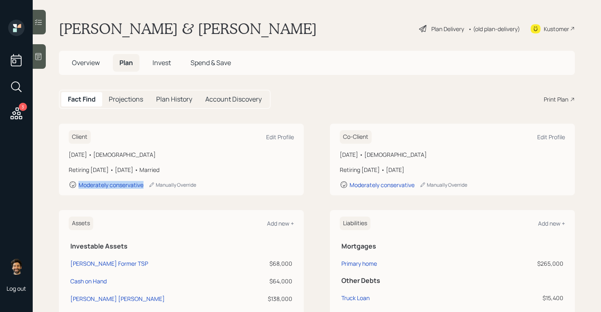
drag, startPoint x: 145, startPoint y: 183, endPoint x: 76, endPoint y: 185, distance: 68.8
click at [76, 185] on div "Moderately conservative Manually Override" at bounding box center [181, 184] width 225 height 8
click at [92, 58] on span "Overview" at bounding box center [86, 62] width 28 height 9
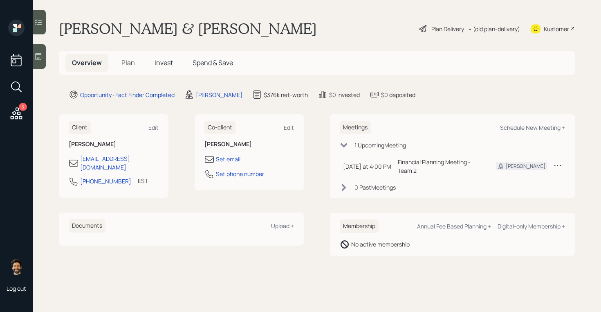
click at [125, 62] on span "Plan" at bounding box center [127, 62] width 13 height 9
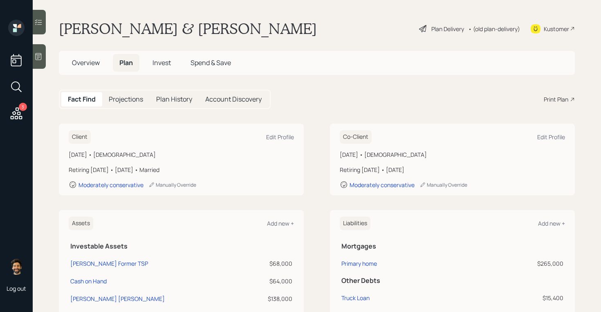
click at [492, 25] on div "• (old plan-delivery)" at bounding box center [494, 29] width 52 height 9
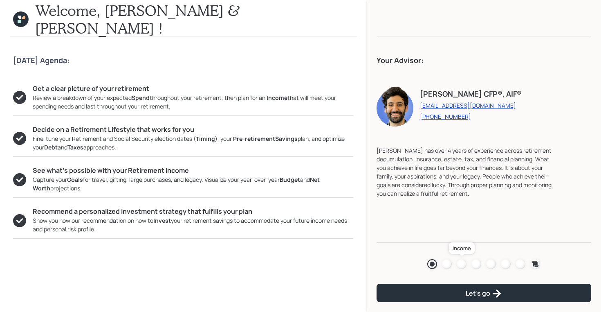
click at [461, 262] on div at bounding box center [462, 264] width 10 height 10
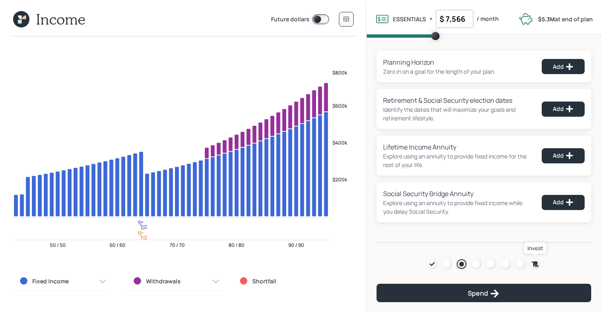
click at [536, 263] on icon at bounding box center [535, 263] width 7 height 5
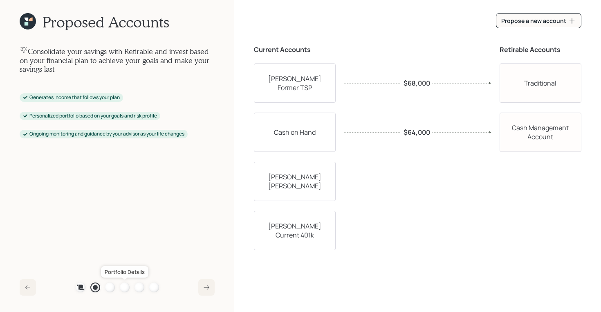
click at [124, 285] on div at bounding box center [125, 287] width 10 height 10
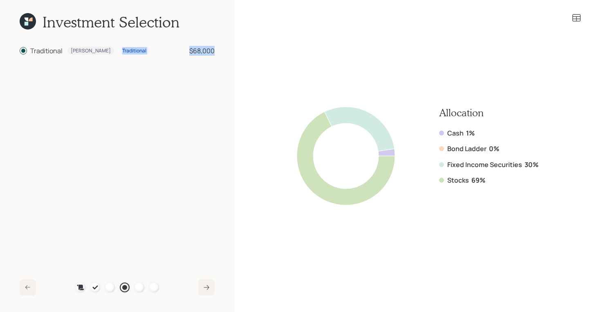
drag, startPoint x: 217, startPoint y: 54, endPoint x: 85, endPoint y: 51, distance: 132.2
click at [85, 51] on div "Investment Selection Traditional Joe Traditional $68,000 Plan Recommended Accou…" at bounding box center [117, 156] width 234 height 312
click at [122, 51] on div "Traditional" at bounding box center [134, 50] width 24 height 7
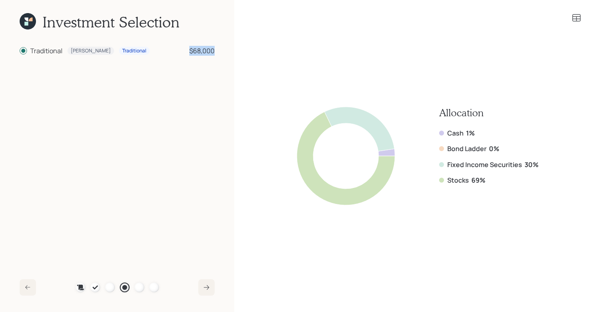
drag, startPoint x: 189, startPoint y: 52, endPoint x: 219, endPoint y: 52, distance: 30.7
click at [219, 52] on div "Investment Selection Traditional Joe Traditional $68,000 Plan Recommended Accou…" at bounding box center [117, 156] width 234 height 312
drag, startPoint x: 487, startPoint y: 180, endPoint x: 440, endPoint y: 176, distance: 47.6
click at [440, 176] on div "Stocks 69%" at bounding box center [488, 179] width 99 height 9
drag, startPoint x: 543, startPoint y: 162, endPoint x: 425, endPoint y: 162, distance: 118.6
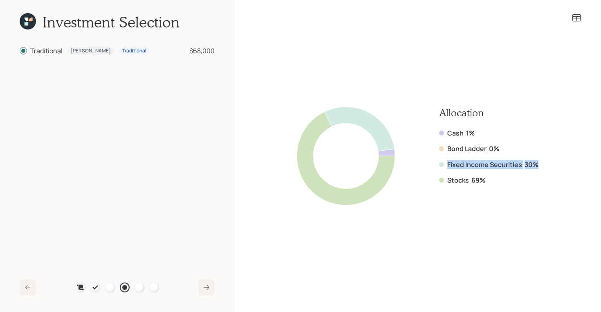
click at [425, 162] on div "Allocation Cash 1% Bond Ladder 0% Fixed Income Securities 30% Stocks 69%" at bounding box center [418, 156] width 328 height 220
drag, startPoint x: 476, startPoint y: 130, endPoint x: 429, endPoint y: 130, distance: 47.0
click at [429, 130] on div "Allocation Cash 1% Bond Ladder 0% Fixed Income Securities 30% Stocks 69%" at bounding box center [418, 156] width 242 height 98
drag, startPoint x: 485, startPoint y: 182, endPoint x: 431, endPoint y: 184, distance: 53.6
click at [431, 184] on div "Allocation Cash 1% Bond Ladder 0% Fixed Income Securities 30% Stocks 69%" at bounding box center [418, 156] width 242 height 98
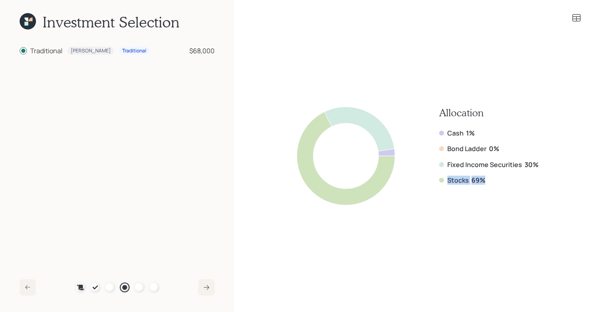
click at [488, 186] on div "Allocation Cash 1% Bond Ladder 0% Fixed Income Securities 30% Stocks 69%" at bounding box center [488, 156] width 99 height 98
click at [576, 14] on icon at bounding box center [577, 18] width 10 height 10
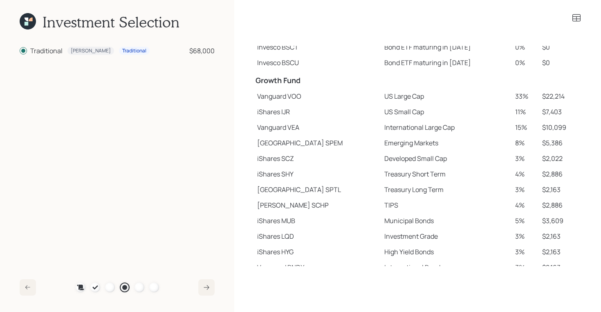
scroll to position [144, 0]
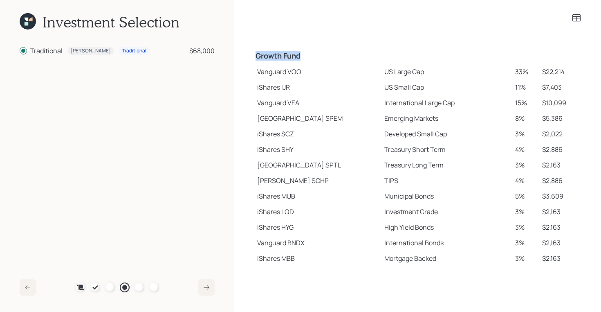
drag, startPoint x: 256, startPoint y: 56, endPoint x: 303, endPoint y: 58, distance: 46.7
click at [303, 58] on h4 "Growth Fund" at bounding box center [318, 56] width 124 height 9
click at [265, 73] on td "Vanguard VOO" at bounding box center [317, 72] width 127 height 16
click at [261, 91] on td "iShares IJR" at bounding box center [317, 87] width 127 height 16
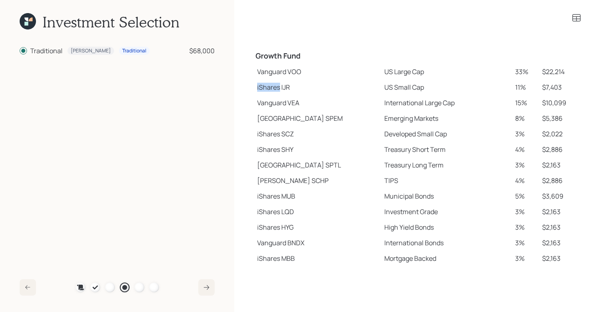
click at [261, 91] on td "iShares IJR" at bounding box center [317, 87] width 127 height 16
drag, startPoint x: 258, startPoint y: 120, endPoint x: 294, endPoint y: 121, distance: 36.4
click at [294, 121] on td "State Street SPEM" at bounding box center [317, 118] width 127 height 16
drag, startPoint x: 259, startPoint y: 178, endPoint x: 284, endPoint y: 180, distance: 25.4
click at [284, 180] on td "Schwab SCHP" at bounding box center [317, 181] width 127 height 16
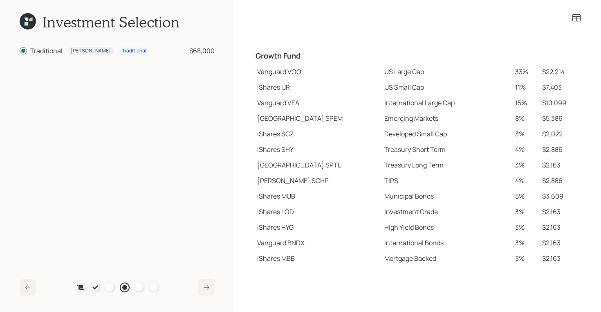
click at [257, 72] on td "Vanguard VOO" at bounding box center [317, 72] width 127 height 16
drag, startPoint x: 256, startPoint y: 73, endPoint x: 302, endPoint y: 72, distance: 45.4
click at [302, 72] on td "Vanguard VOO" at bounding box center [317, 72] width 127 height 16
click at [262, 73] on td "Vanguard VOO" at bounding box center [317, 72] width 127 height 16
drag, startPoint x: 258, startPoint y: 73, endPoint x: 394, endPoint y: 72, distance: 136.6
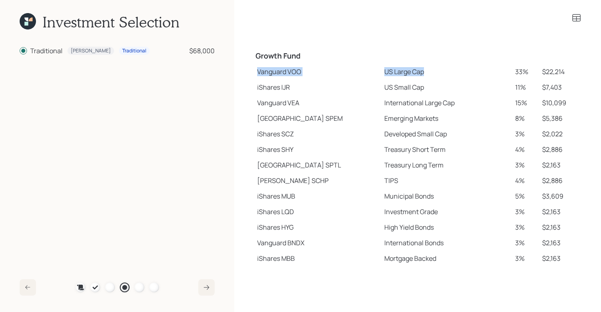
click at [394, 72] on tr "Vanguard VOO US Large Cap 33% $22,214" at bounding box center [418, 72] width 328 height 16
drag, startPoint x: 256, startPoint y: 87, endPoint x: 398, endPoint y: 87, distance: 142.4
click at [398, 87] on tr "iShares IJR US Small Cap 11% $7,403" at bounding box center [418, 87] width 328 height 16
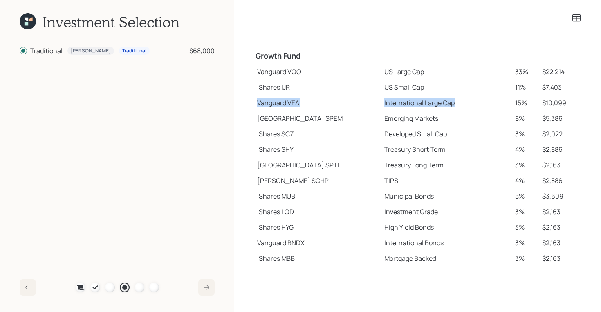
drag, startPoint x: 256, startPoint y: 101, endPoint x: 424, endPoint y: 106, distance: 167.4
click at [424, 106] on tr "Vanguard VEA International Large Cap 15% $10,099" at bounding box center [418, 103] width 328 height 16
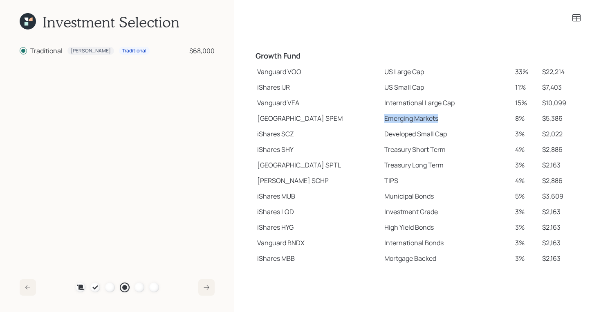
drag, startPoint x: 354, startPoint y: 118, endPoint x: 416, endPoint y: 121, distance: 61.8
click at [416, 121] on td "Emerging Markets" at bounding box center [446, 118] width 131 height 16
drag, startPoint x: 358, startPoint y: 134, endPoint x: 428, endPoint y: 138, distance: 70.5
click at [428, 138] on td "Developed Small Cap" at bounding box center [446, 134] width 131 height 16
click at [400, 201] on td "Municipal Bonds" at bounding box center [446, 196] width 131 height 16
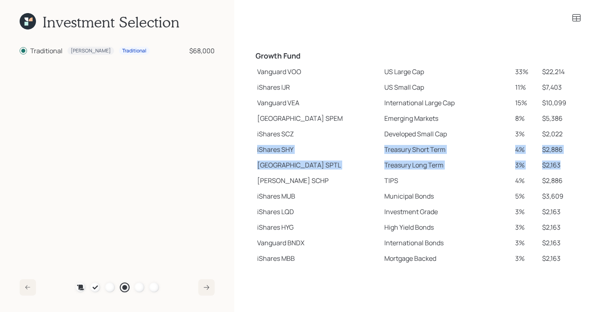
drag, startPoint x: 256, startPoint y: 149, endPoint x: 570, endPoint y: 168, distance: 314.7
click at [570, 168] on tbody "Spend Fund CASH Cash (Account Management) 1% $680 Stability Fund Invesco BSCP B…" at bounding box center [418, 83] width 328 height 364
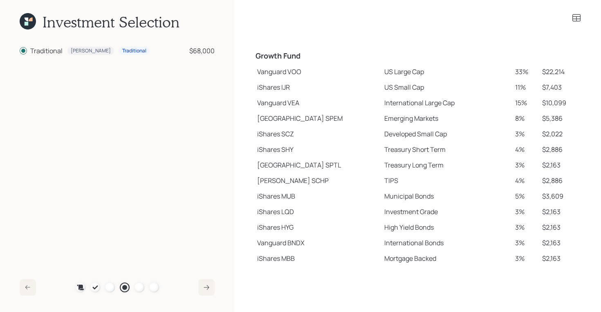
click at [32, 17] on icon at bounding box center [28, 21] width 16 height 16
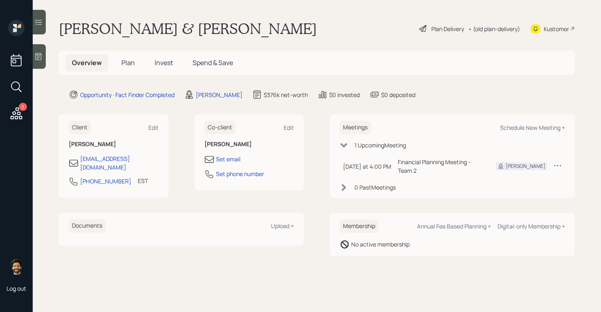
click at [130, 63] on span "Plan" at bounding box center [127, 62] width 13 height 9
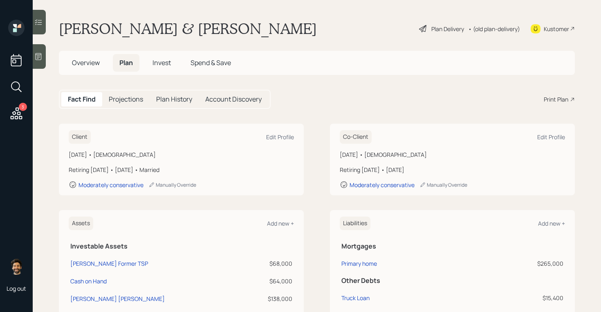
click at [494, 28] on div "• (old plan-delivery)" at bounding box center [494, 29] width 52 height 9
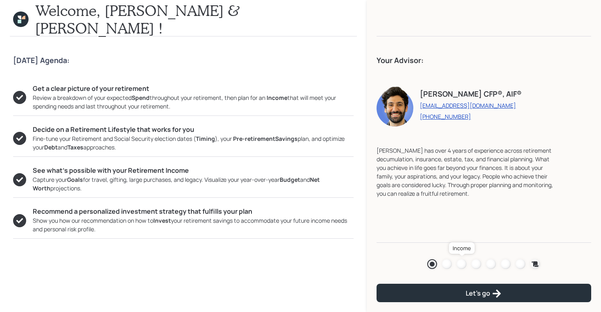
click at [465, 263] on div at bounding box center [462, 264] width 10 height 10
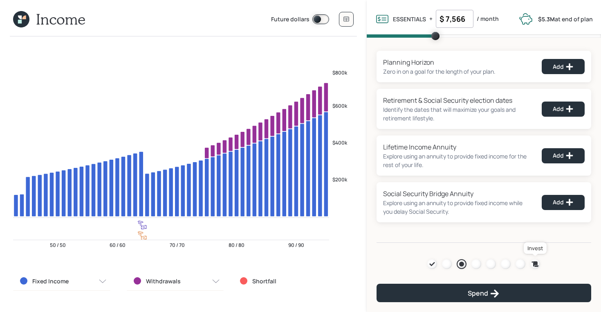
click at [533, 263] on icon at bounding box center [535, 264] width 8 height 8
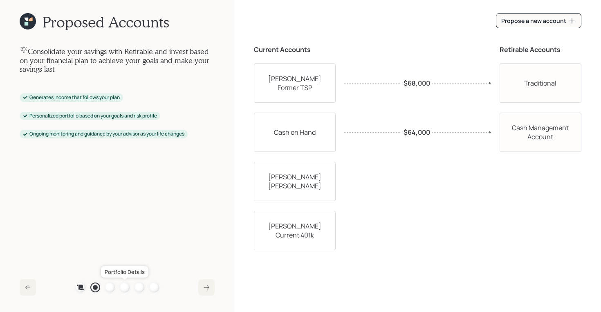
click at [126, 287] on div at bounding box center [125, 287] width 10 height 10
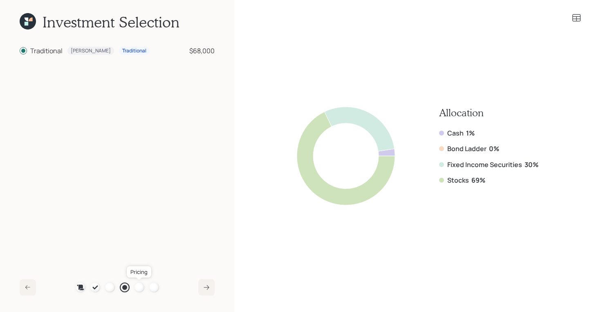
click at [139, 289] on div at bounding box center [140, 287] width 10 height 10
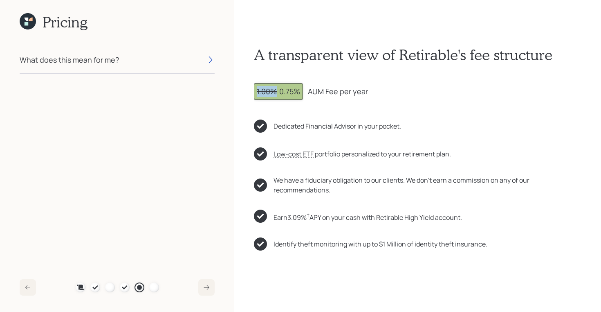
drag, startPoint x: 279, startPoint y: 95, endPoint x: 247, endPoint y: 91, distance: 31.7
click at [247, 91] on div "A transparent view of Retirable's fee structure 1.00% 0.75% AUM Fee per year De…" at bounding box center [417, 156] width 367 height 312
drag, startPoint x: 280, startPoint y: 90, endPoint x: 369, endPoint y: 97, distance: 89.4
click at [369, 97] on div "1.00% 0.75% AUM Fee per year" at bounding box center [418, 91] width 328 height 17
click at [276, 92] on span "1.00%" at bounding box center [267, 91] width 20 height 10
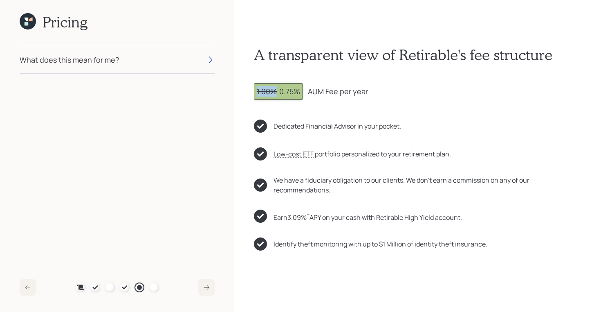
drag, startPoint x: 256, startPoint y: 94, endPoint x: 277, endPoint y: 93, distance: 20.5
click at [277, 93] on div "1.00% 0.75%" at bounding box center [278, 91] width 49 height 17
click at [277, 93] on div "1.00% 0.75%" at bounding box center [278, 91] width 43 height 11
drag, startPoint x: 256, startPoint y: 91, endPoint x: 301, endPoint y: 93, distance: 45.0
click at [301, 93] on div "1.00% 0.75%" at bounding box center [278, 91] width 49 height 17
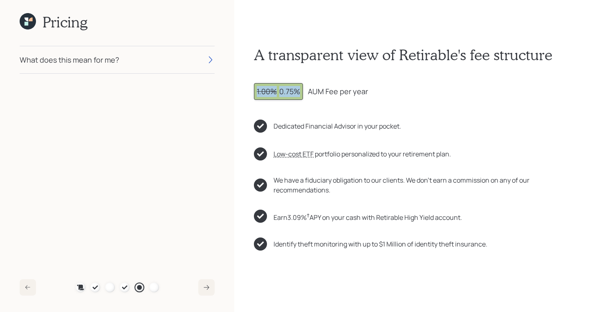
click at [301, 93] on div "1.00% 0.75%" at bounding box center [278, 91] width 49 height 17
drag, startPoint x: 281, startPoint y: 92, endPoint x: 373, endPoint y: 94, distance: 92.5
click at [373, 94] on div "1.00% 0.75% AUM Fee per year" at bounding box center [418, 91] width 328 height 17
click at [122, 49] on div "What does this mean for me?" at bounding box center [117, 59] width 195 height 27
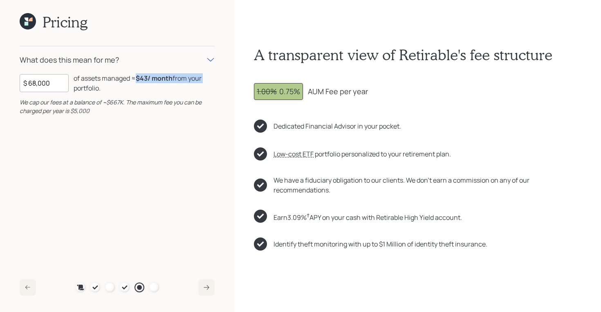
drag, startPoint x: 135, startPoint y: 77, endPoint x: 207, endPoint y: 81, distance: 72.5
click at [207, 81] on div "of assets managed ≈ $43 / month from your portfolio ." at bounding box center [144, 83] width 141 height 20
click at [124, 287] on icon at bounding box center [124, 287] width 5 height 4
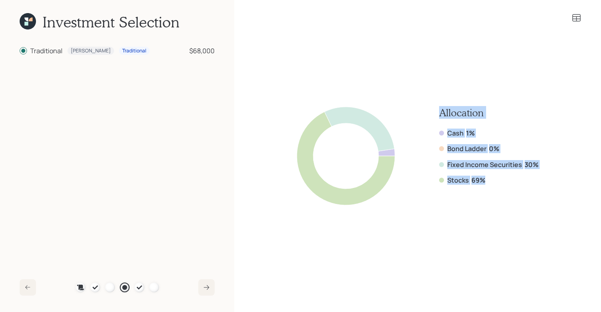
drag, startPoint x: 487, startPoint y: 185, endPoint x: 439, endPoint y: 111, distance: 89.0
click at [439, 111] on div "Allocation Cash 1% Bond Ladder 0% Fixed Income Securities 30% Stocks 69%" at bounding box center [418, 156] width 242 height 98
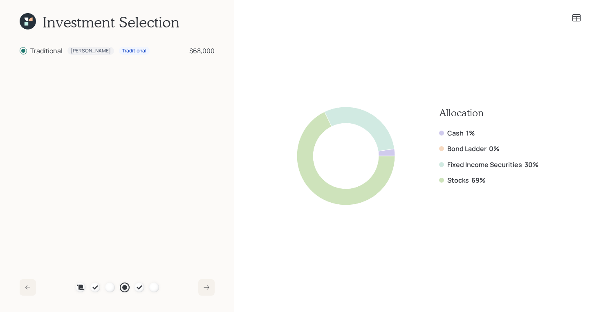
click at [578, 18] on icon at bounding box center [577, 17] width 8 height 7
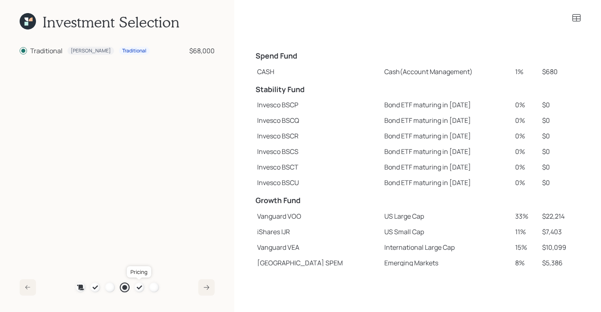
click at [141, 287] on icon at bounding box center [139, 287] width 7 height 7
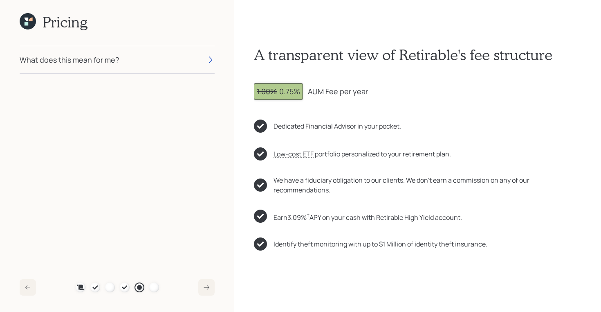
click at [155, 61] on div "What does this mean for me?" at bounding box center [117, 59] width 195 height 27
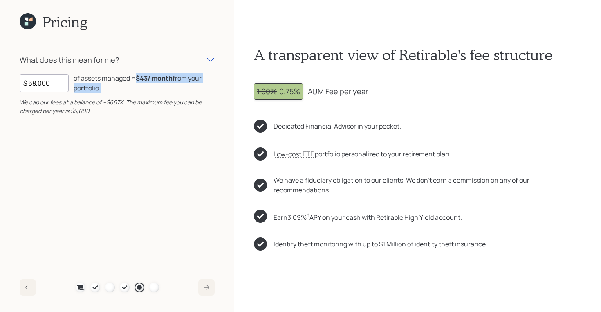
drag, startPoint x: 117, startPoint y: 93, endPoint x: 138, endPoint y: 76, distance: 27.0
click at [138, 76] on div "$ 68,000 of assets managed ≈ $43 / month from your portfolio . We cap our fees …" at bounding box center [117, 94] width 195 height 42
click at [139, 78] on b "$43 / month" at bounding box center [154, 78] width 37 height 9
click at [33, 21] on icon at bounding box center [28, 21] width 16 height 16
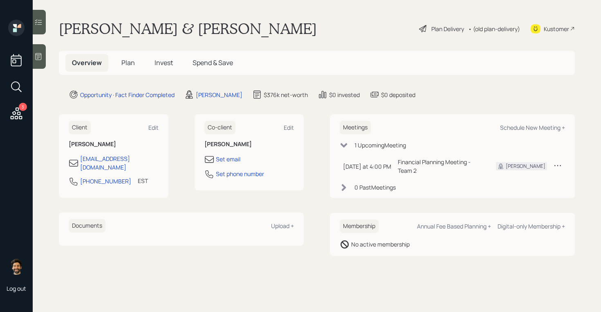
click at [129, 62] on span "Plan" at bounding box center [127, 62] width 13 height 9
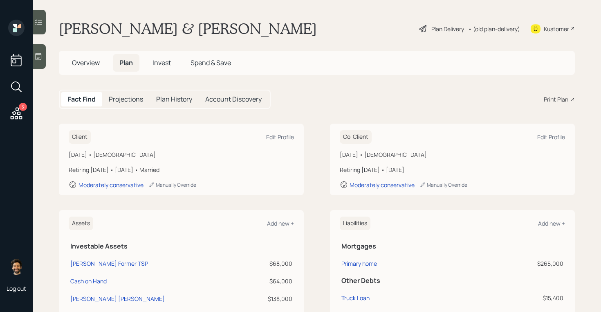
click at [559, 99] on div "Print Plan" at bounding box center [556, 99] width 25 height 9
click at [91, 59] on span "Overview" at bounding box center [86, 62] width 28 height 9
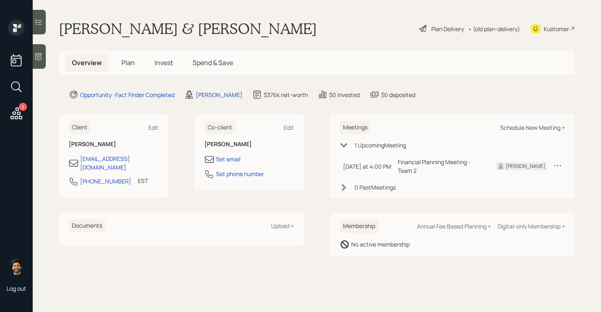
click at [530, 128] on div "Schedule New Meeting +" at bounding box center [532, 128] width 65 height 8
select select "f14b762f-c7c2-4b89-9227-8fa891345eea"
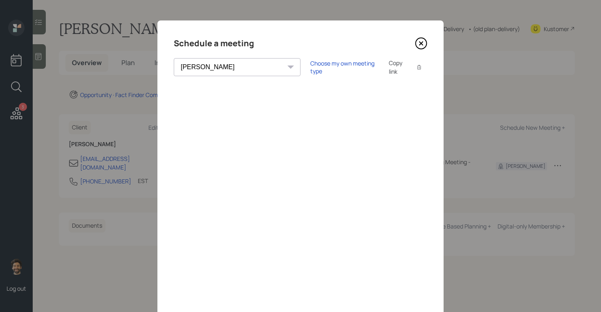
click at [418, 44] on icon at bounding box center [421, 43] width 12 height 12
